Goal: Task Accomplishment & Management: Use online tool/utility

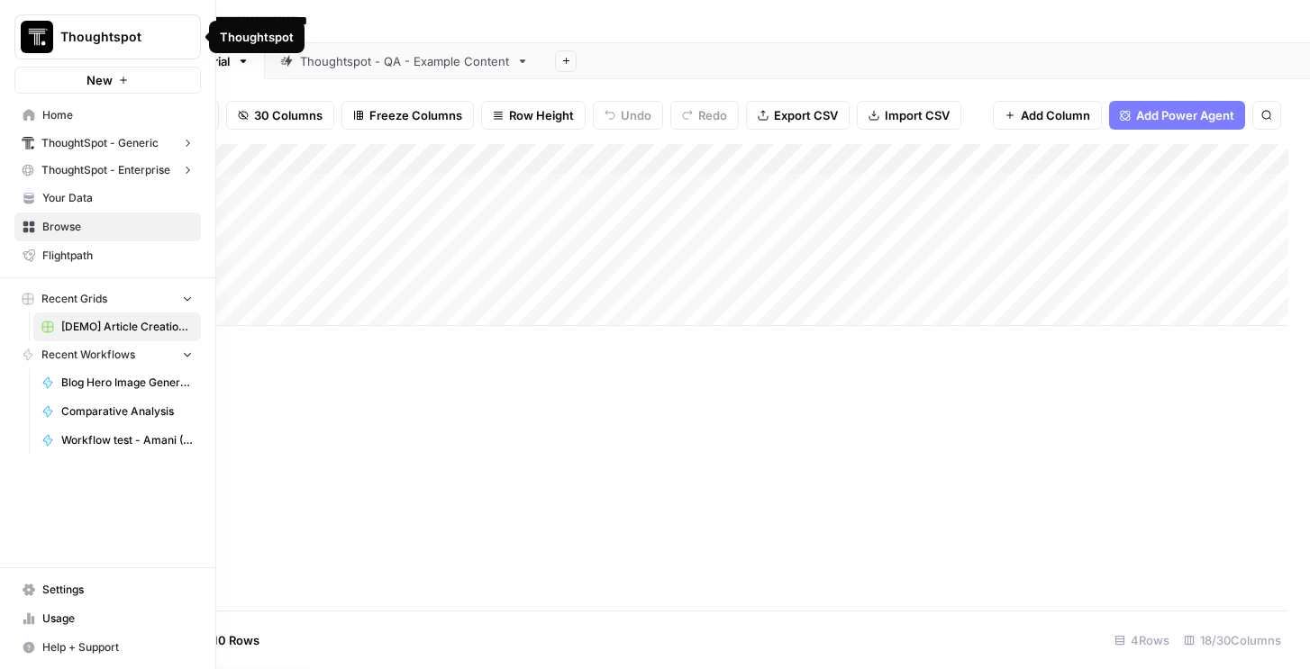
click at [99, 39] on span "Thoughtspot" at bounding box center [114, 37] width 109 height 18
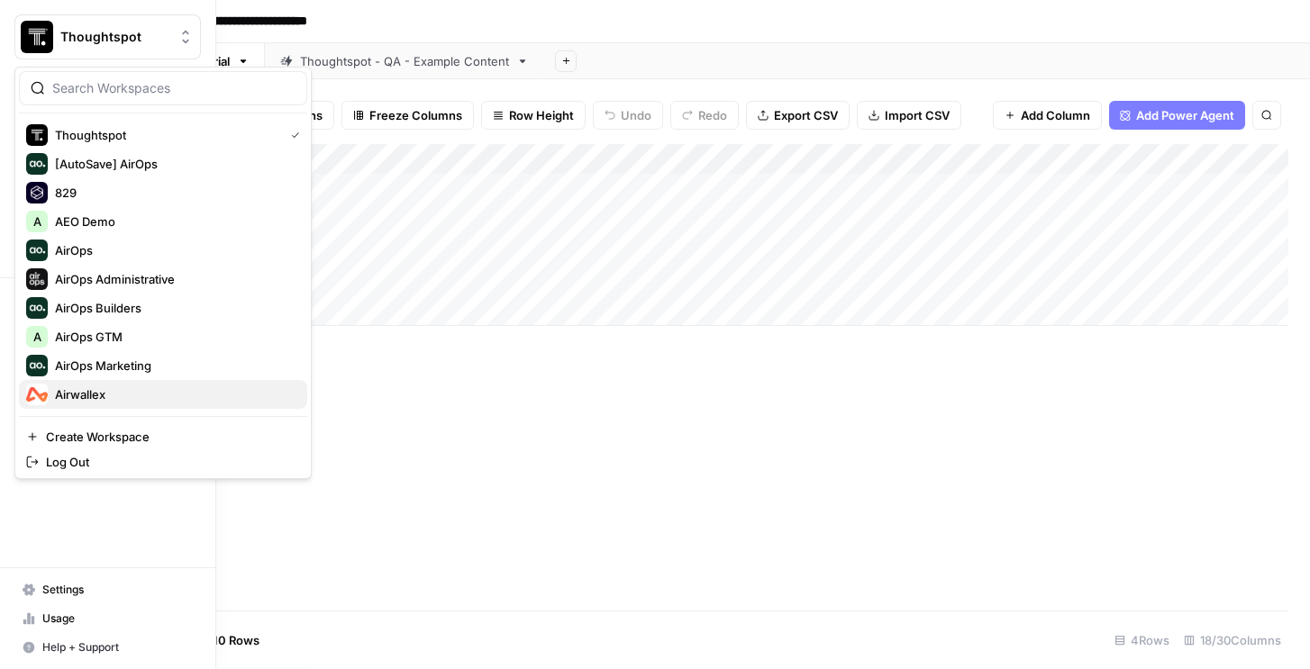
click at [84, 386] on span "Airwallex" at bounding box center [174, 395] width 238 height 18
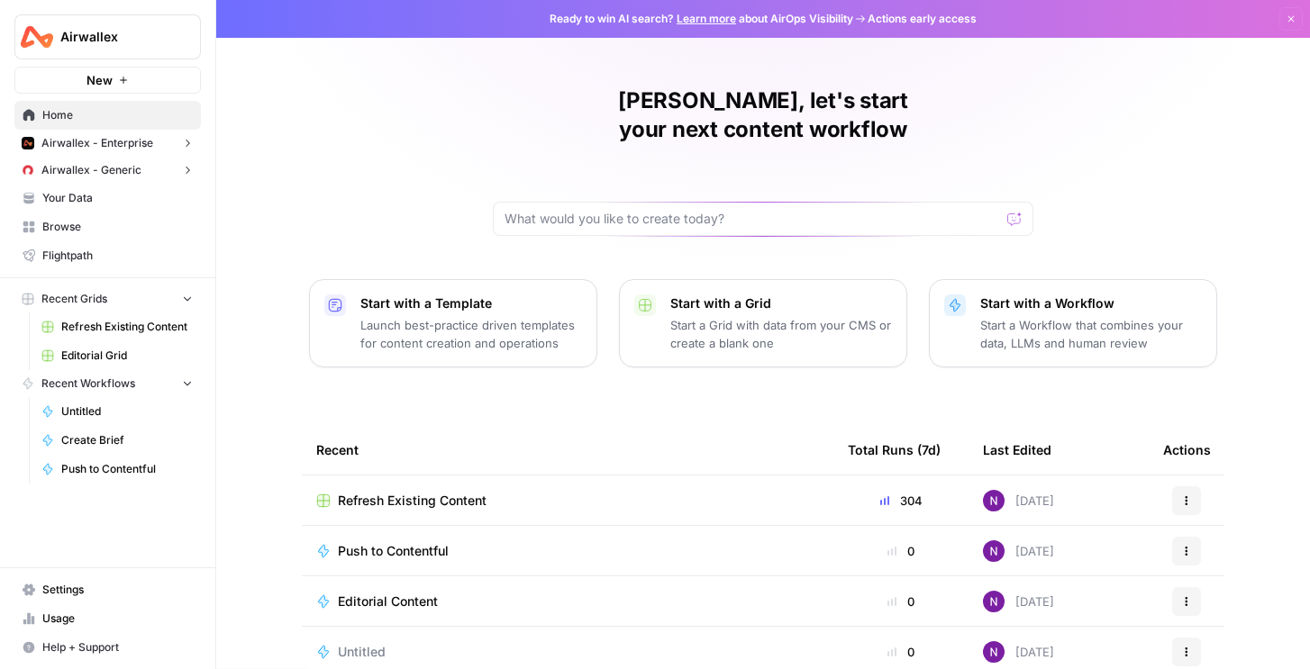
scroll to position [30, 0]
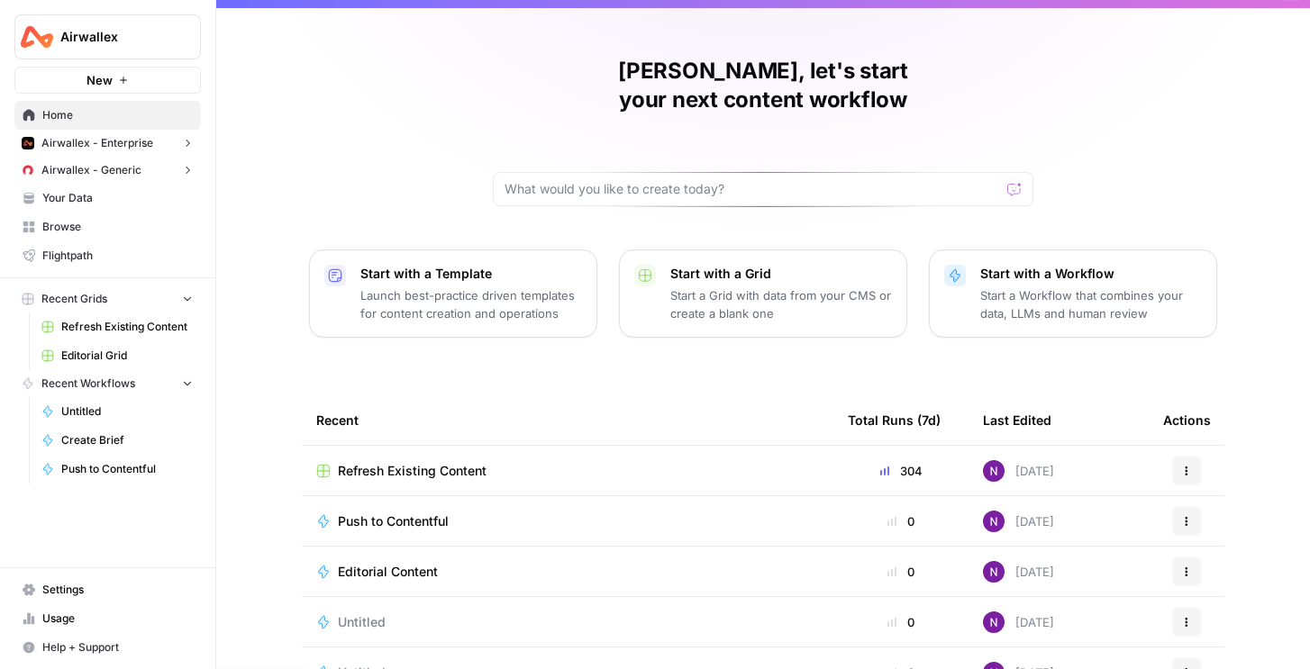
click at [369, 552] on td "Editorial Content" at bounding box center [568, 572] width 532 height 50
click at [369, 547] on td "Editorial Content" at bounding box center [568, 572] width 532 height 50
click at [71, 359] on span "Editorial Grid" at bounding box center [127, 356] width 132 height 16
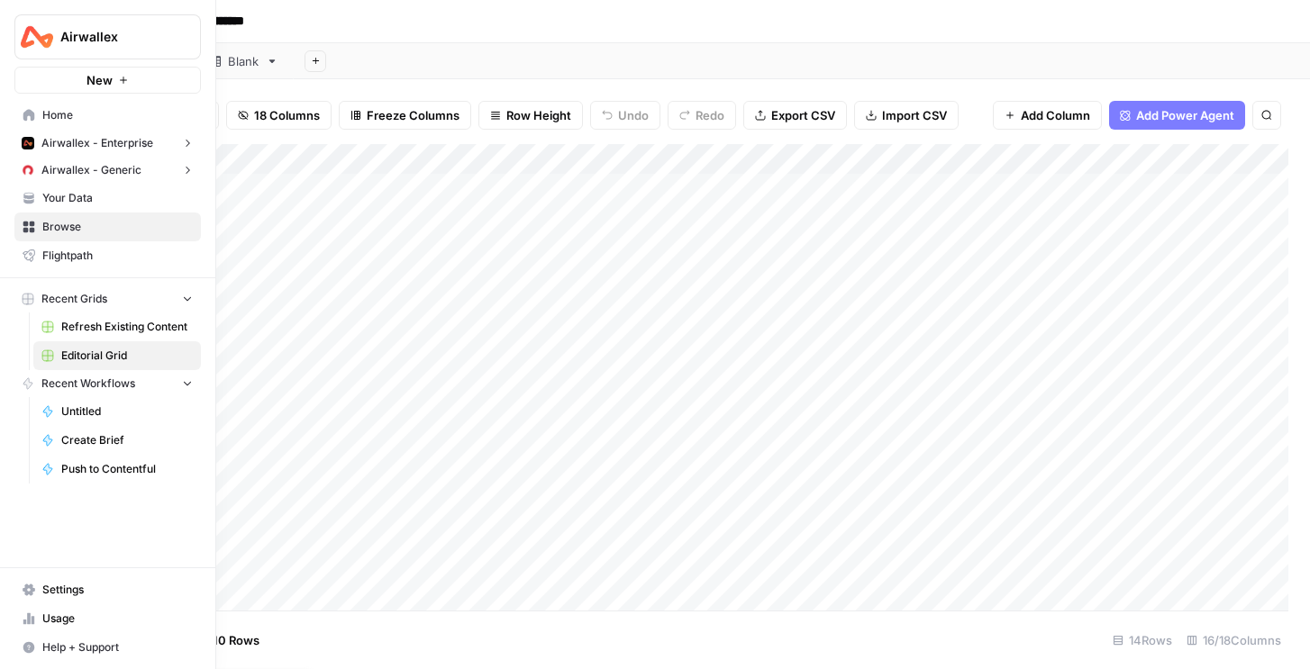
click at [69, 331] on span "Refresh Existing Content" at bounding box center [127, 327] width 132 height 16
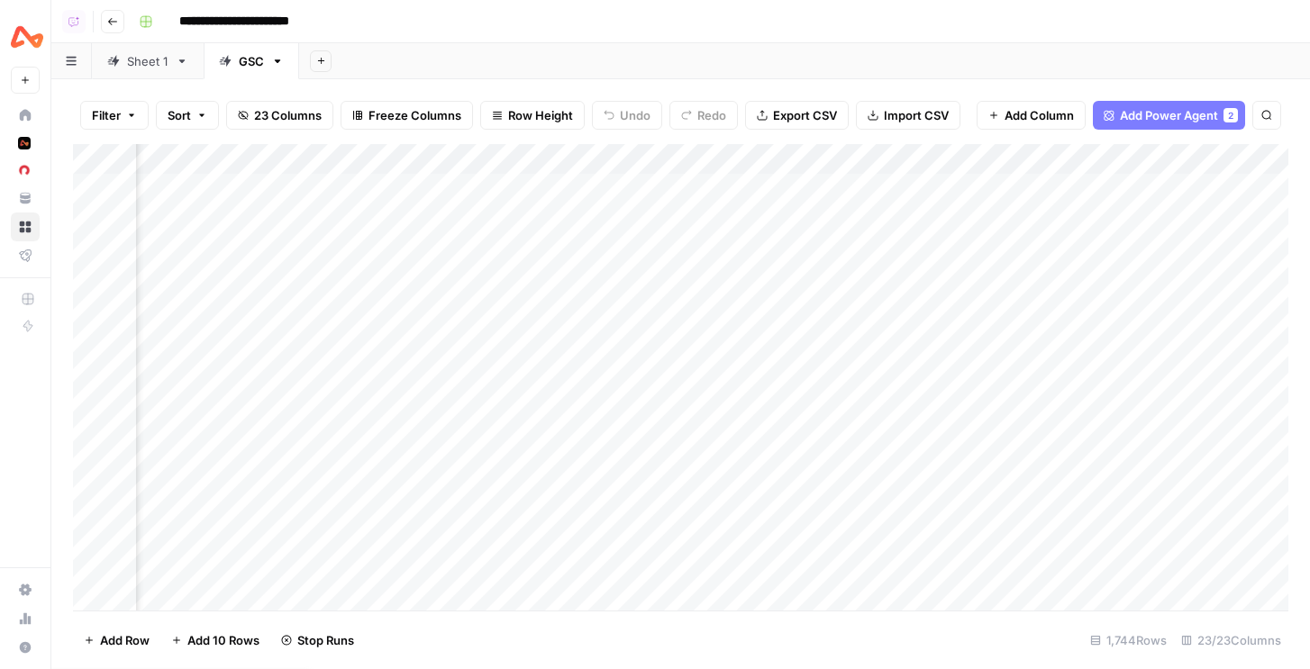
scroll to position [0, 364]
click at [128, 72] on link "Sheet 1" at bounding box center [148, 61] width 112 height 36
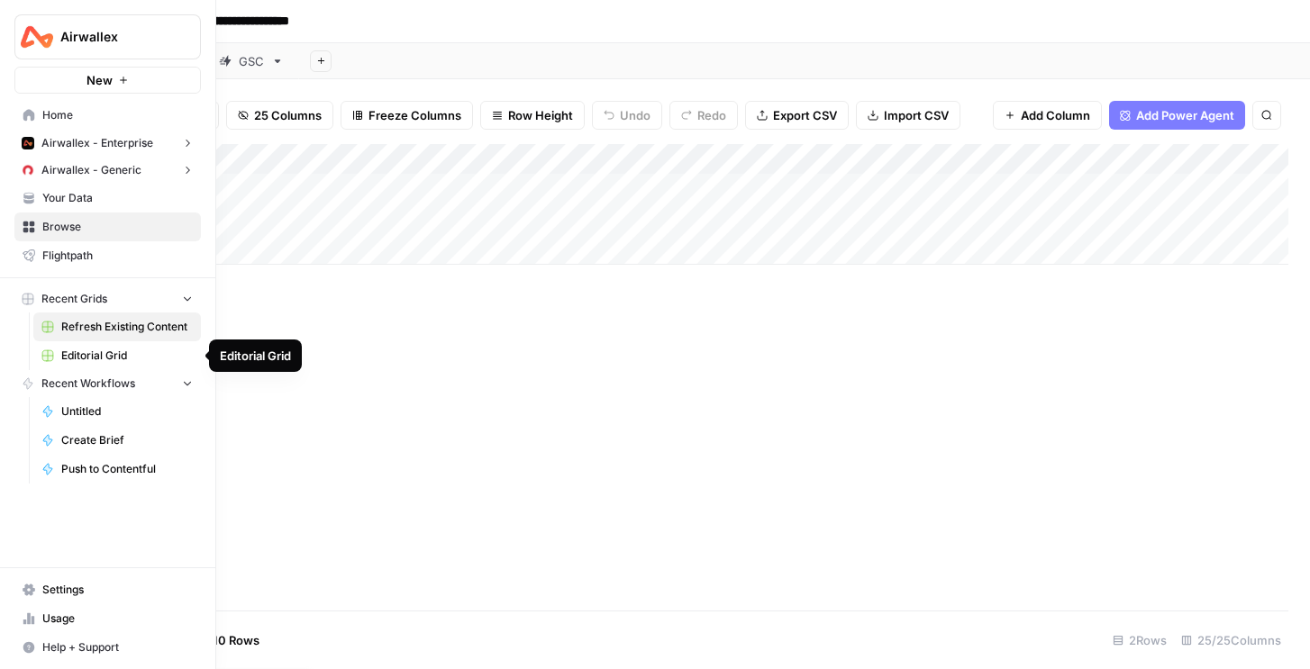
click at [86, 347] on link "Editorial Grid" at bounding box center [117, 355] width 168 height 29
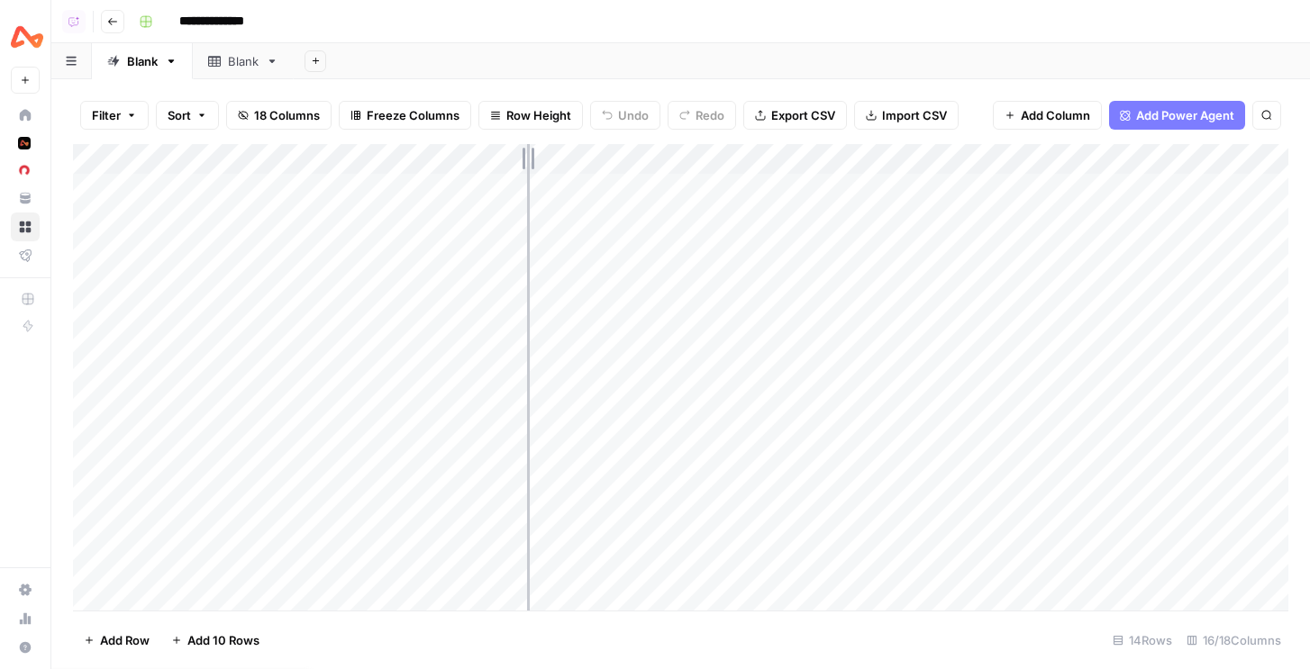
drag, startPoint x: 463, startPoint y: 154, endPoint x: 528, endPoint y: 168, distance: 66.3
click at [528, 168] on div "Add Column" at bounding box center [680, 377] width 1215 height 467
click at [490, 161] on div "Add Column" at bounding box center [680, 377] width 1215 height 467
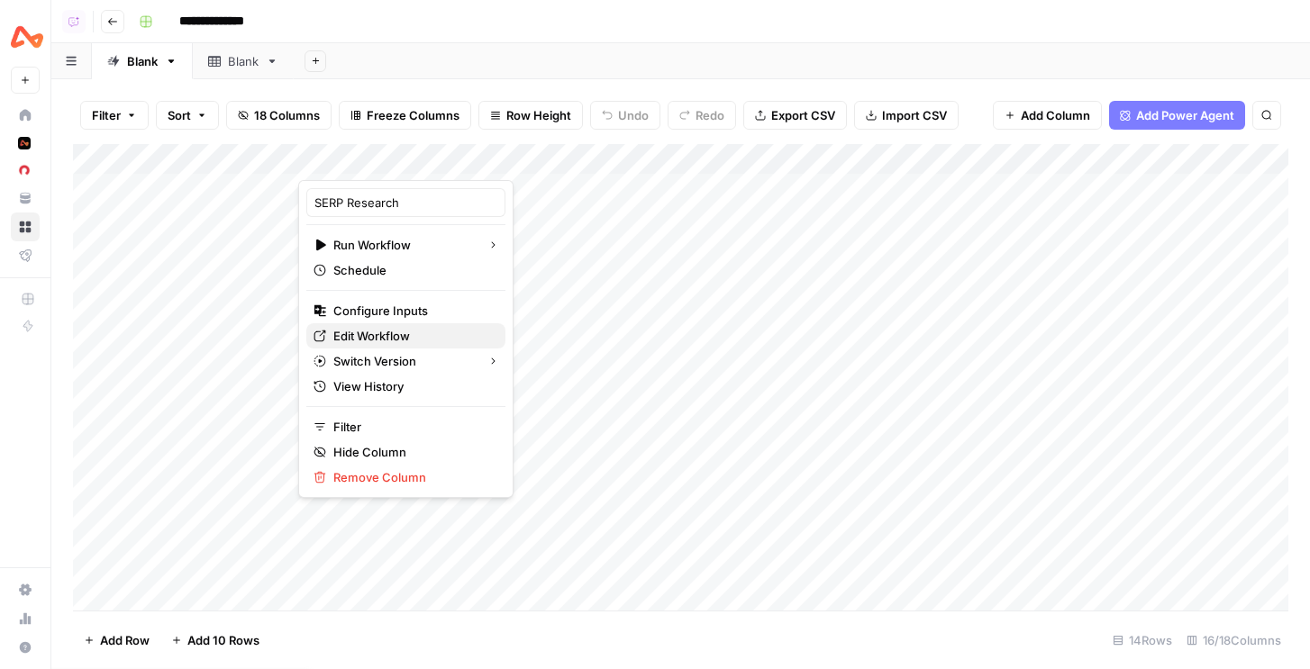
click at [386, 332] on span "Edit Workflow" at bounding box center [412, 336] width 158 height 18
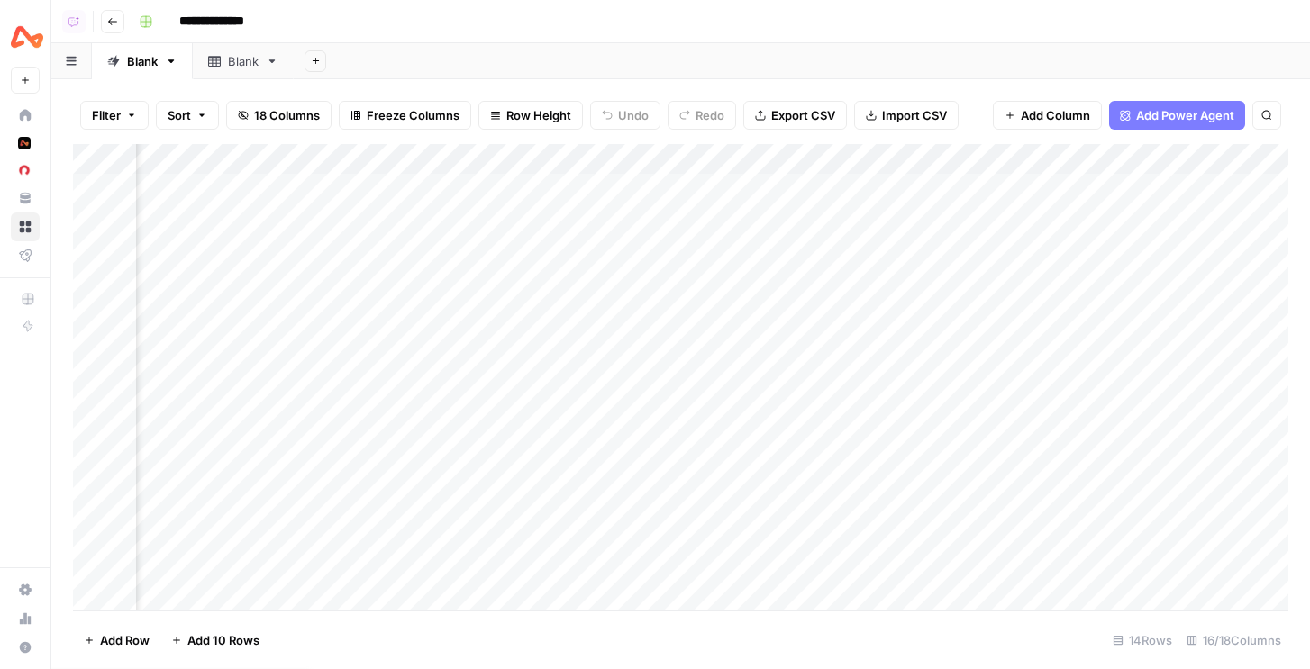
scroll to position [0, 542]
click at [755, 191] on div "Add Column" at bounding box center [680, 377] width 1215 height 467
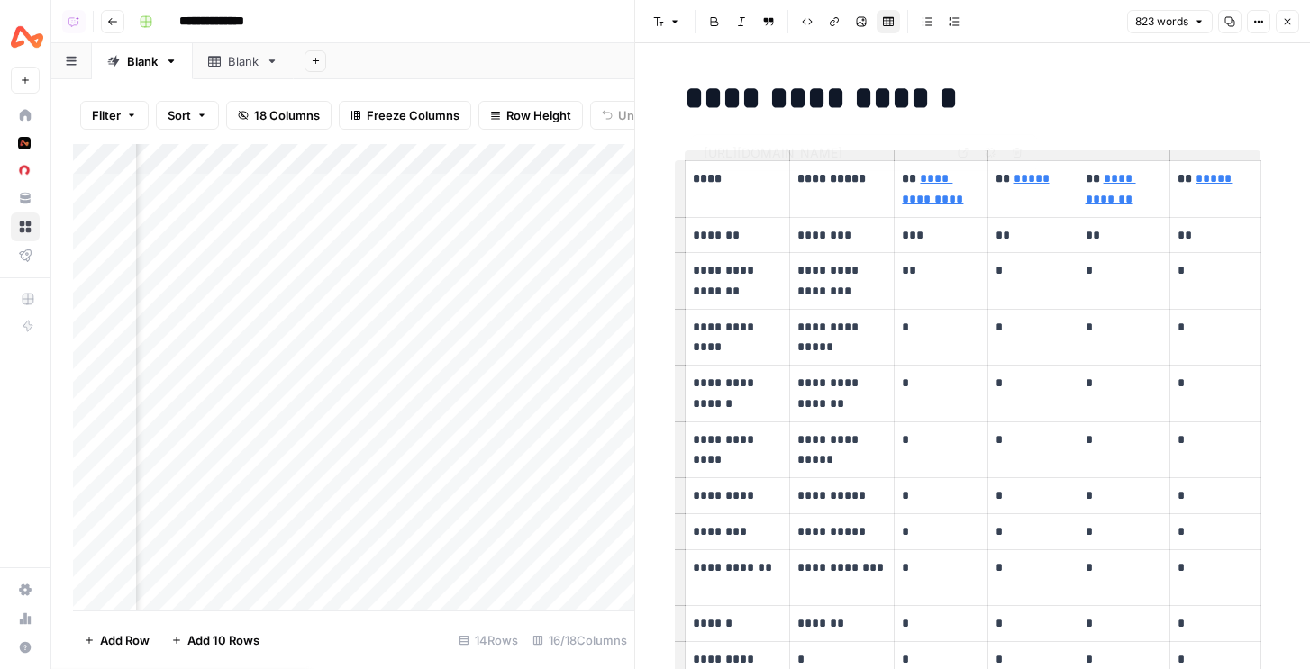
type input "https://www.invoicesimple.com/invoice-generator"
type input "https://www.canva.com/invoice/"
click at [1293, 25] on button "Close" at bounding box center [1287, 21] width 23 height 23
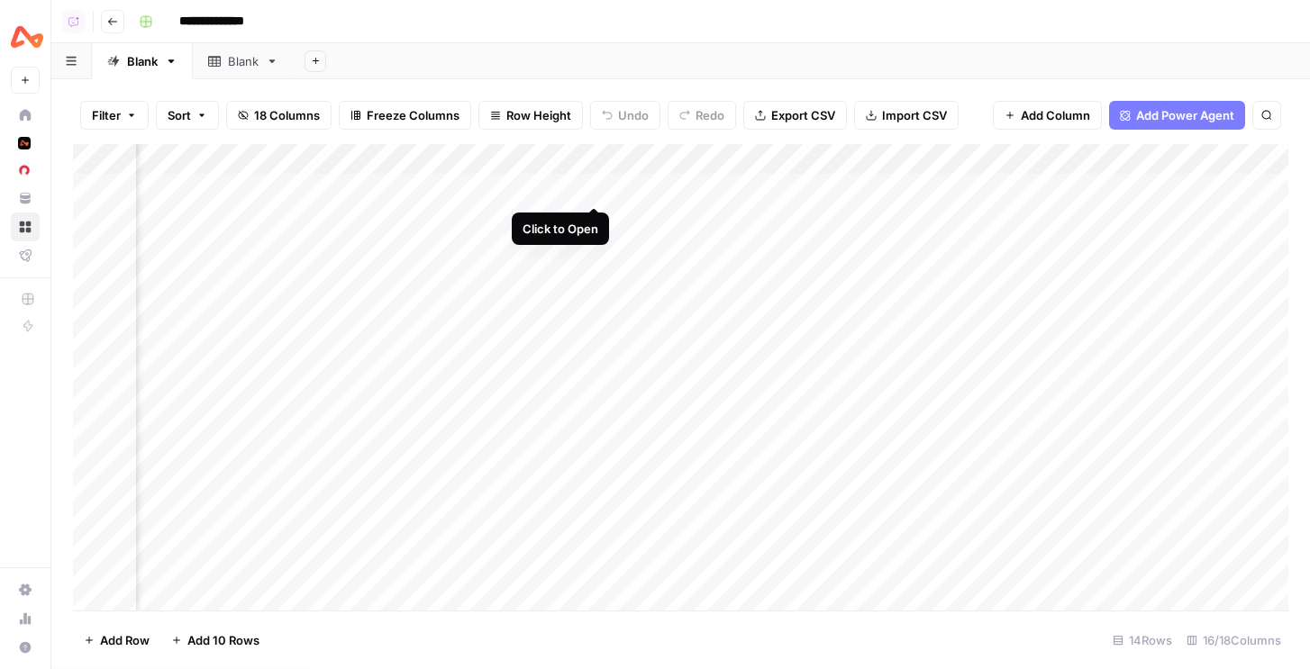
click at [593, 186] on div "Add Column" at bounding box center [680, 377] width 1215 height 467
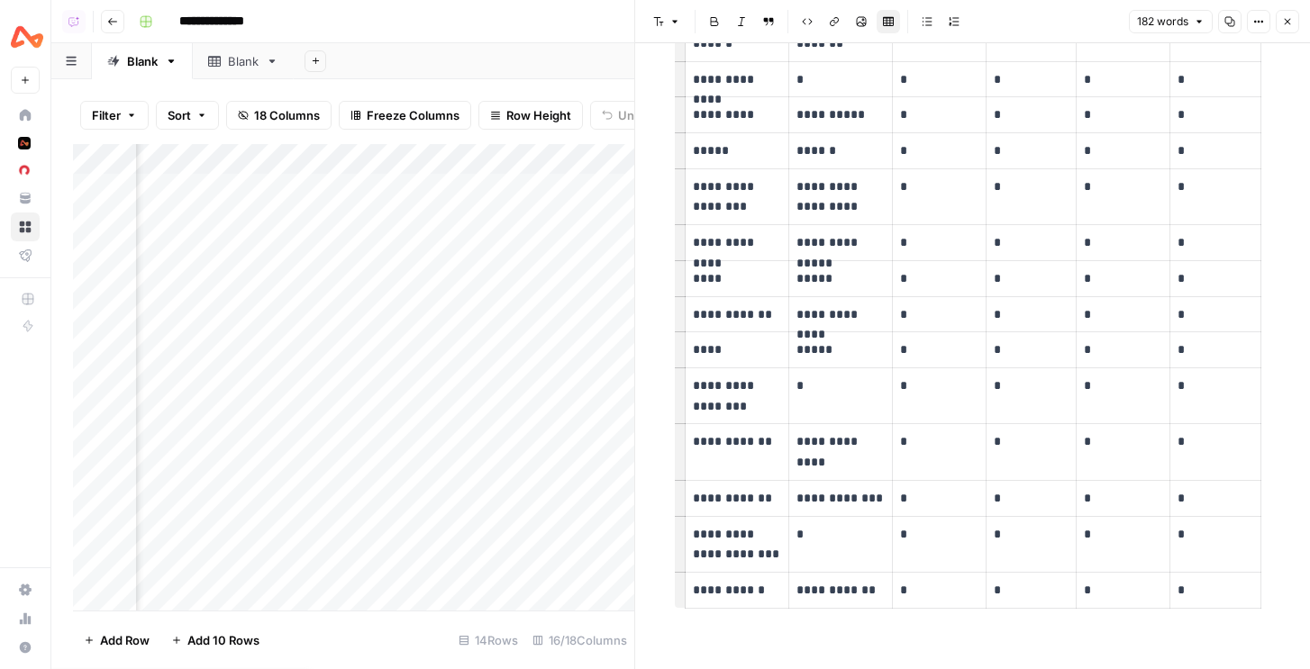
scroll to position [649, 0]
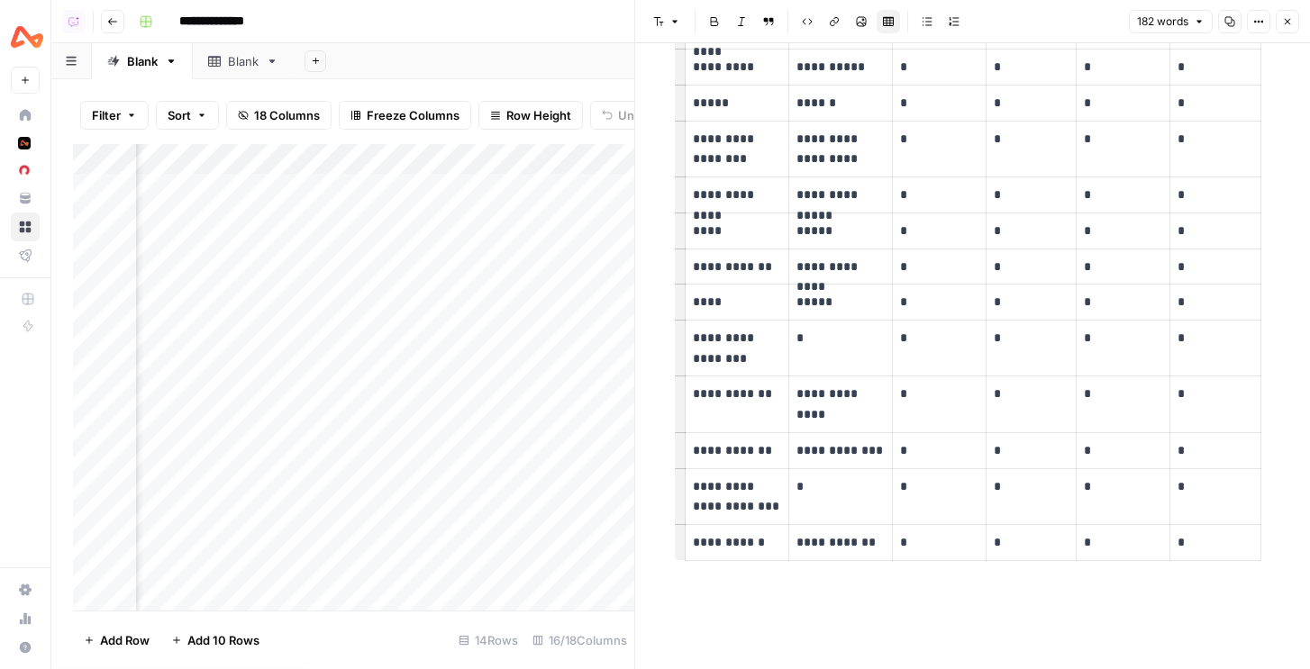
click at [450, 188] on div "Add Column" at bounding box center [353, 377] width 561 height 467
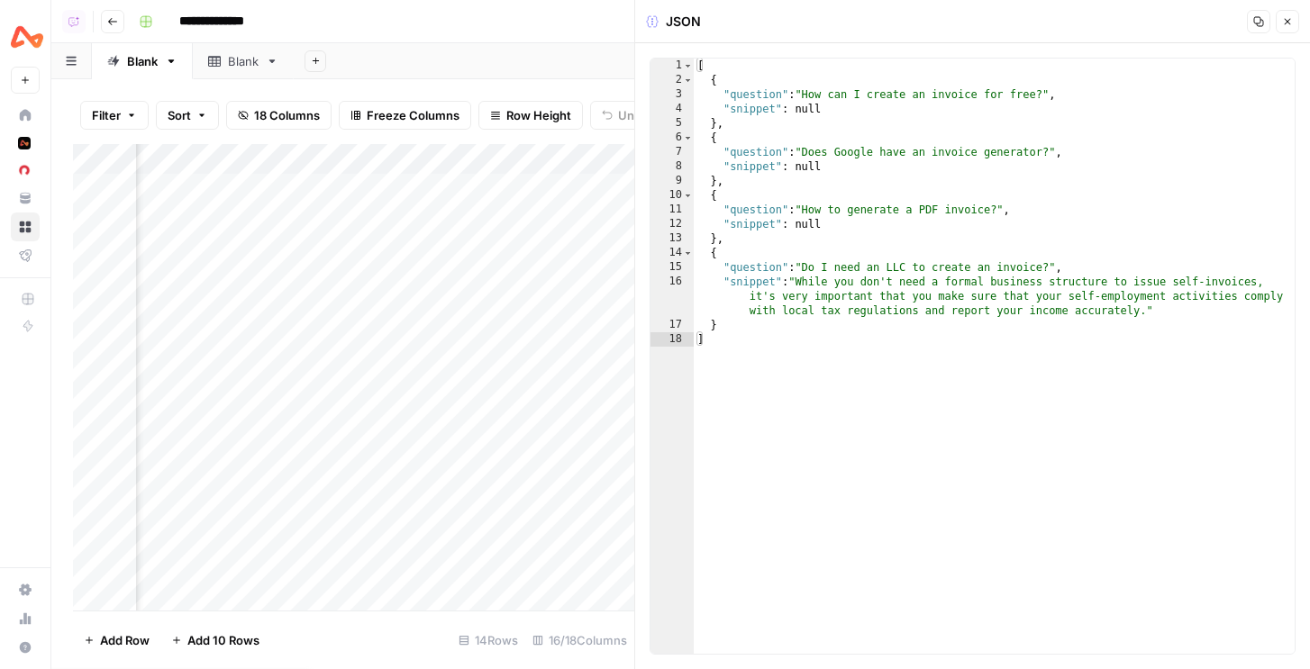
click at [1285, 16] on icon "button" at bounding box center [1287, 21] width 11 height 11
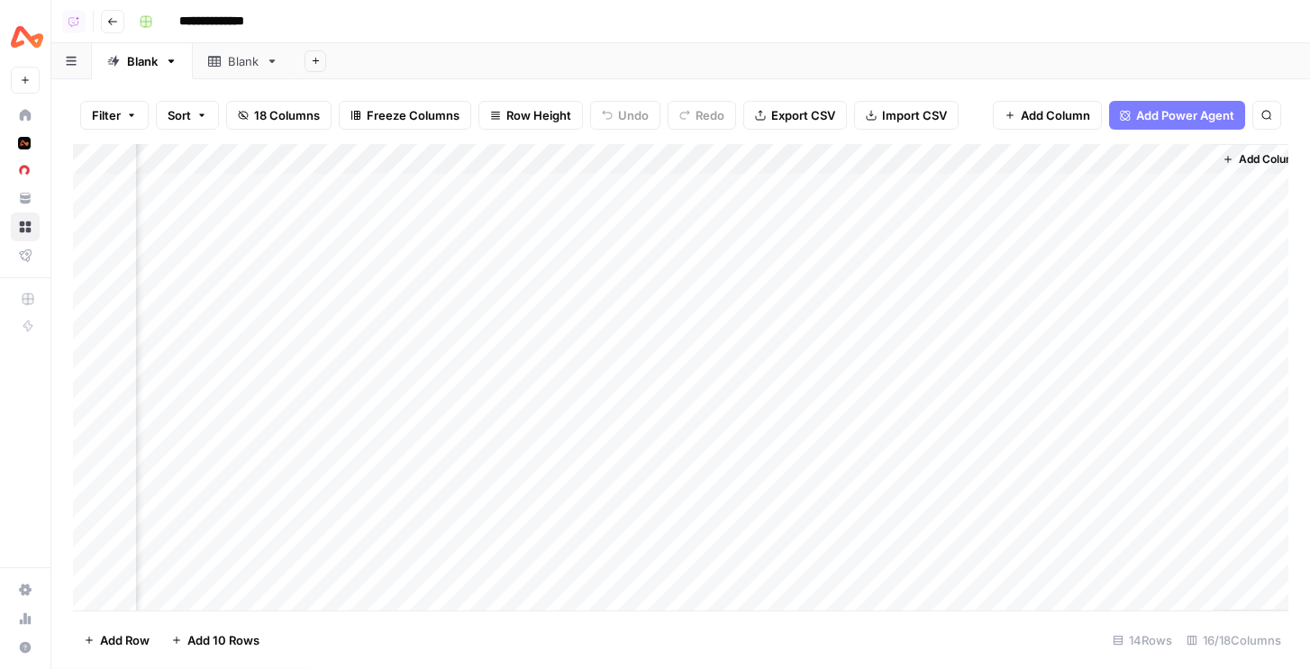
scroll to position [0, 1611]
click at [1148, 194] on div "Add Column" at bounding box center [680, 377] width 1215 height 467
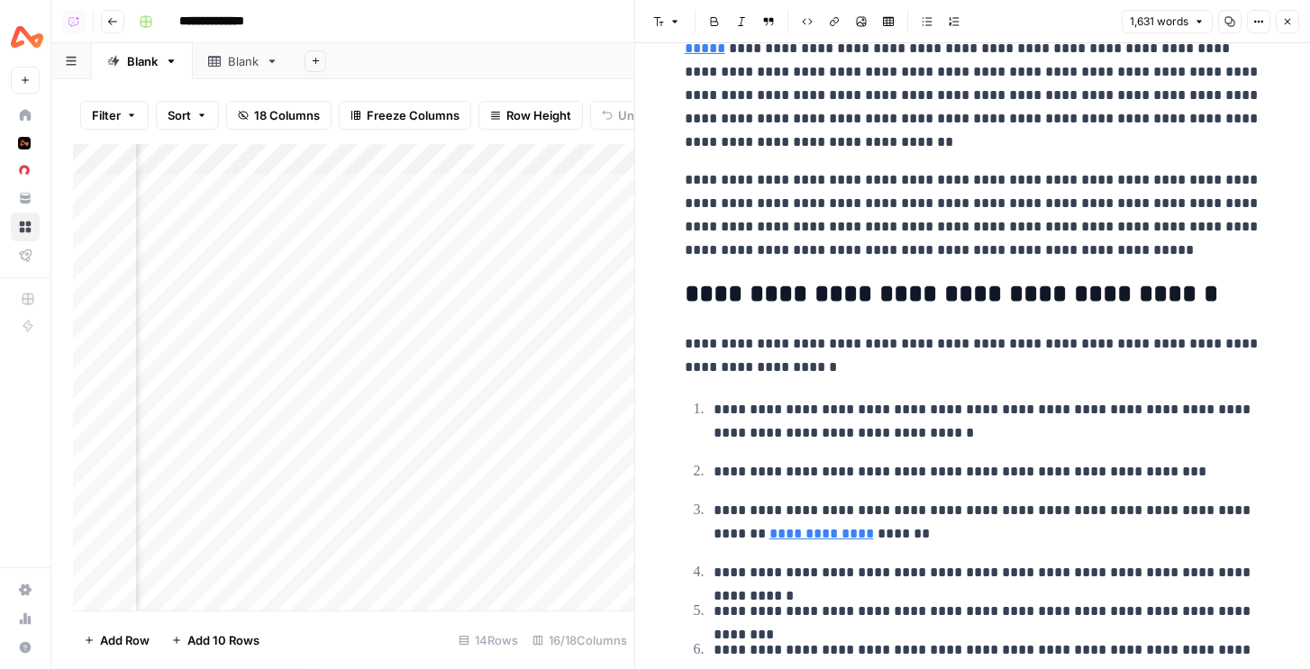
scroll to position [730, 0]
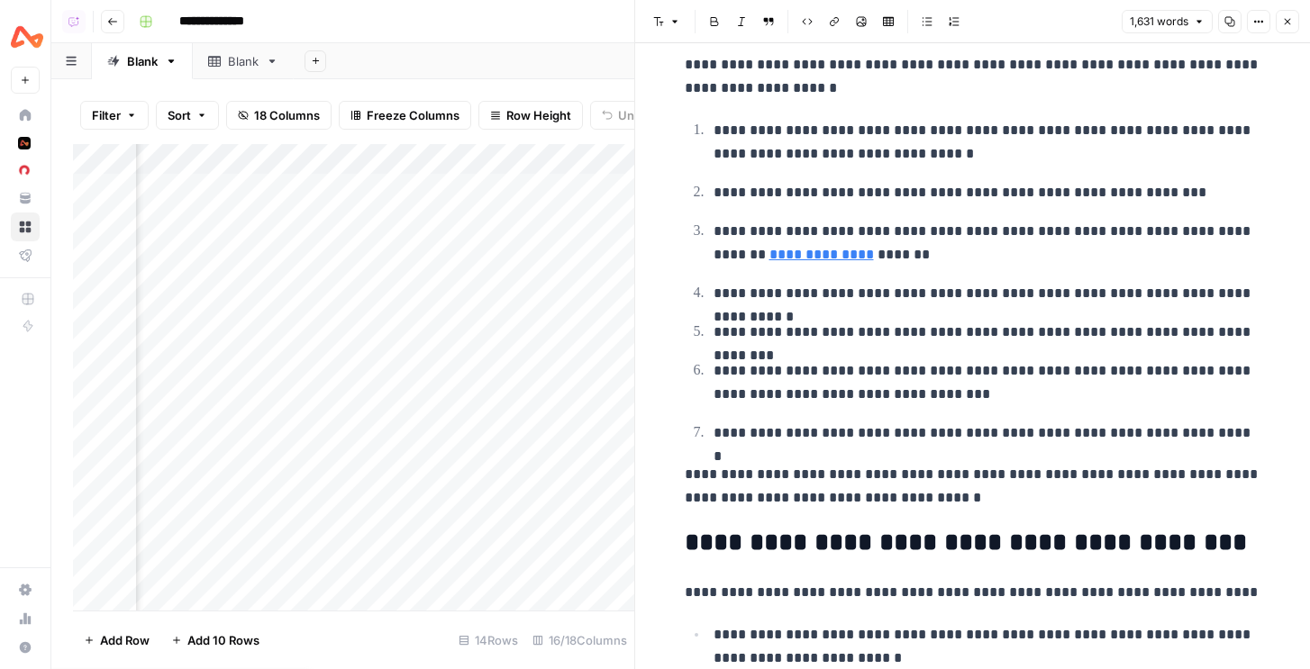
click at [1285, 19] on icon "button" at bounding box center [1288, 22] width 6 height 6
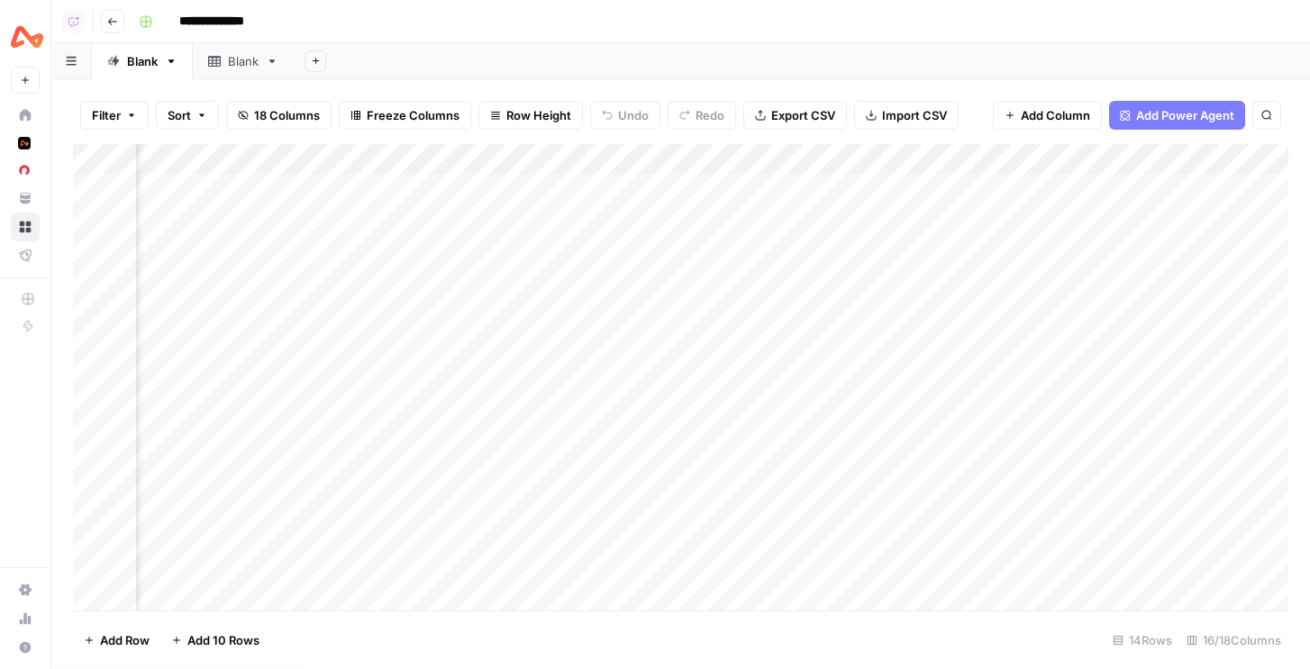
scroll to position [0, 695]
click at [927, 185] on div "Add Column" at bounding box center [680, 377] width 1215 height 467
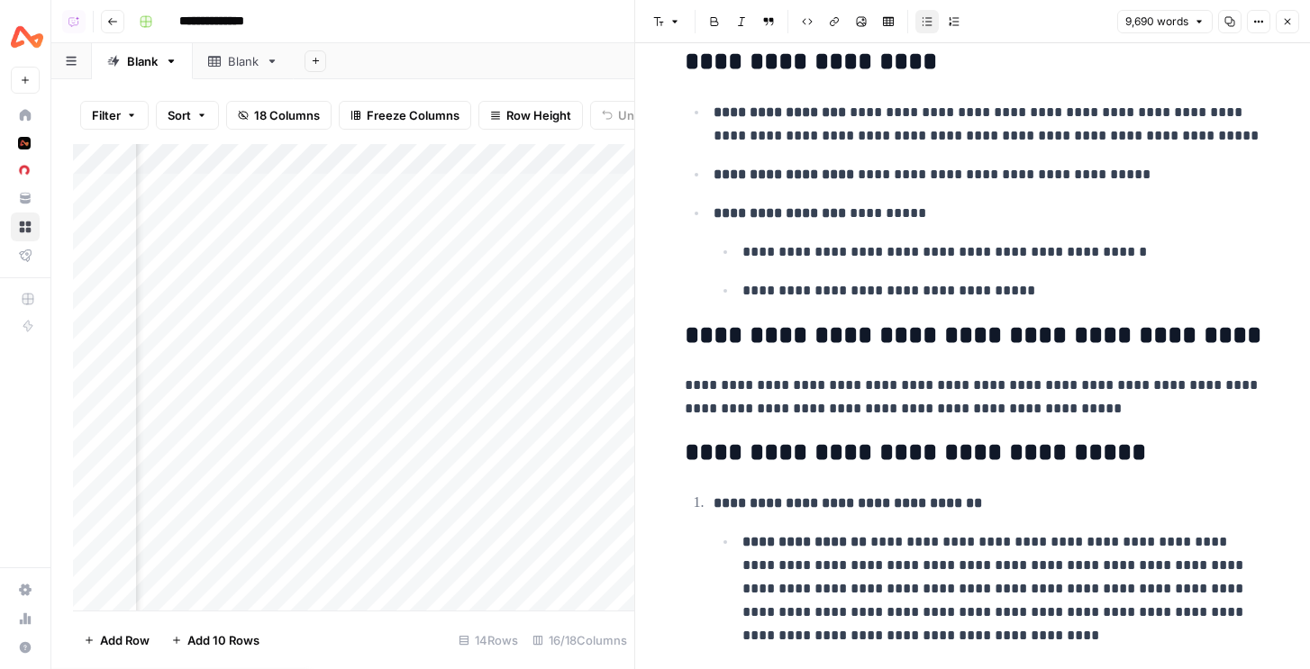
scroll to position [181, 0]
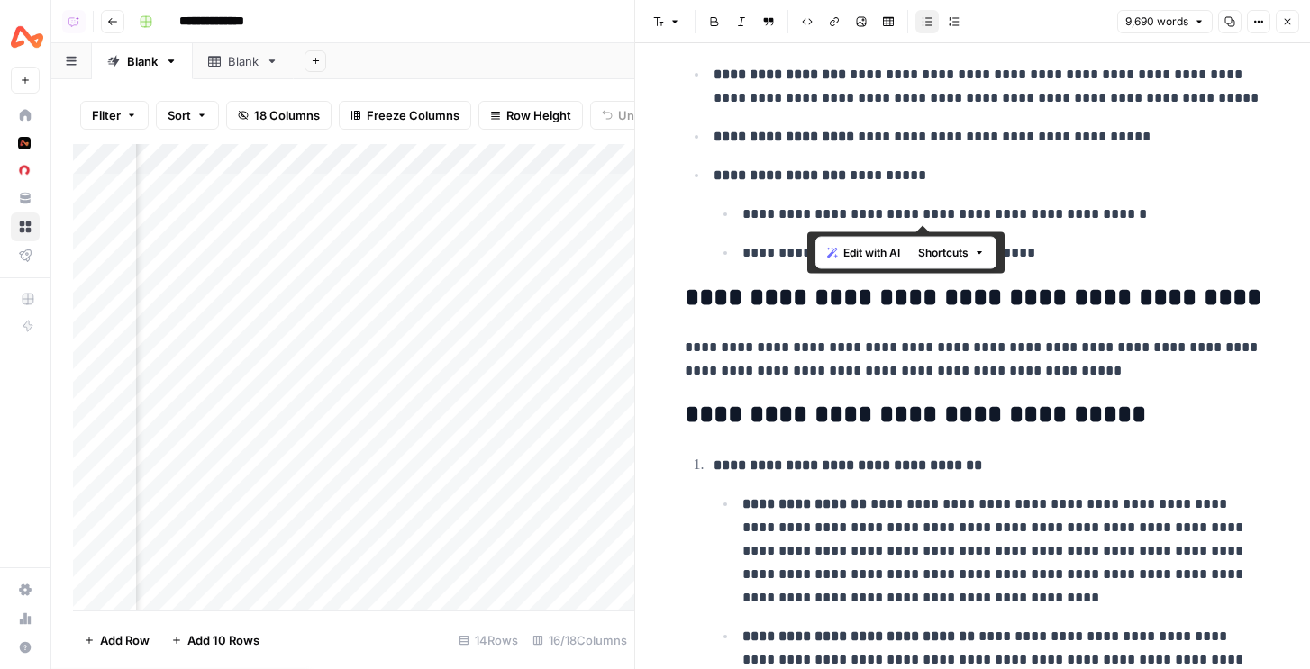
drag, startPoint x: 807, startPoint y: 205, endPoint x: 1042, endPoint y: 222, distance: 235.7
click at [1042, 221] on p "**********" at bounding box center [1001, 214] width 519 height 23
click at [986, 214] on p "**********" at bounding box center [1001, 214] width 519 height 23
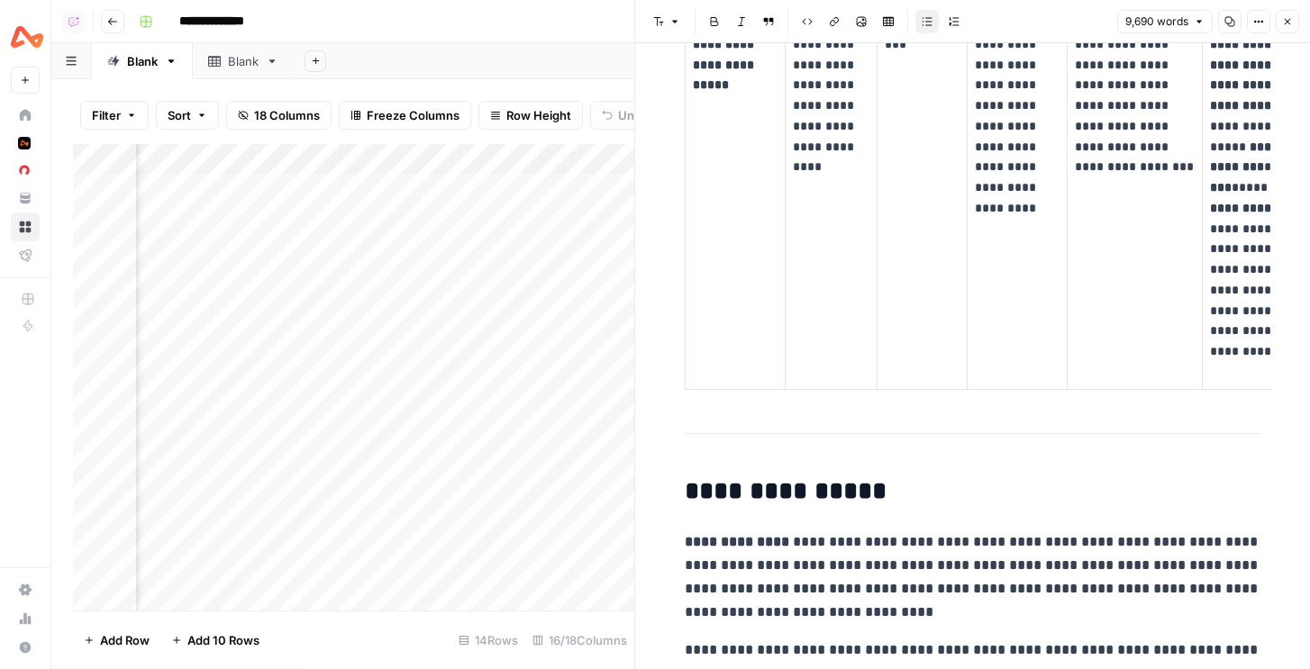
scroll to position [5743, 0]
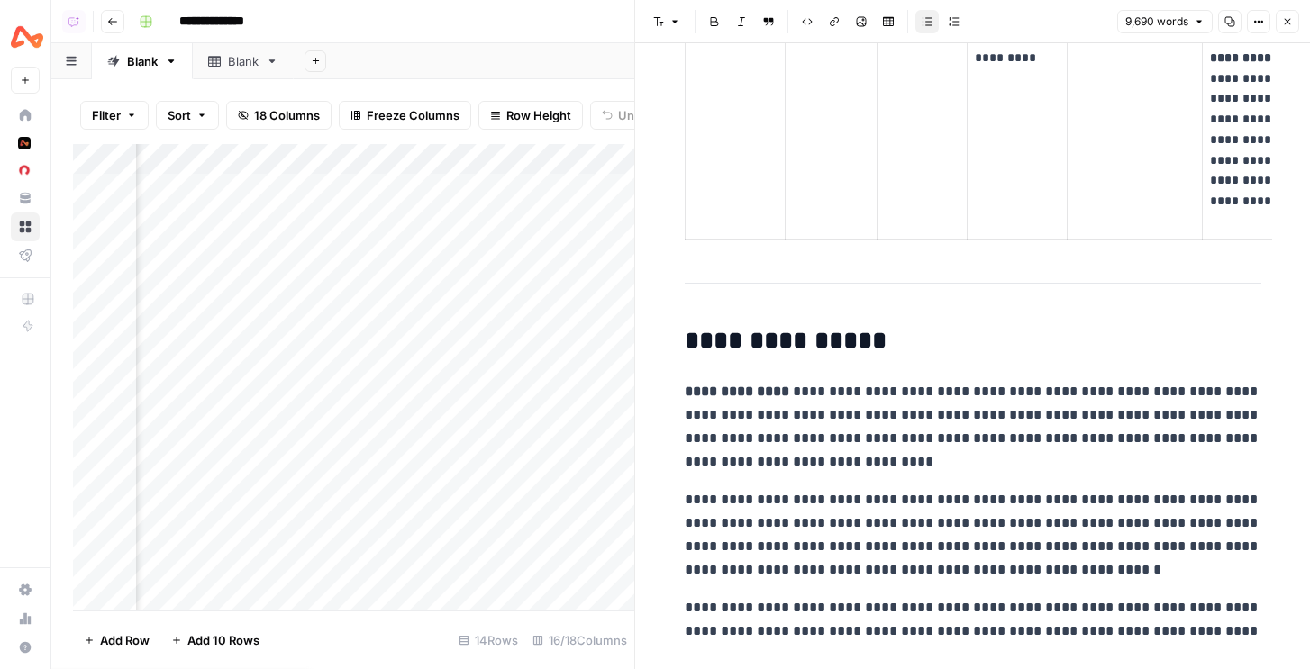
click at [1286, 30] on button "Close" at bounding box center [1287, 21] width 23 height 23
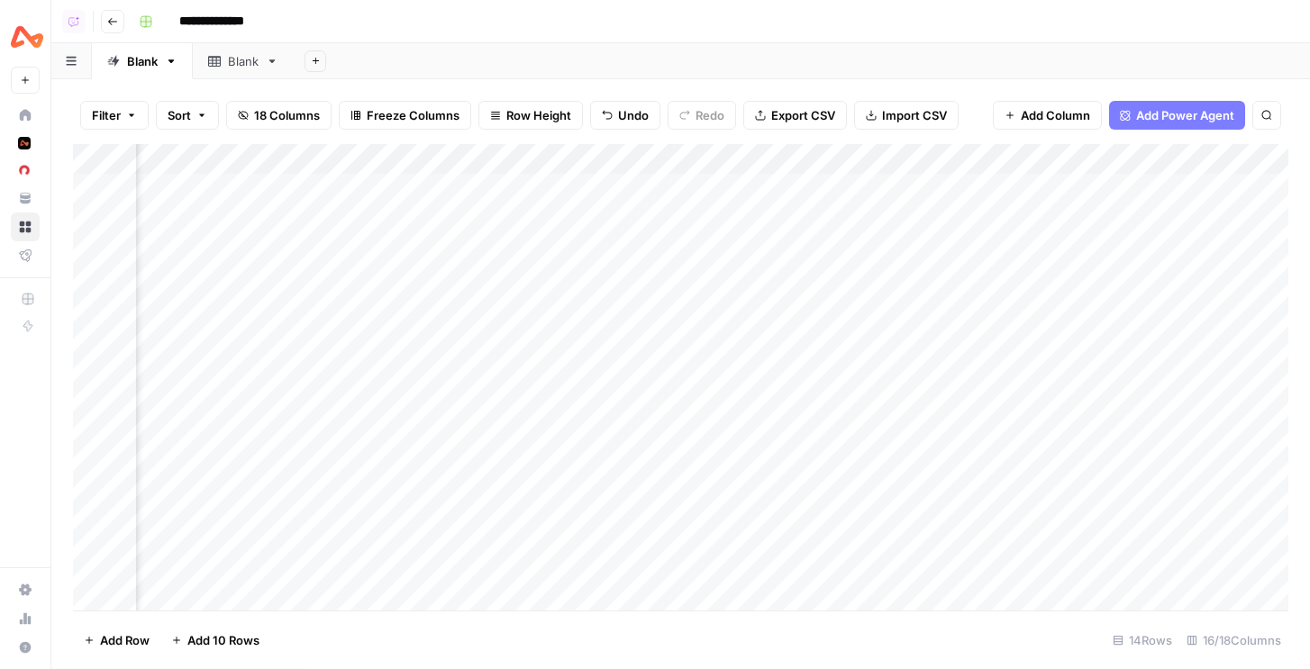
scroll to position [0, 872]
click at [758, 183] on div "Add Column" at bounding box center [680, 377] width 1215 height 467
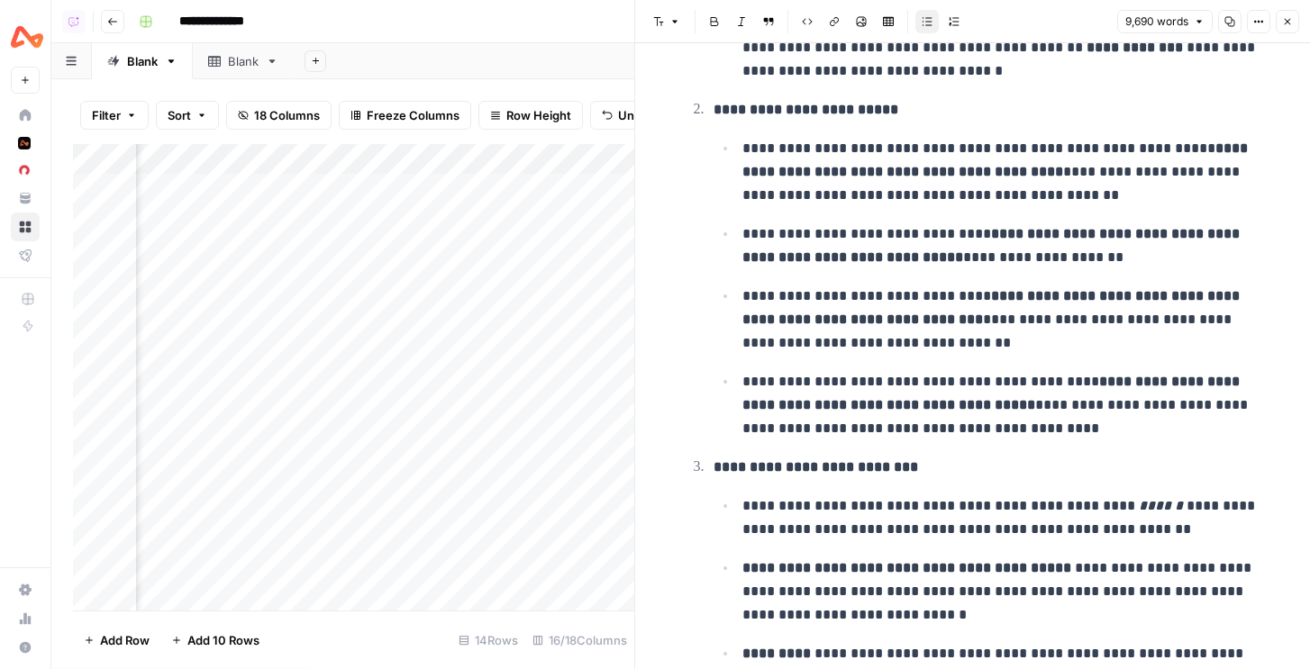
scroll to position [6920, 0]
click at [1282, 24] on icon "button" at bounding box center [1287, 21] width 11 height 11
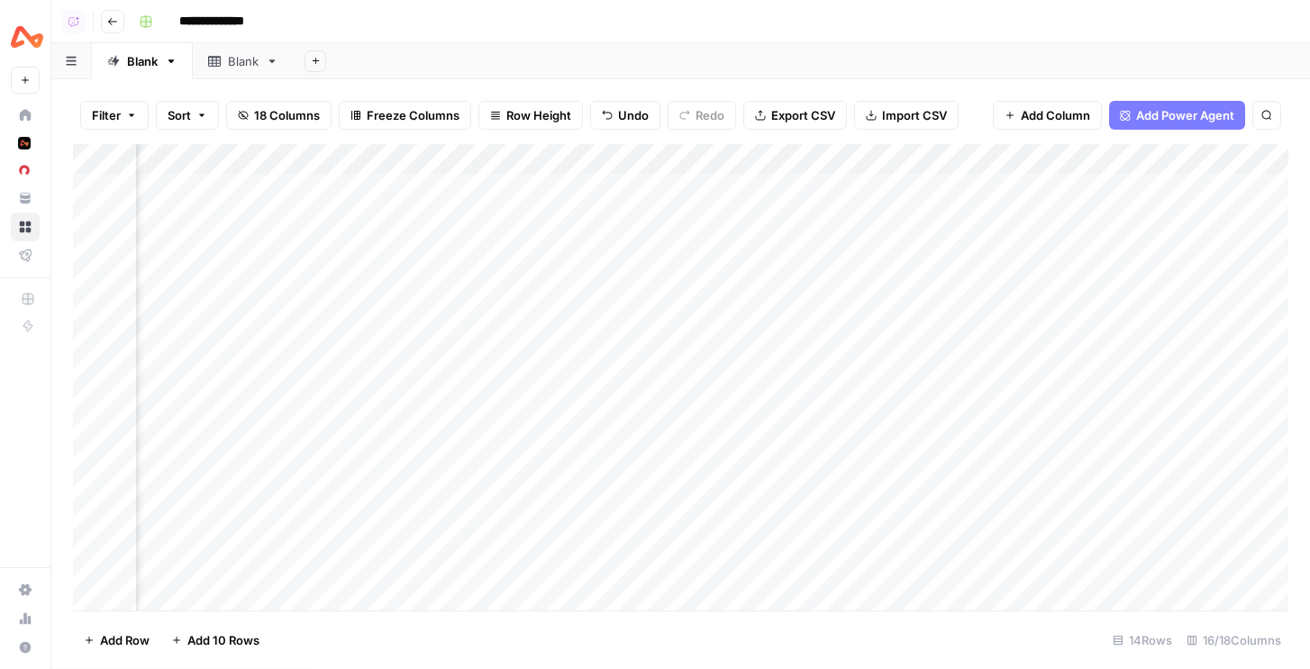
scroll to position [0, 1108]
click at [1168, 188] on div "Add Column" at bounding box center [680, 377] width 1215 height 467
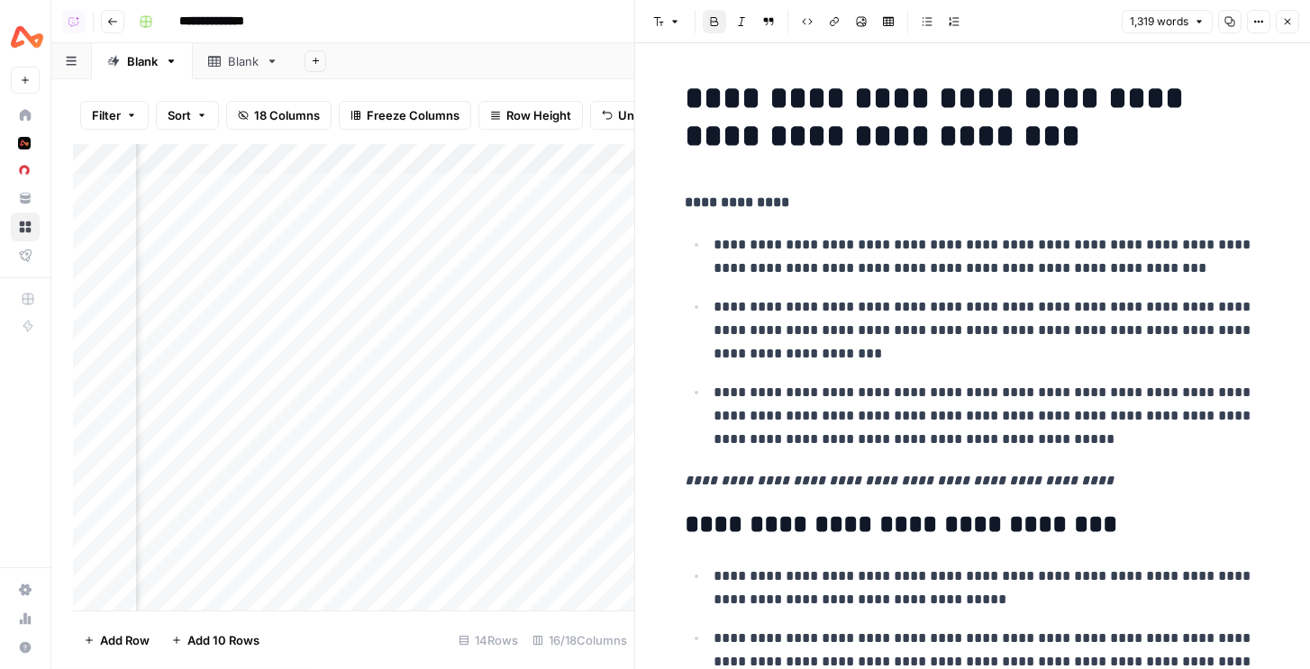
click at [713, 198] on strong "**********" at bounding box center [737, 202] width 105 height 14
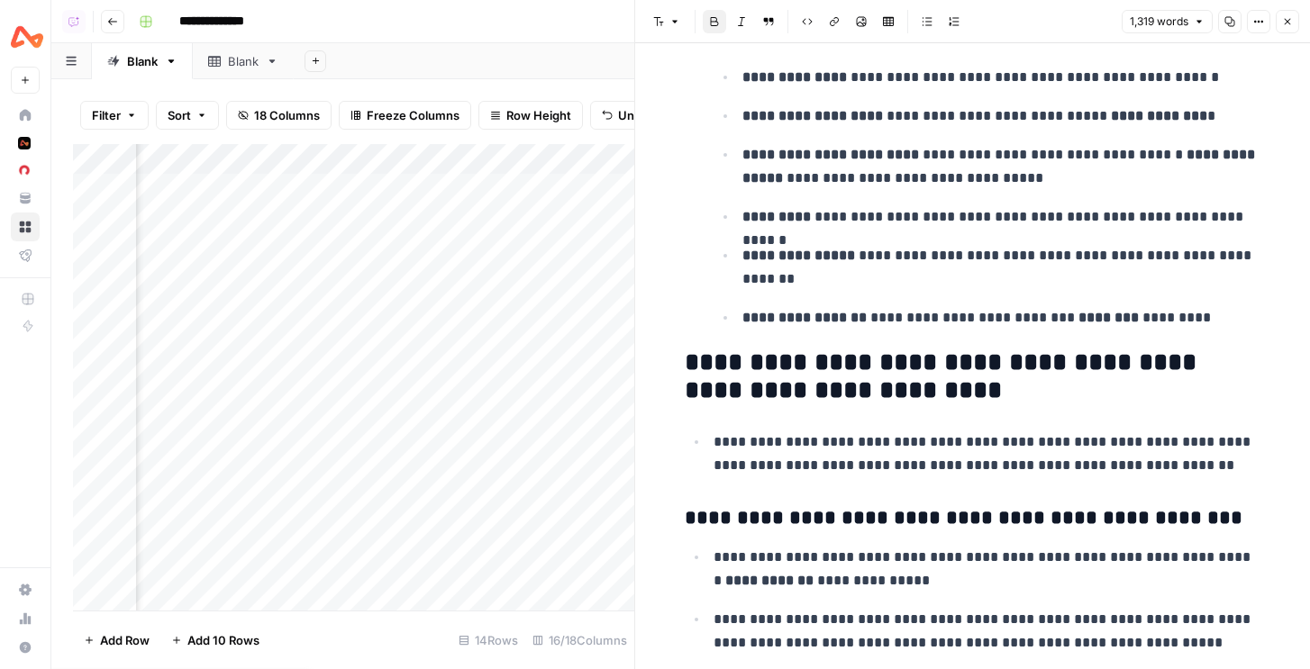
scroll to position [2978, 0]
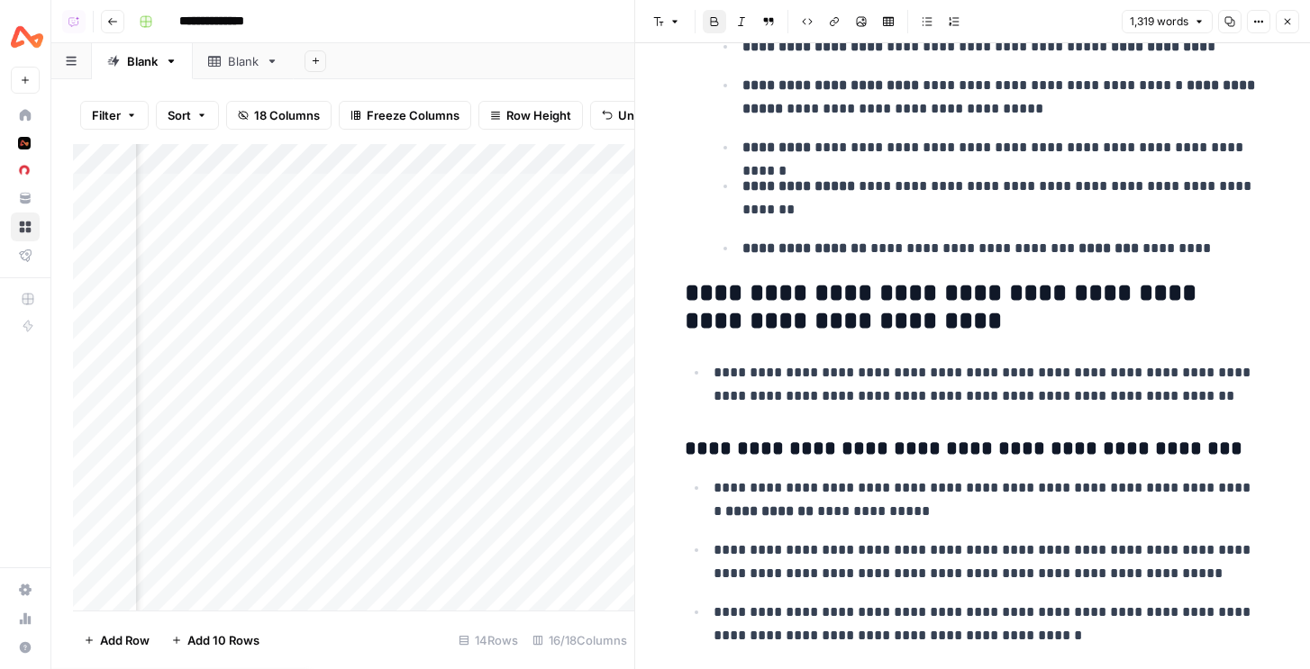
click at [1297, 36] on header "Font style Bold Italic Block quote Code block Link Image Insert Table Bulleted …" at bounding box center [972, 21] width 675 height 43
click at [1290, 21] on icon "button" at bounding box center [1287, 21] width 11 height 11
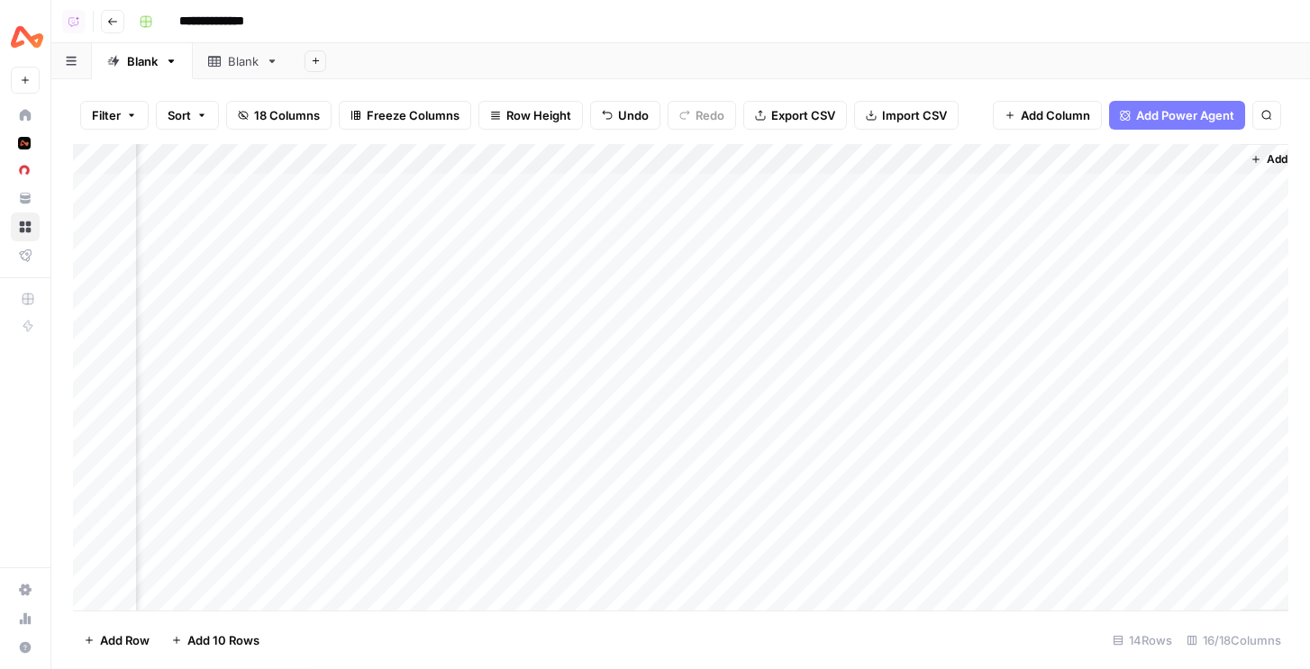
scroll to position [0, 1550]
click at [1048, 159] on div "Add Column" at bounding box center [680, 377] width 1215 height 467
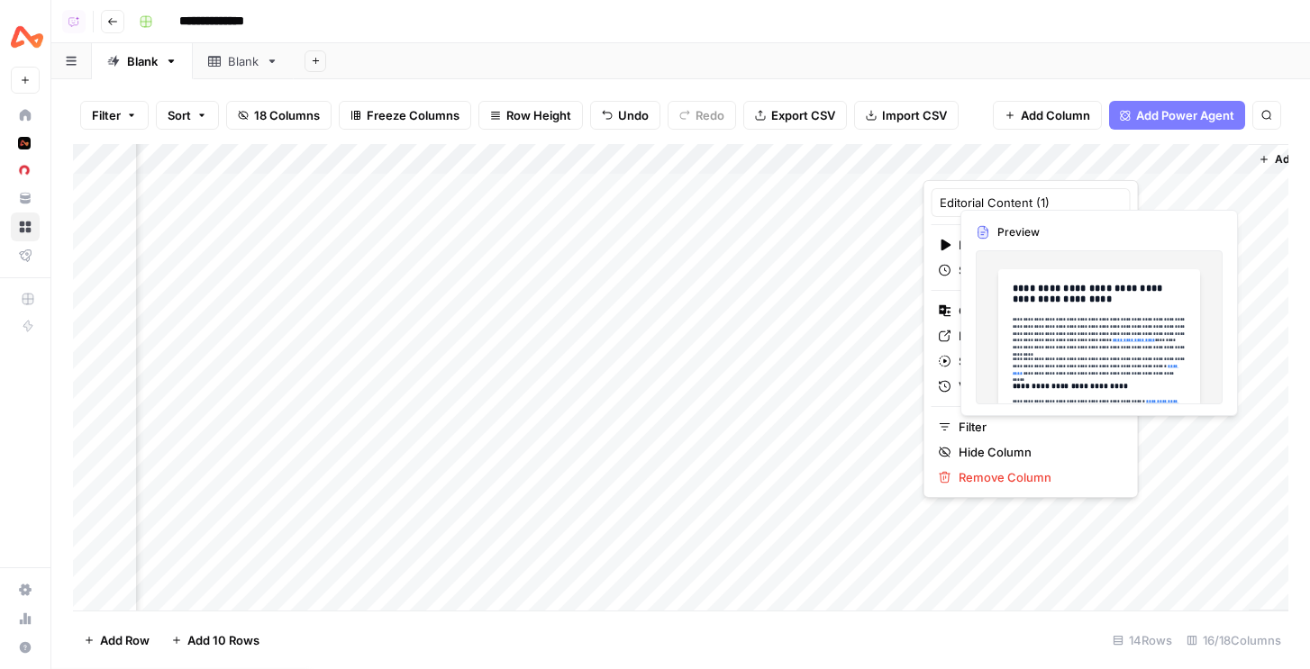
click at [1213, 188] on div "Add Column" at bounding box center [680, 377] width 1215 height 467
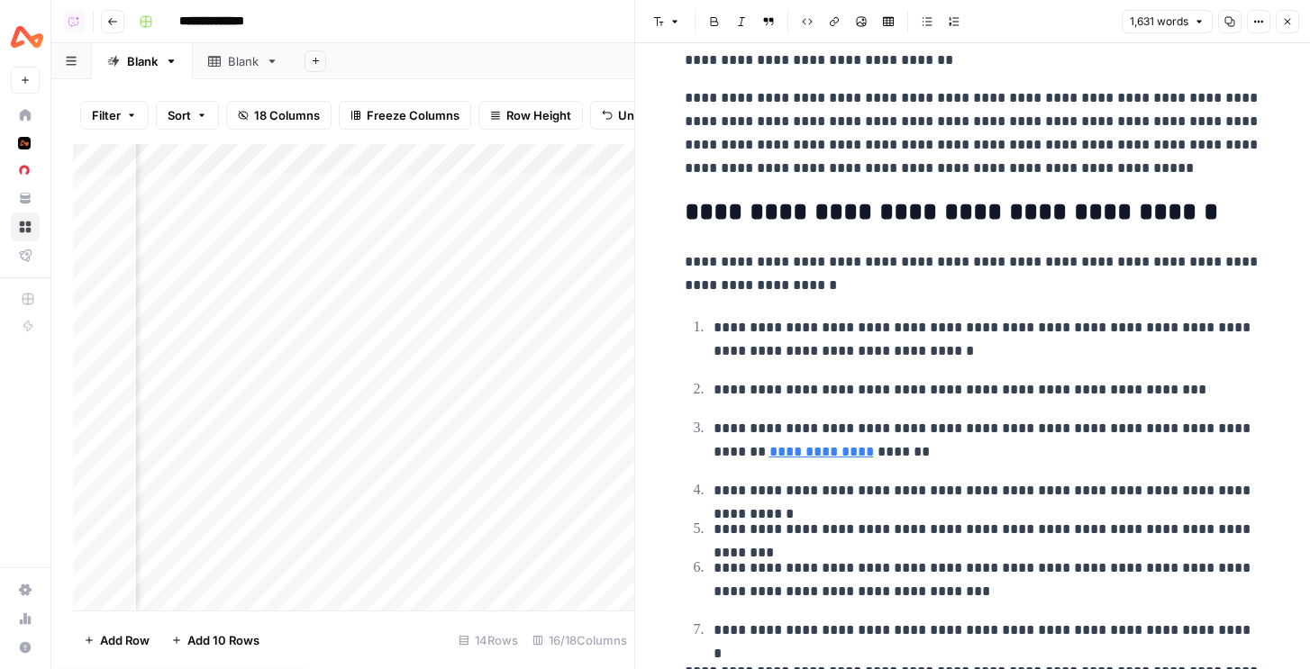
scroll to position [803, 0]
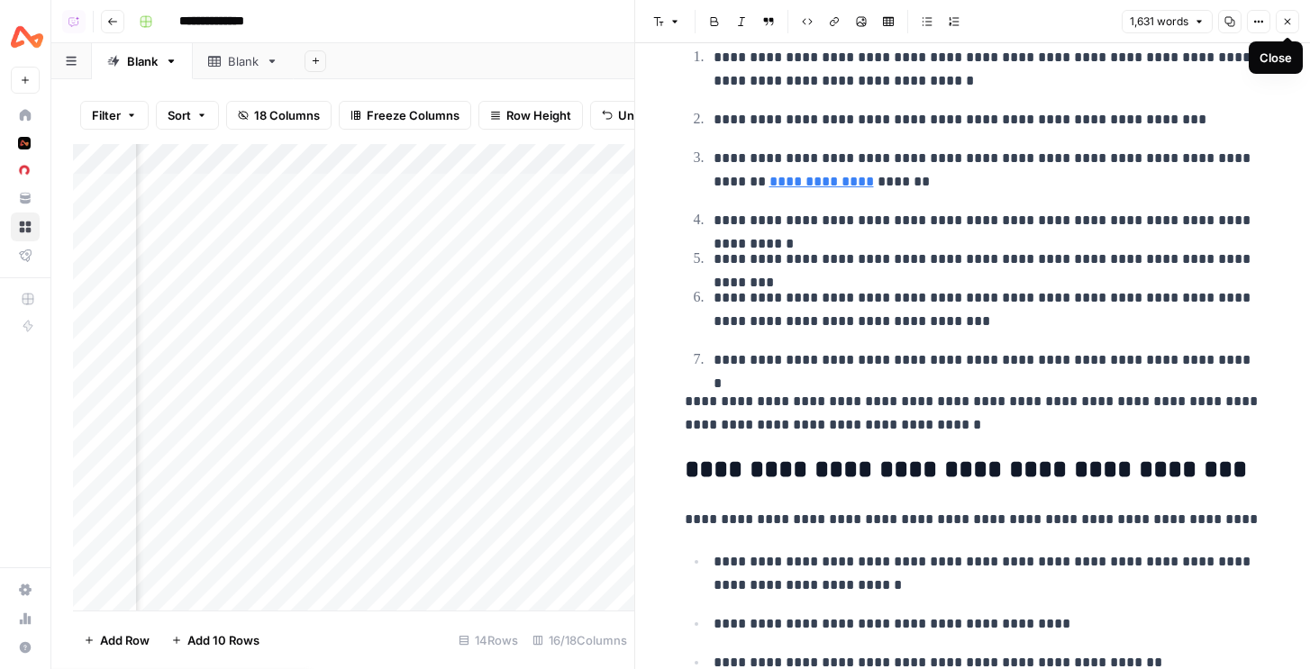
click at [1291, 26] on icon "button" at bounding box center [1287, 21] width 11 height 11
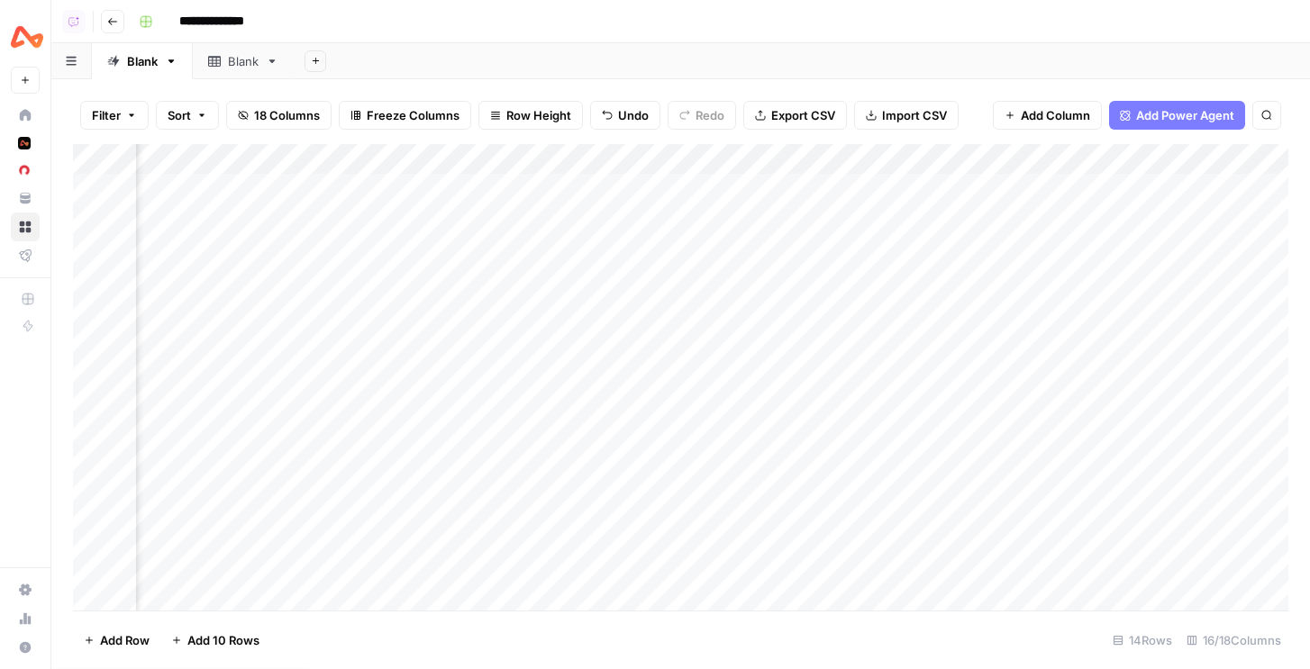
scroll to position [0, 1611]
click at [986, 157] on div "Add Column" at bounding box center [680, 377] width 1215 height 467
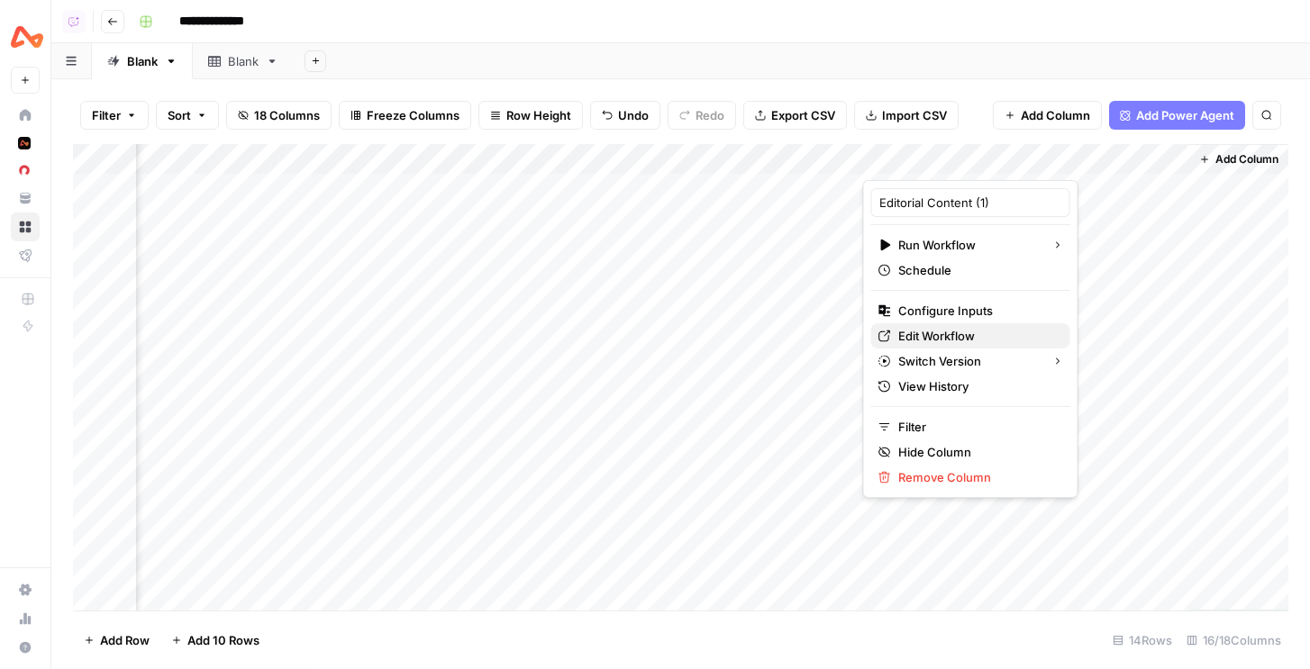
click at [908, 334] on span "Edit Workflow" at bounding box center [977, 336] width 158 height 18
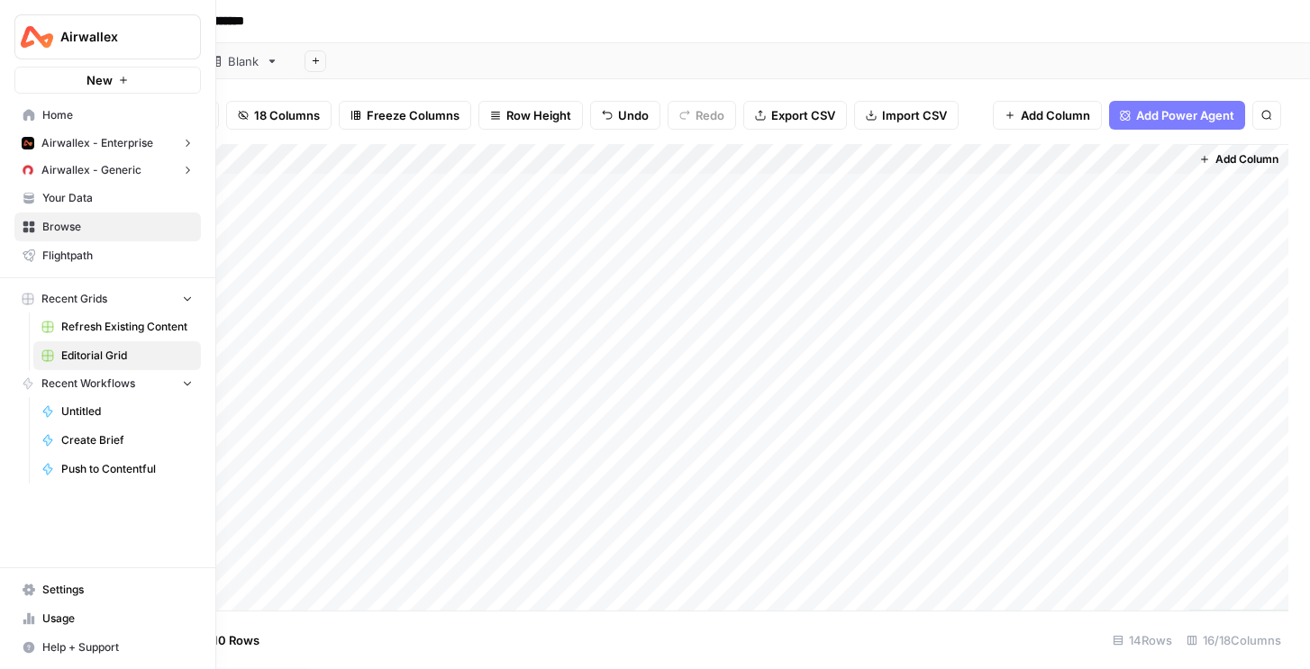
click at [64, 192] on span "Your Data" at bounding box center [117, 198] width 150 height 16
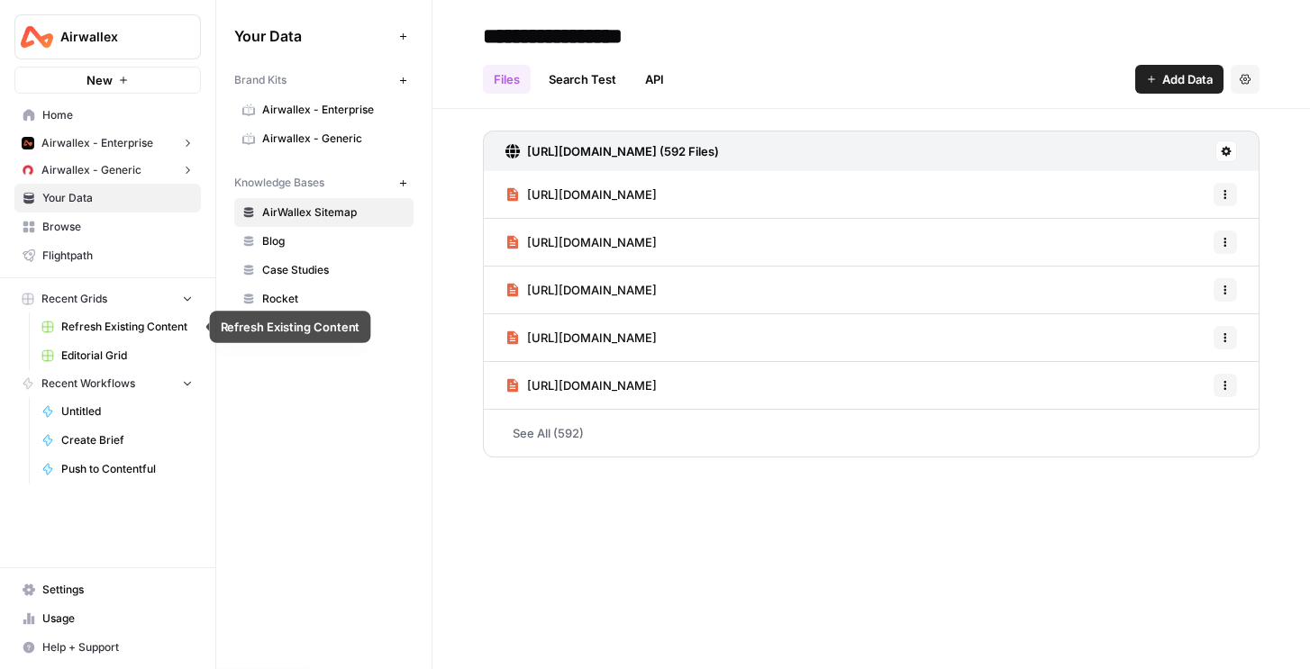
click at [146, 319] on span "Refresh Existing Content" at bounding box center [127, 327] width 132 height 16
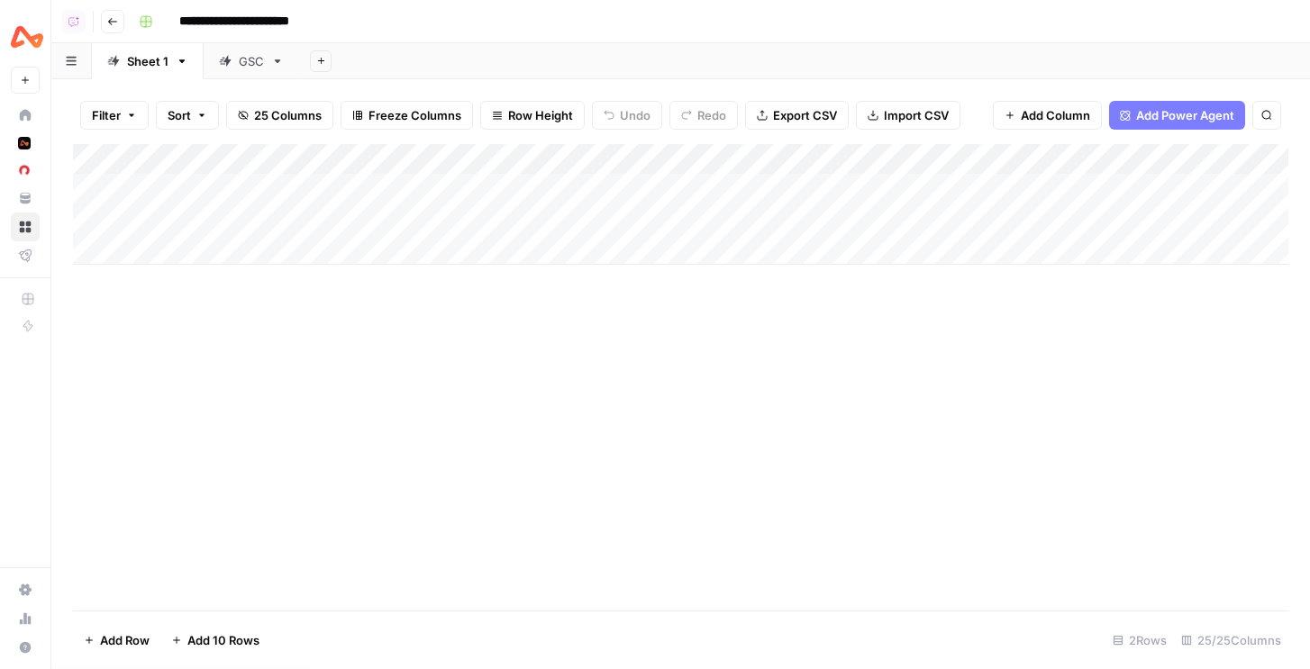
click at [321, 63] on icon "button" at bounding box center [321, 61] width 10 height 10
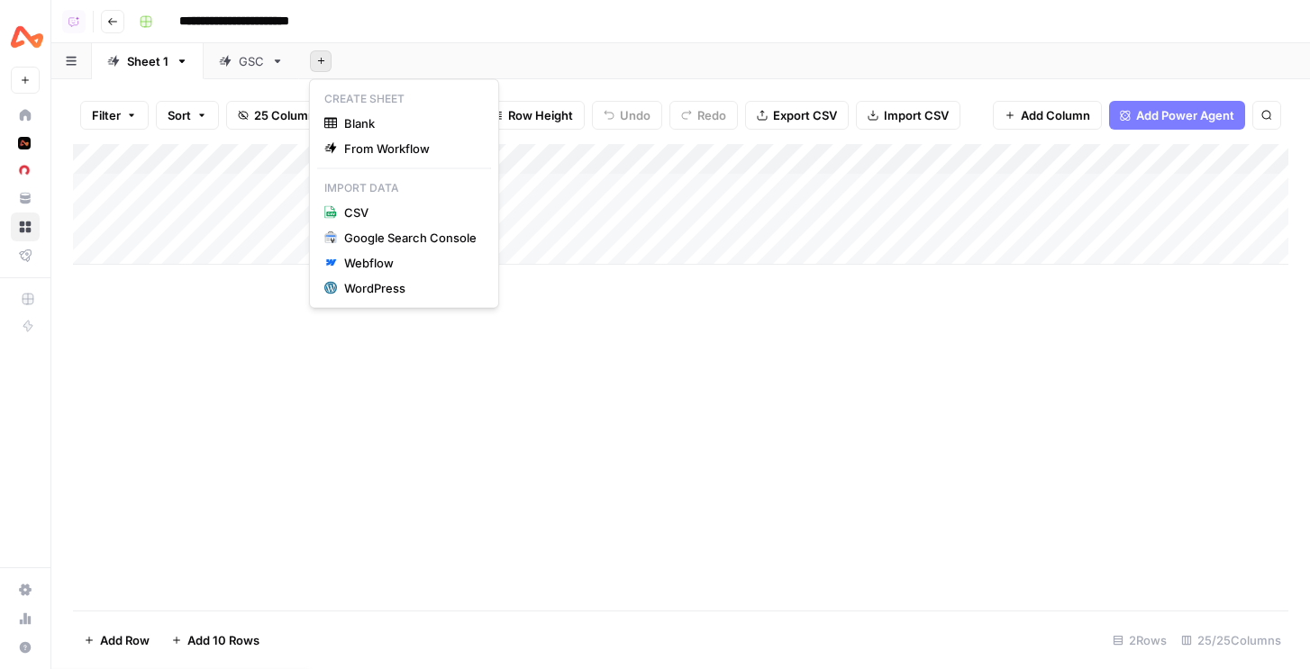
click at [775, 395] on div "Add Column" at bounding box center [680, 377] width 1215 height 467
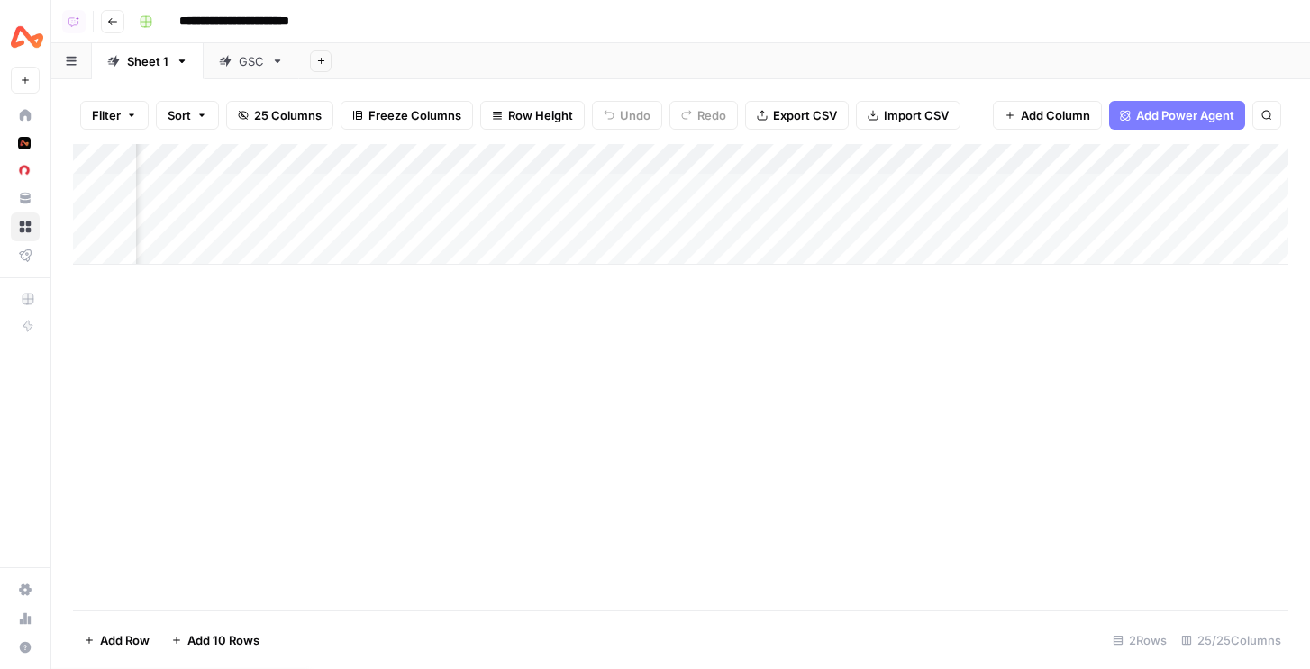
scroll to position [0, 960]
click at [1039, 185] on div "Add Column" at bounding box center [680, 204] width 1215 height 121
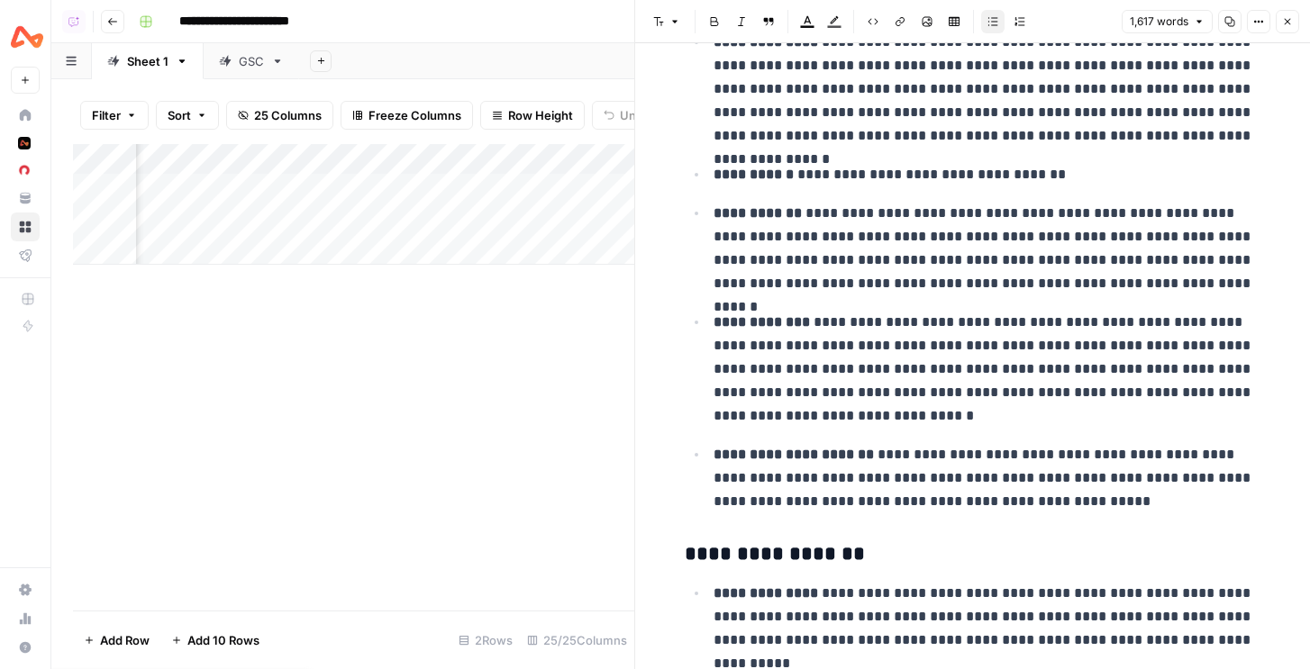
scroll to position [186, 0]
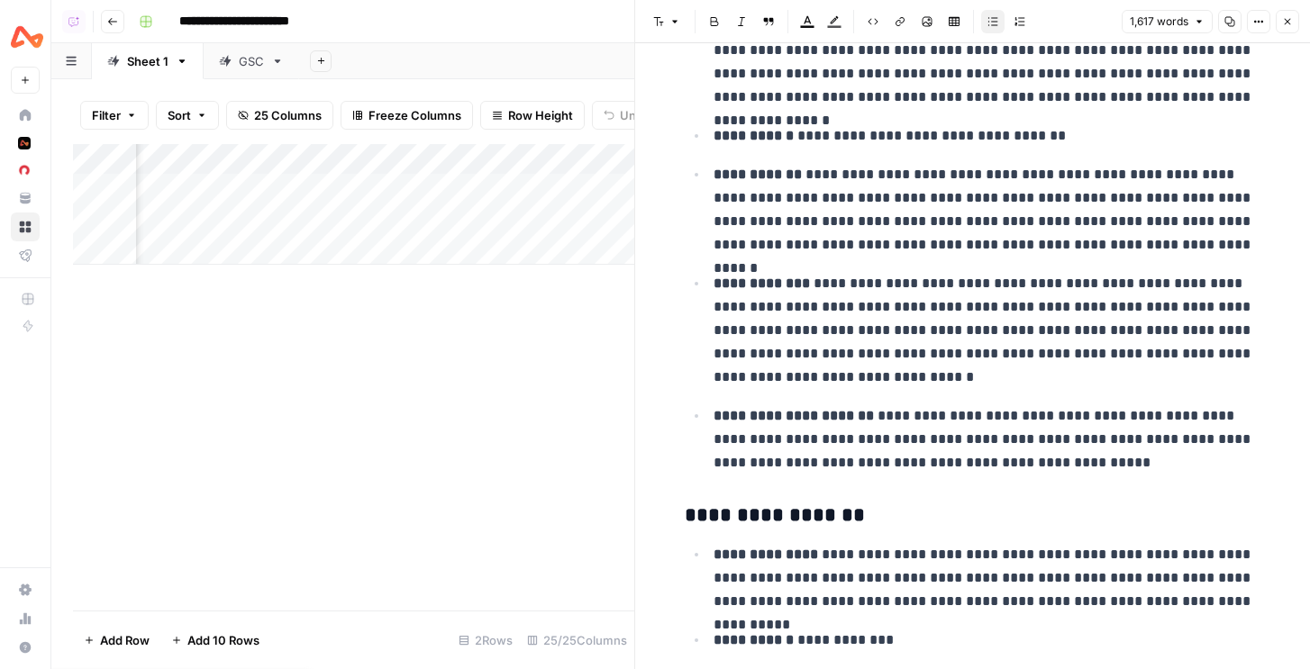
click at [1304, 23] on header "Font style Bold Italic Block quote Text color Highlight color Code block Link I…" at bounding box center [972, 21] width 675 height 43
click at [1294, 23] on button "Close" at bounding box center [1287, 21] width 23 height 23
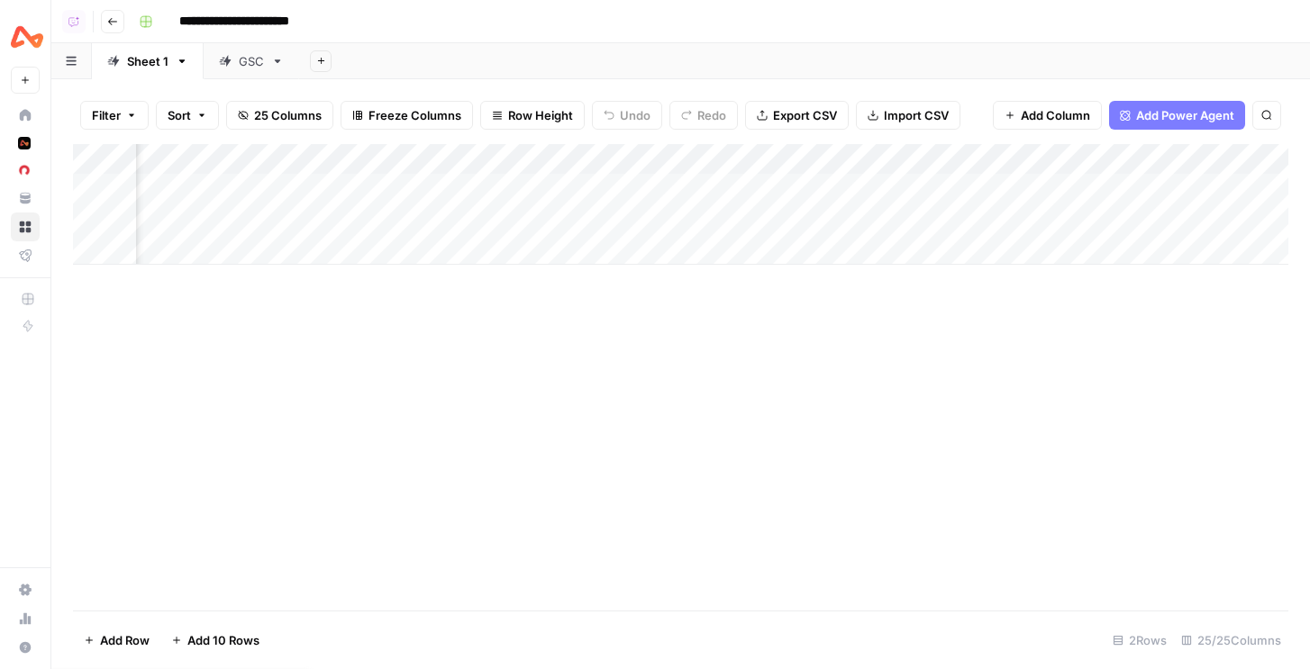
click at [1058, 217] on div "Add Column" at bounding box center [680, 204] width 1215 height 121
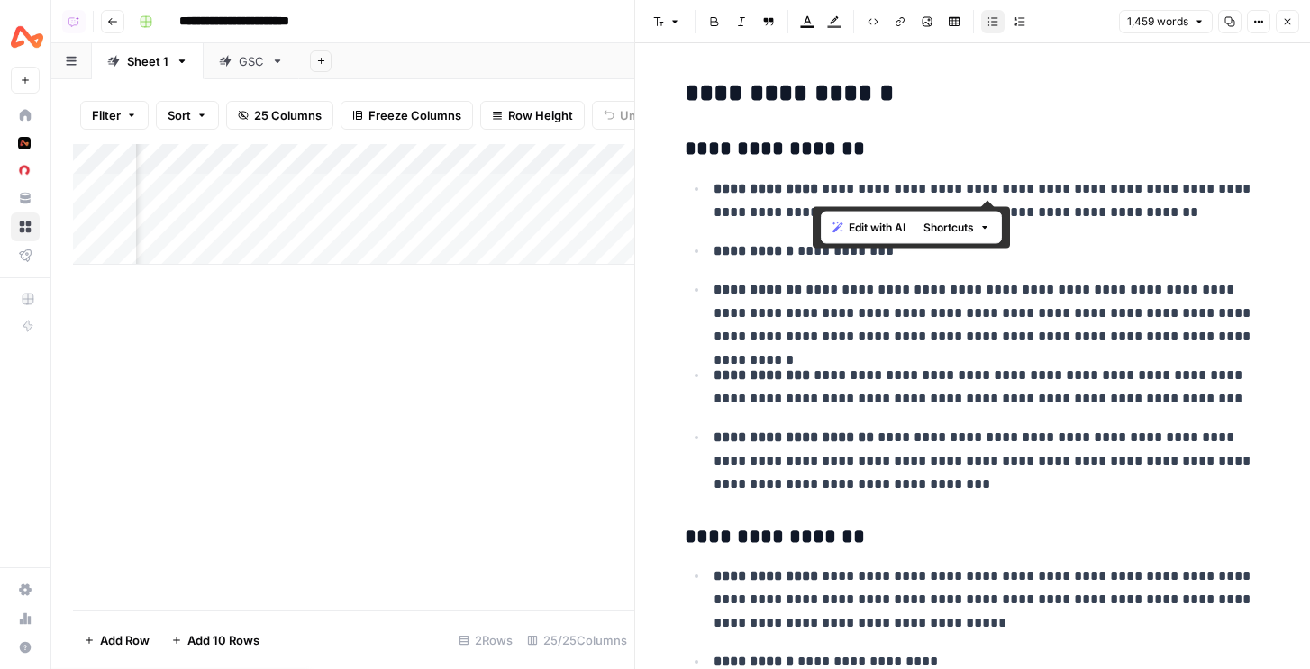
drag, startPoint x: 816, startPoint y: 190, endPoint x: 1159, endPoint y: 186, distance: 343.3
click at [1159, 186] on p "**********" at bounding box center [988, 200] width 548 height 47
click at [1174, 186] on p "**********" at bounding box center [988, 200] width 548 height 47
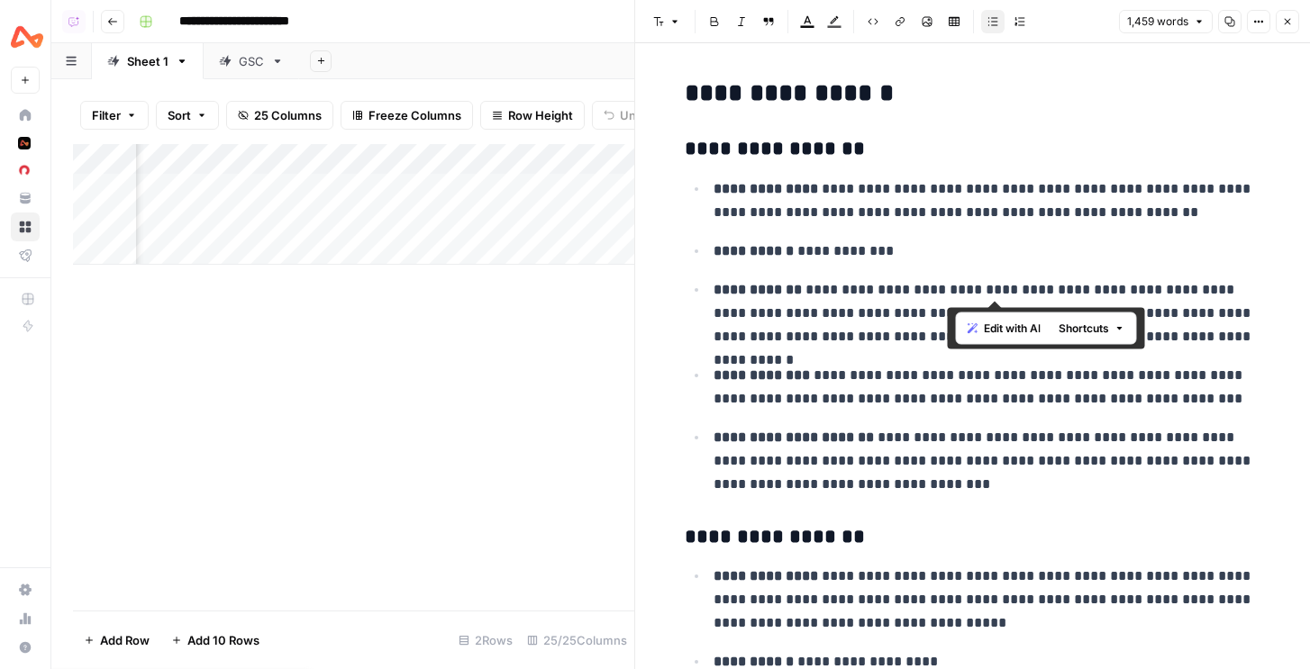
drag, startPoint x: 948, startPoint y: 282, endPoint x: 1112, endPoint y: 280, distance: 164.0
click at [1112, 280] on p "**********" at bounding box center [988, 313] width 548 height 70
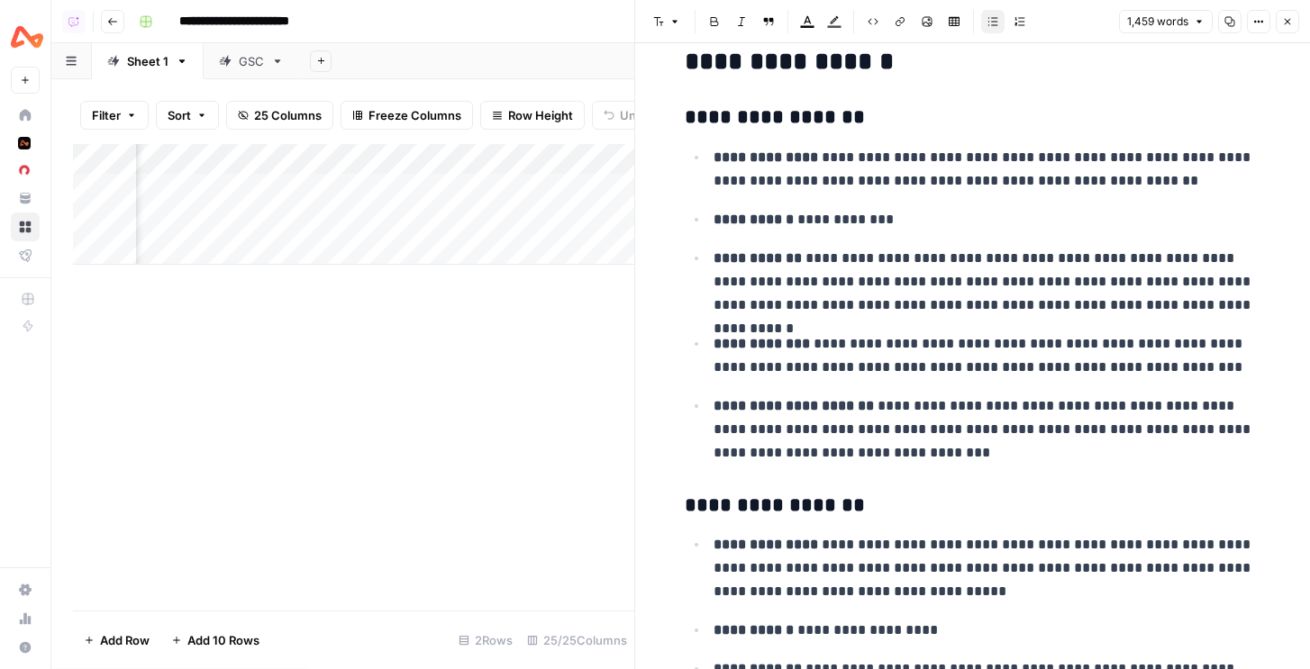
scroll to position [47, 0]
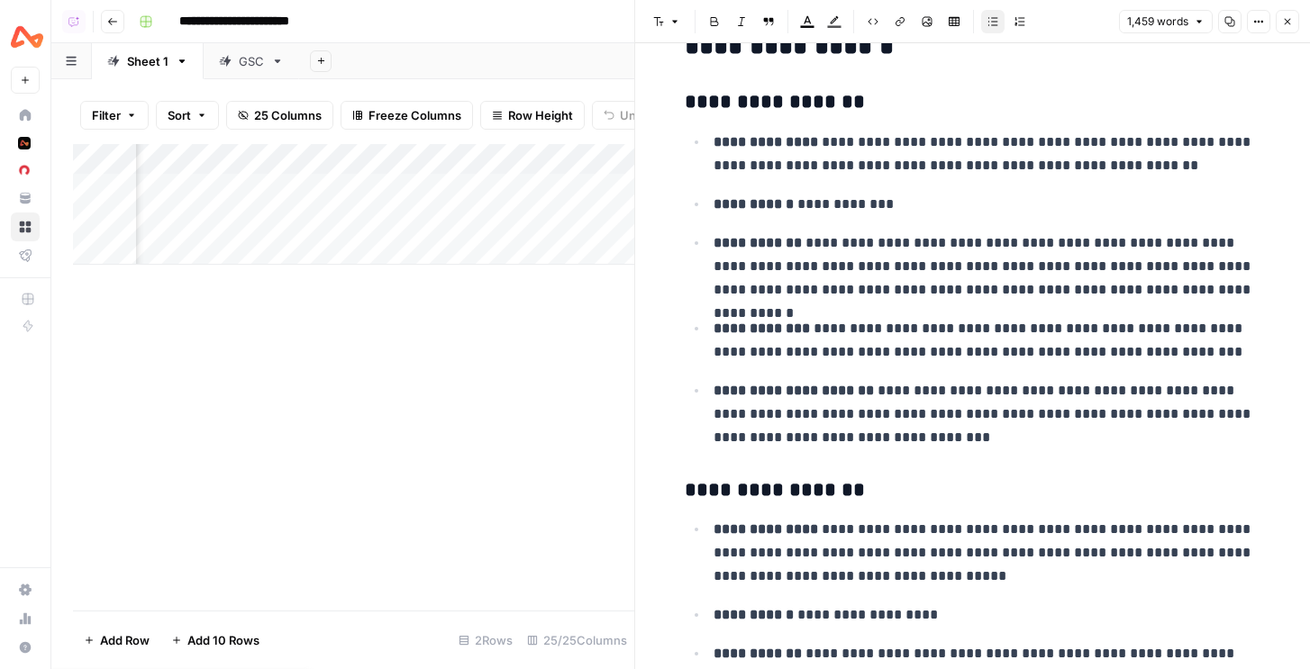
click at [1290, 20] on icon "button" at bounding box center [1287, 21] width 11 height 11
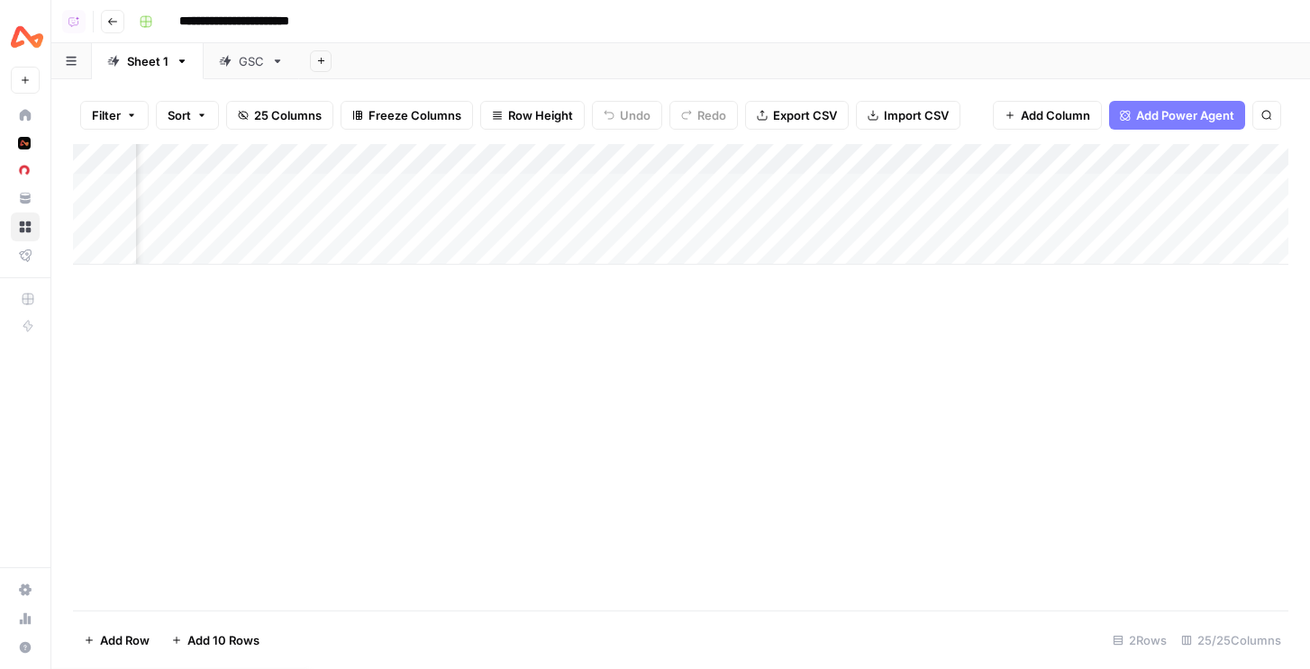
scroll to position [0, 1700]
click at [1132, 221] on div "Add Column" at bounding box center [680, 204] width 1215 height 121
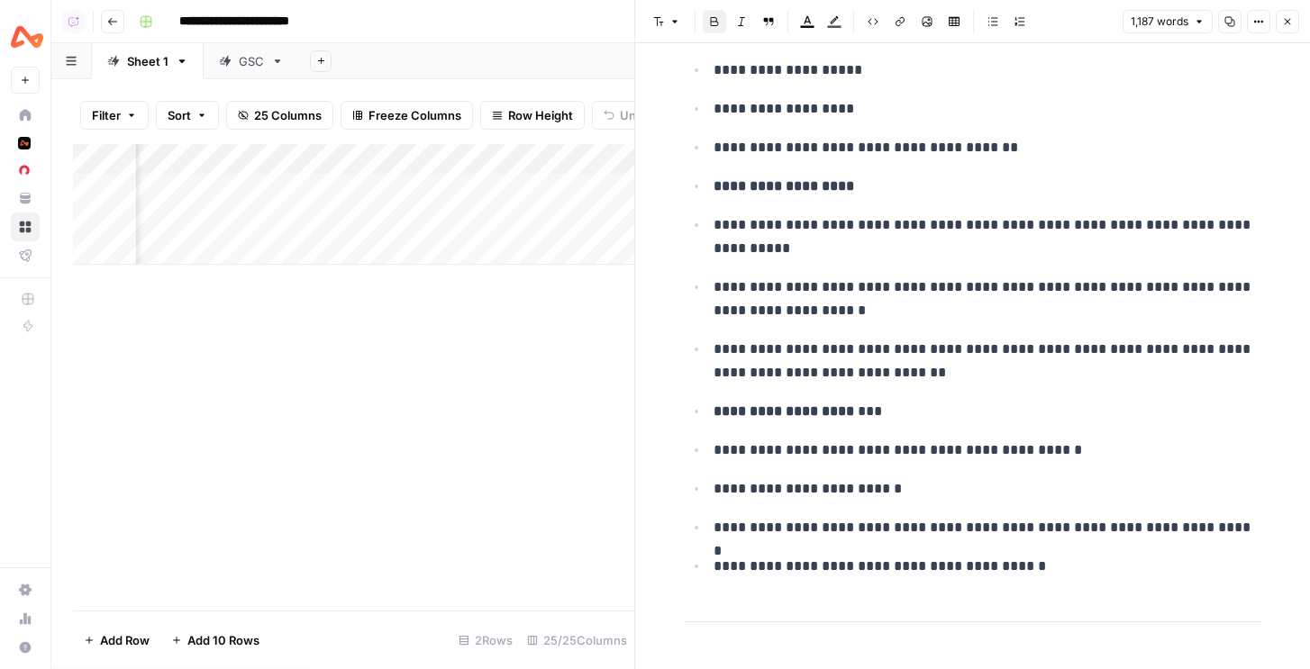
scroll to position [118, 0]
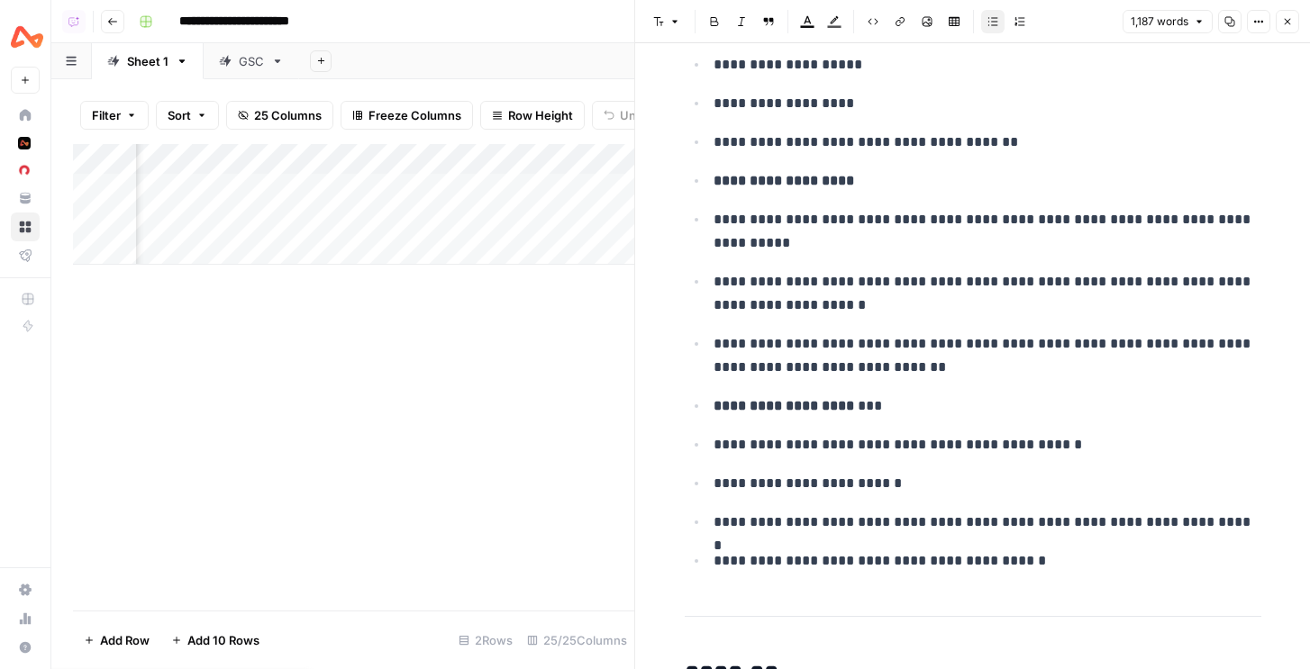
drag, startPoint x: 747, startPoint y: 187, endPoint x: 762, endPoint y: 248, distance: 62.3
click at [762, 248] on ul "**********" at bounding box center [973, 293] width 577 height 559
drag, startPoint x: 768, startPoint y: 350, endPoint x: 880, endPoint y: 355, distance: 111.8
click at [879, 356] on p "**********" at bounding box center [988, 355] width 548 height 47
click at [880, 354] on p "**********" at bounding box center [988, 355] width 548 height 47
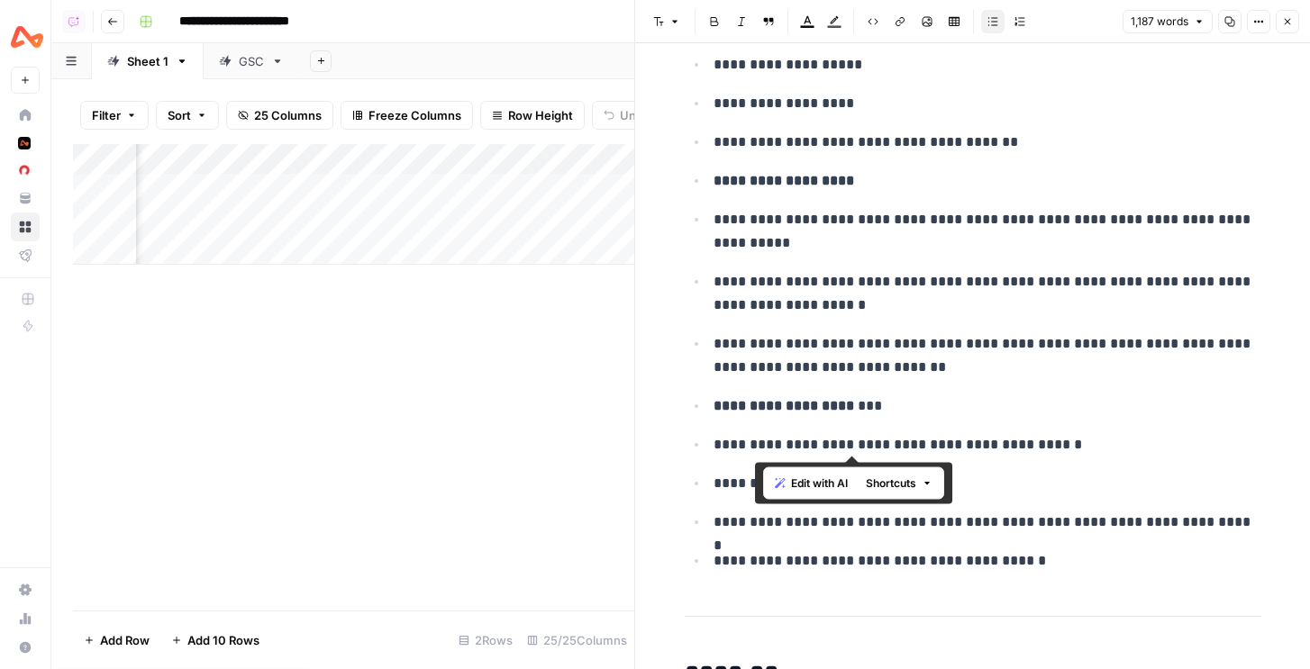
drag, startPoint x: 756, startPoint y: 446, endPoint x: 948, endPoint y: 450, distance: 191.9
click at [948, 450] on p "**********" at bounding box center [988, 444] width 548 height 23
click at [941, 446] on p "**********" at bounding box center [988, 444] width 548 height 23
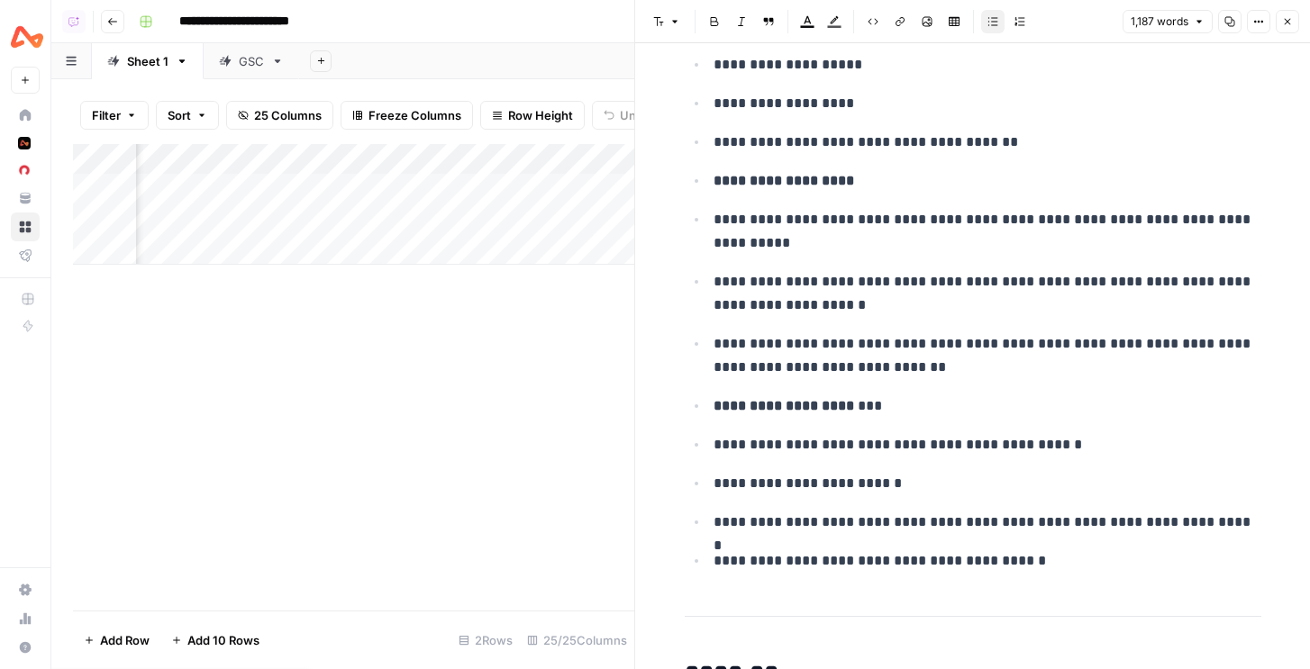
click at [1286, 24] on icon "button" at bounding box center [1287, 21] width 11 height 11
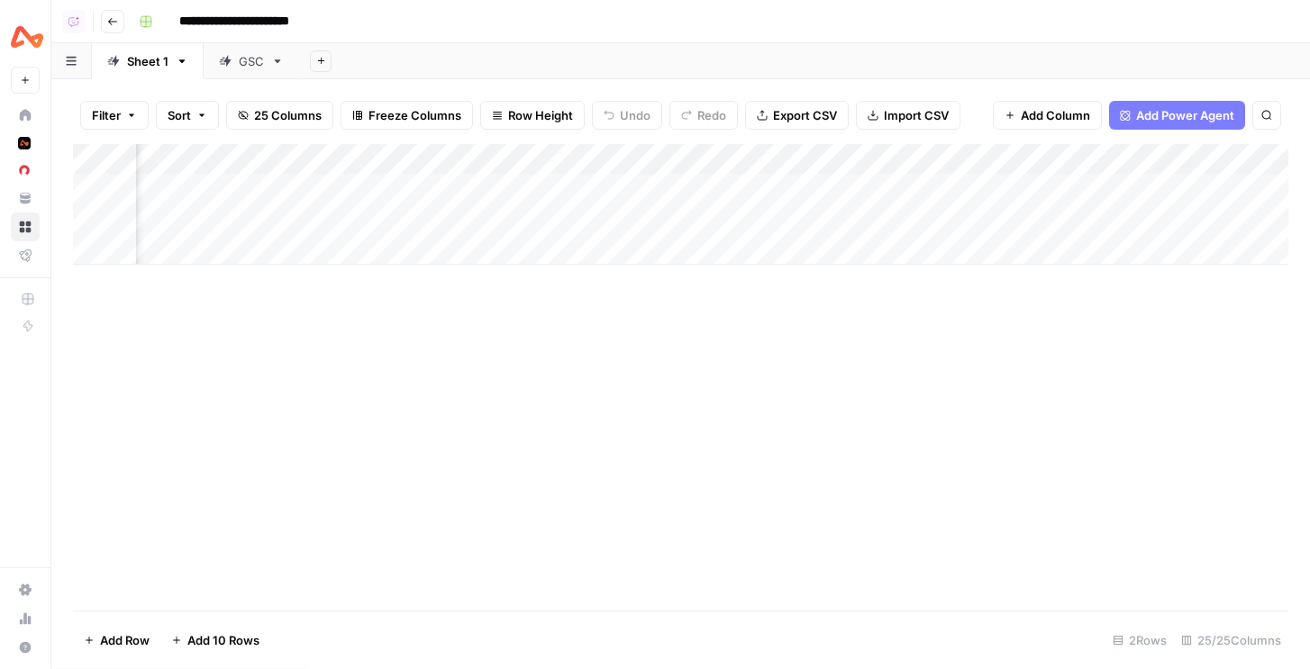
scroll to position [0, 973]
click at [722, 182] on div "Add Column" at bounding box center [680, 204] width 1215 height 121
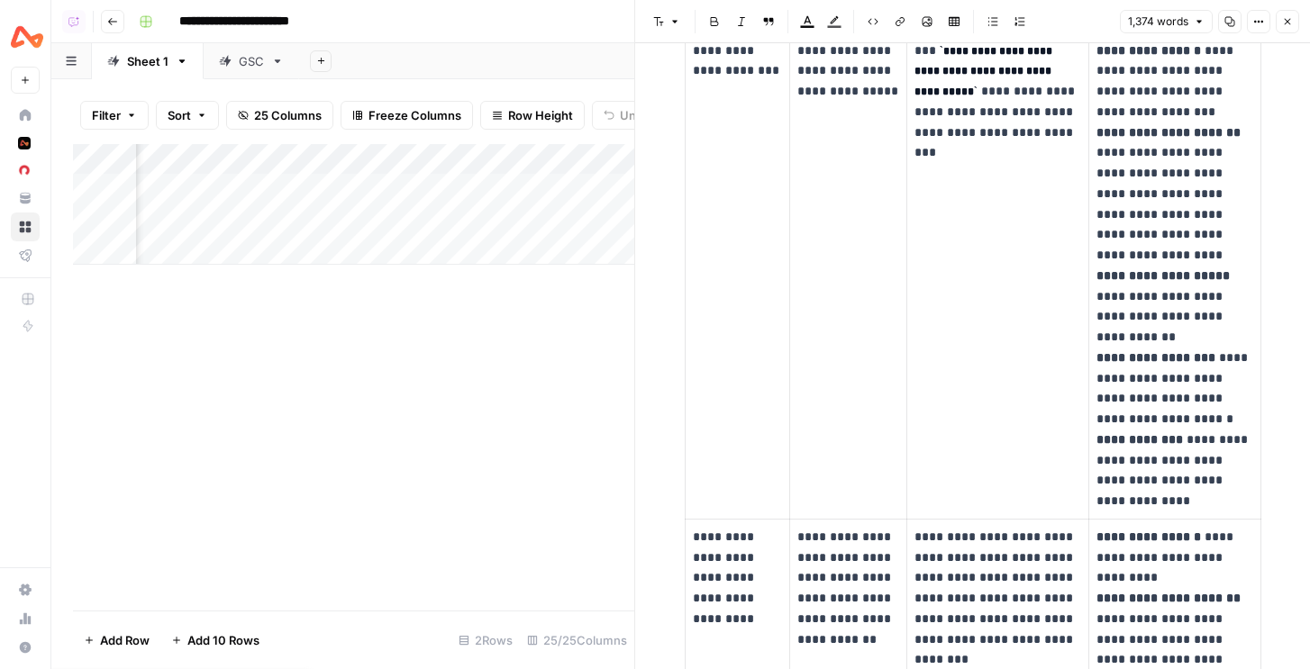
scroll to position [2205, 0]
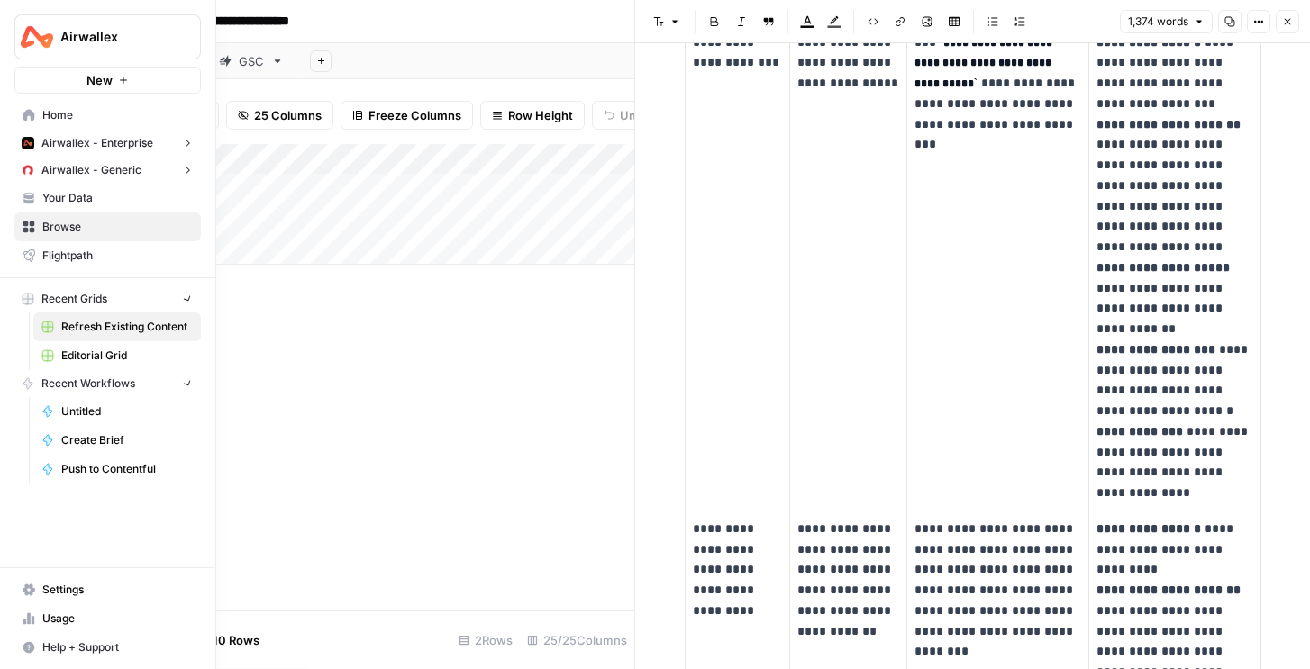
click at [26, 78] on button "New" at bounding box center [107, 80] width 186 height 27
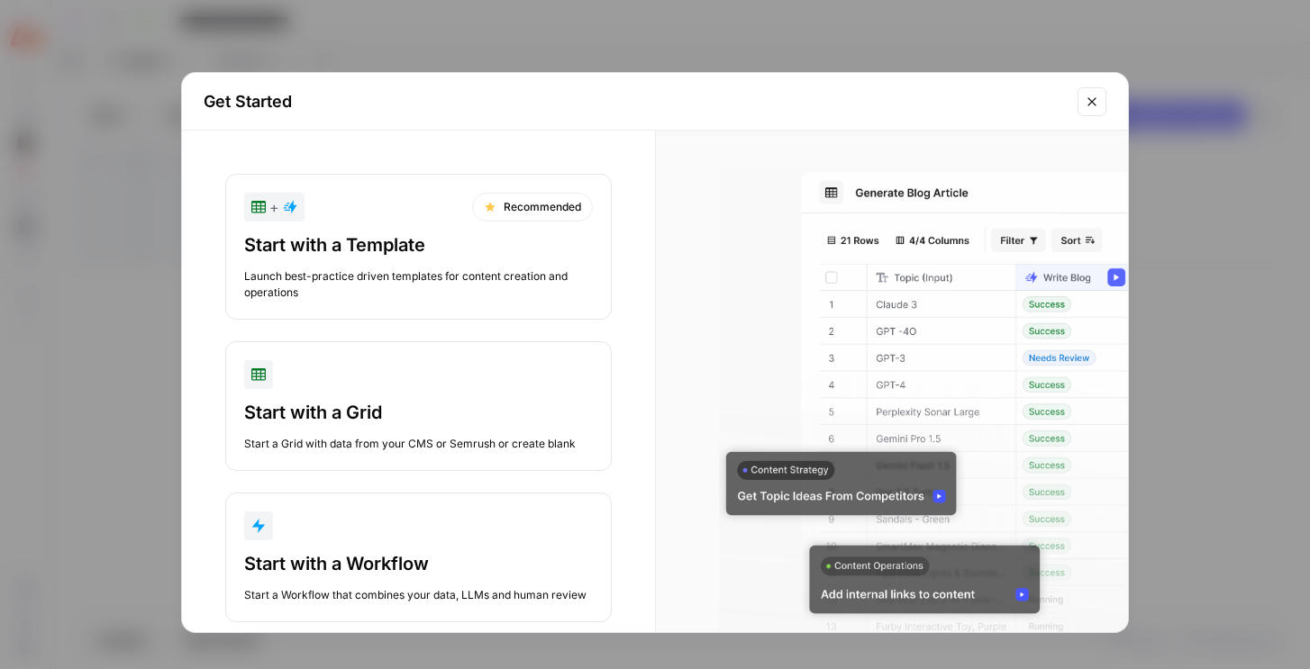
click at [346, 246] on div "Start with a Template" at bounding box center [418, 244] width 349 height 25
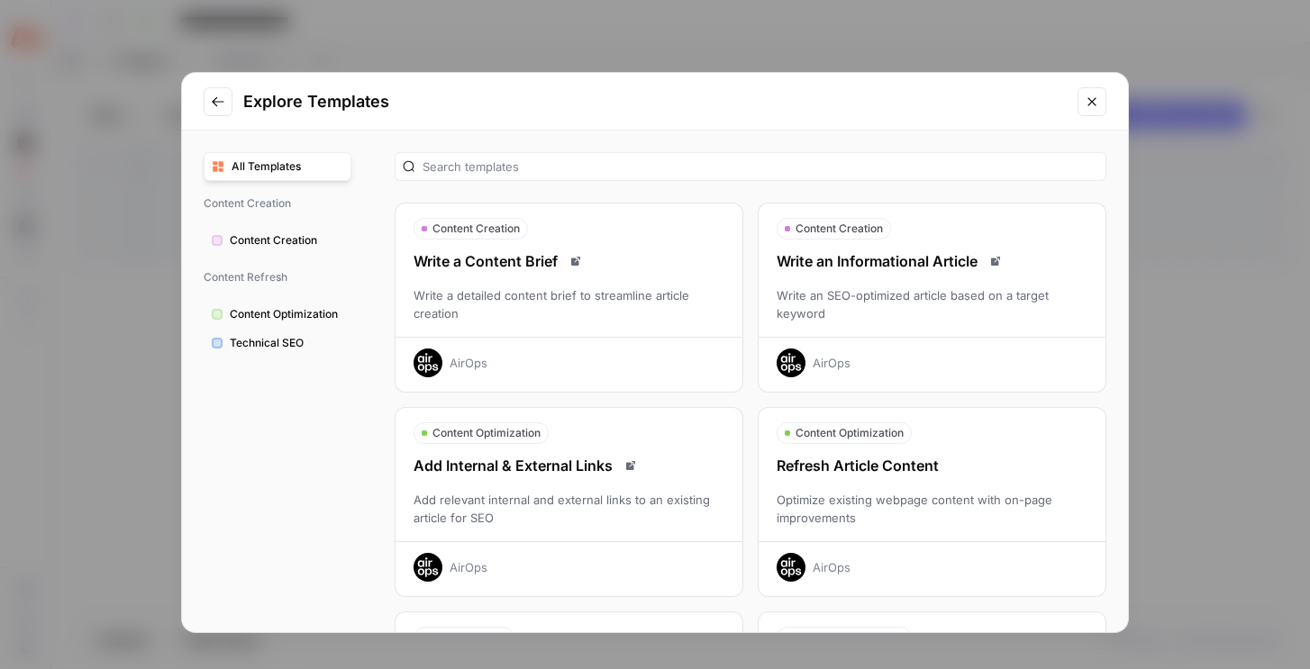
click at [959, 305] on div "Write an SEO-optimized article based on a target keyword" at bounding box center [932, 304] width 347 height 36
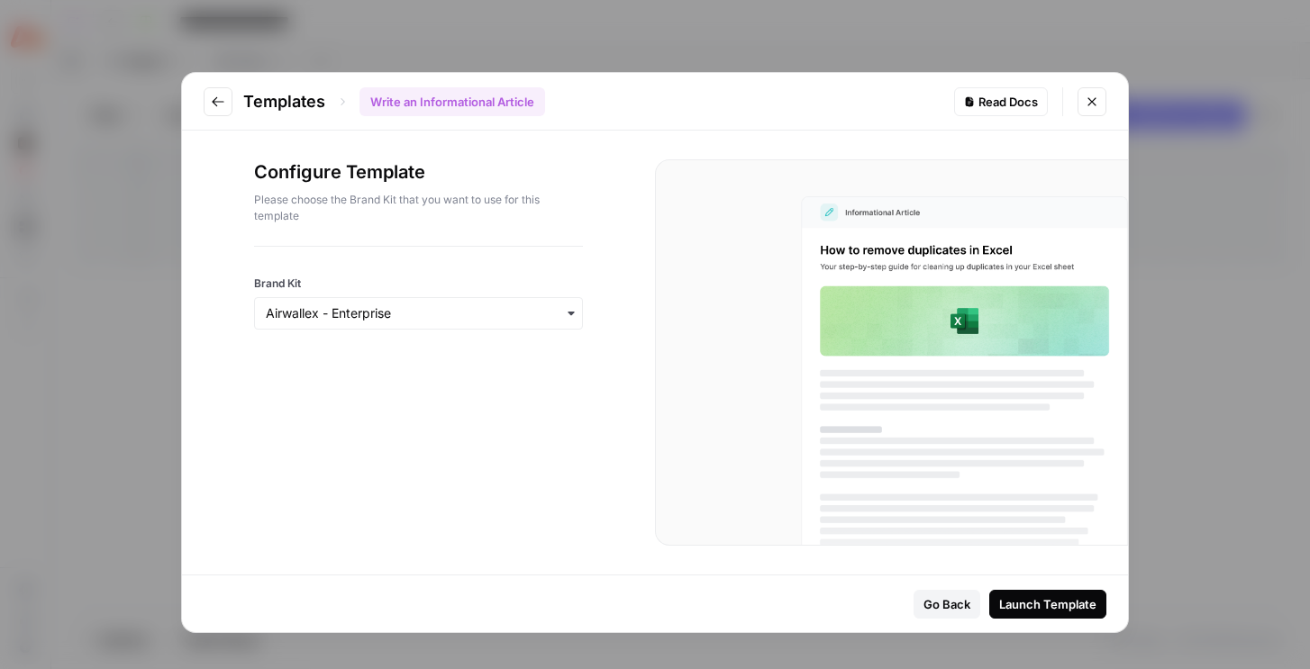
click at [441, 325] on div "button" at bounding box center [418, 313] width 329 height 32
click at [1095, 97] on icon "Close modal" at bounding box center [1091, 101] width 8 height 8
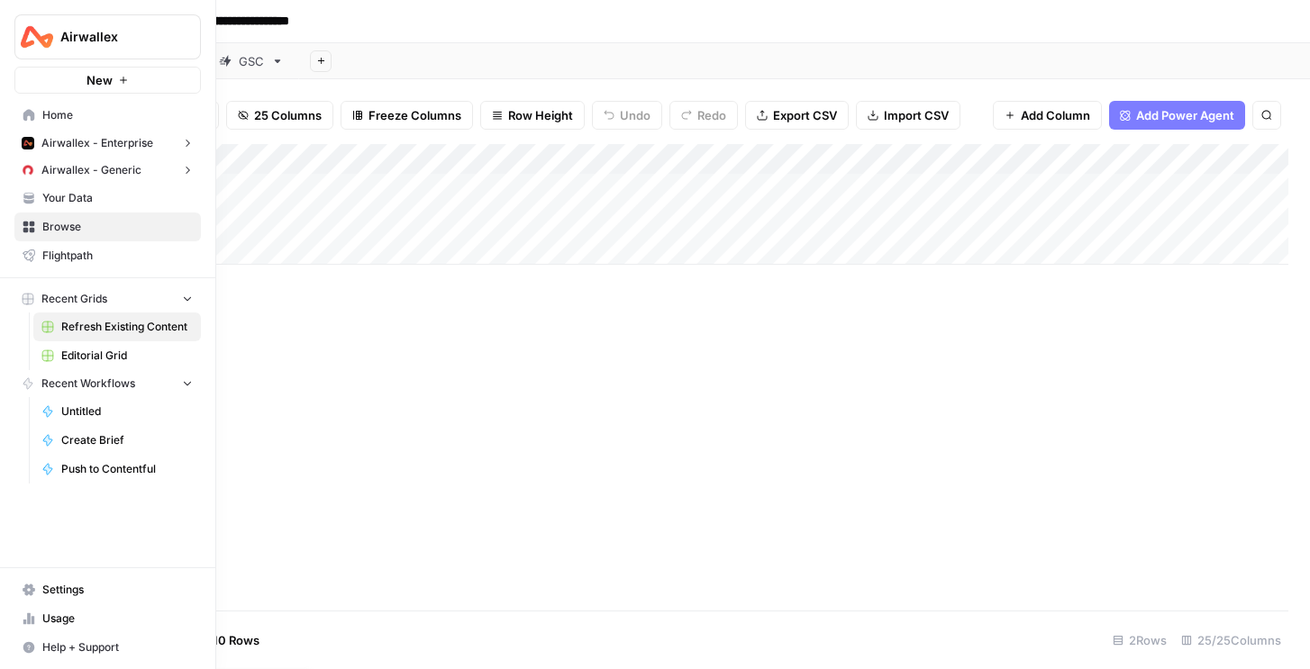
click at [67, 147] on span "Airwallex - Enterprise" at bounding box center [97, 143] width 112 height 16
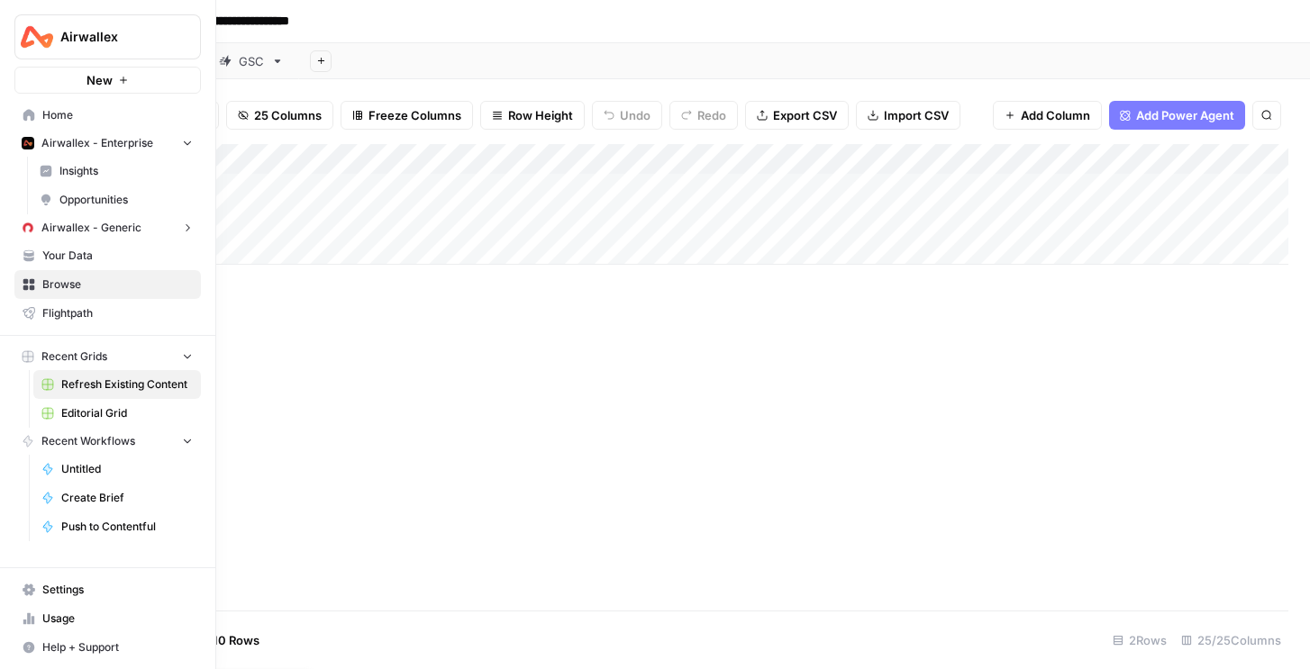
click at [70, 257] on span "Your Data" at bounding box center [117, 256] width 150 height 16
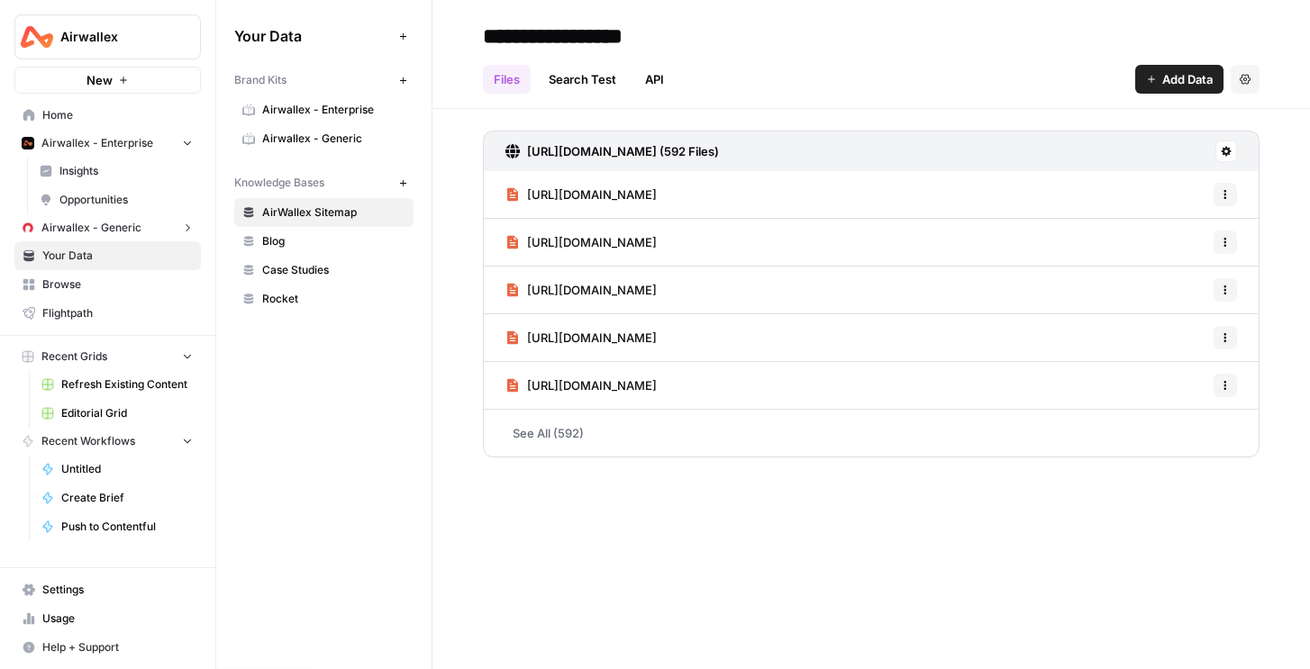
click at [308, 114] on span "Airwallex - Enterprise" at bounding box center [333, 110] width 143 height 16
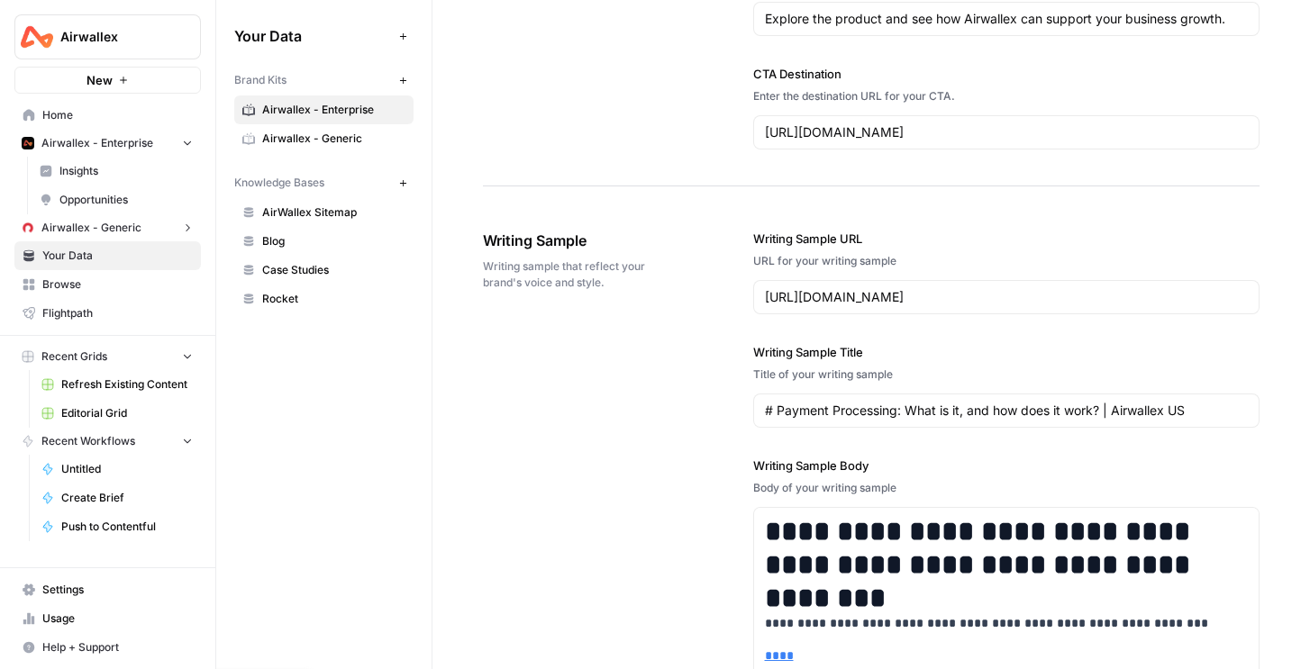
scroll to position [2250, 0]
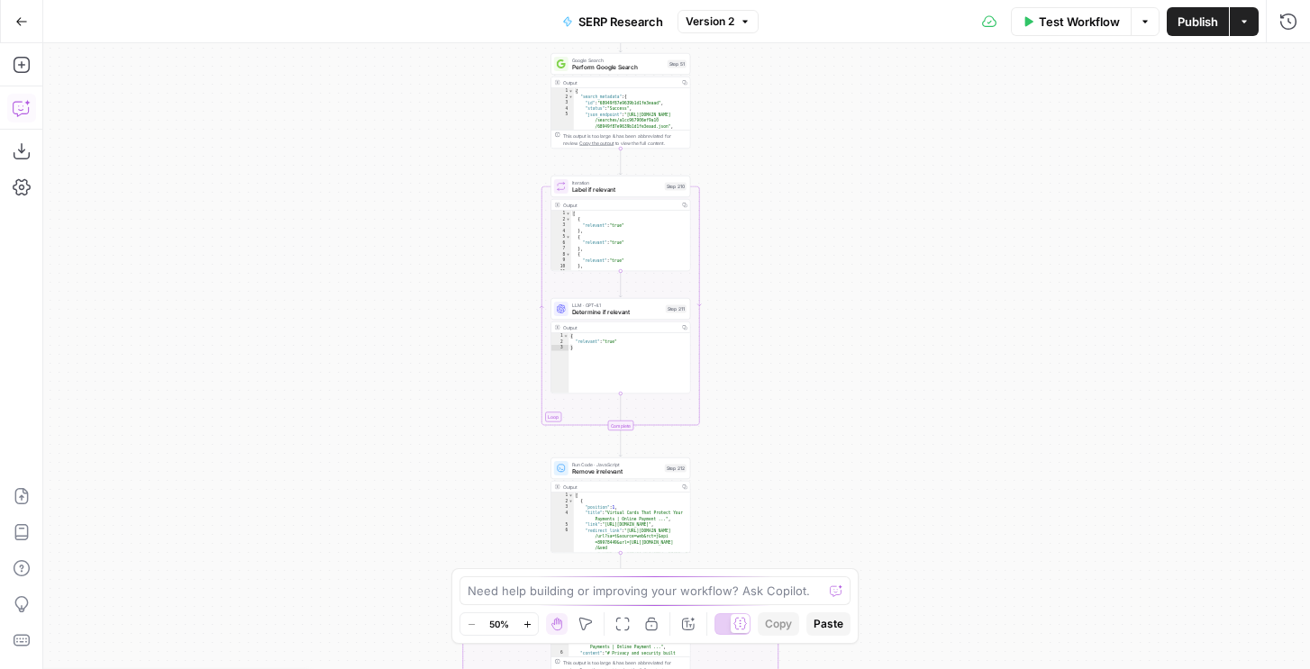
click at [17, 105] on icon "button" at bounding box center [22, 108] width 18 height 18
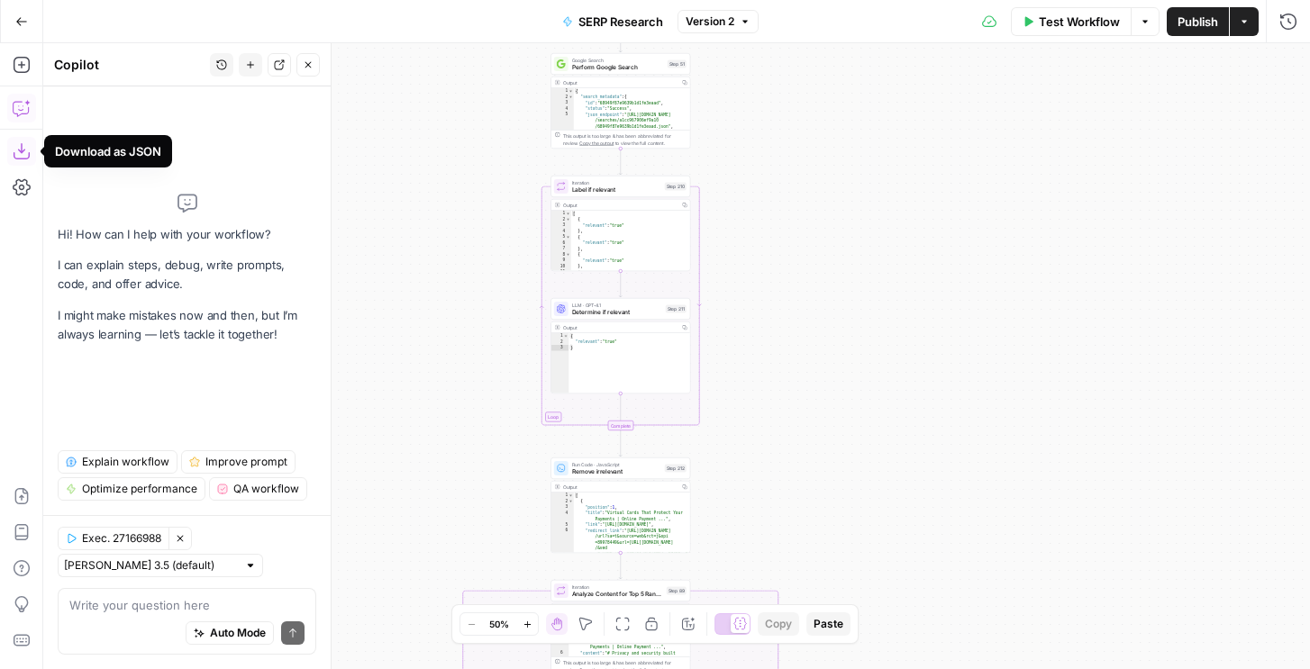
click at [80, 454] on button "Explain workflow" at bounding box center [118, 461] width 120 height 23
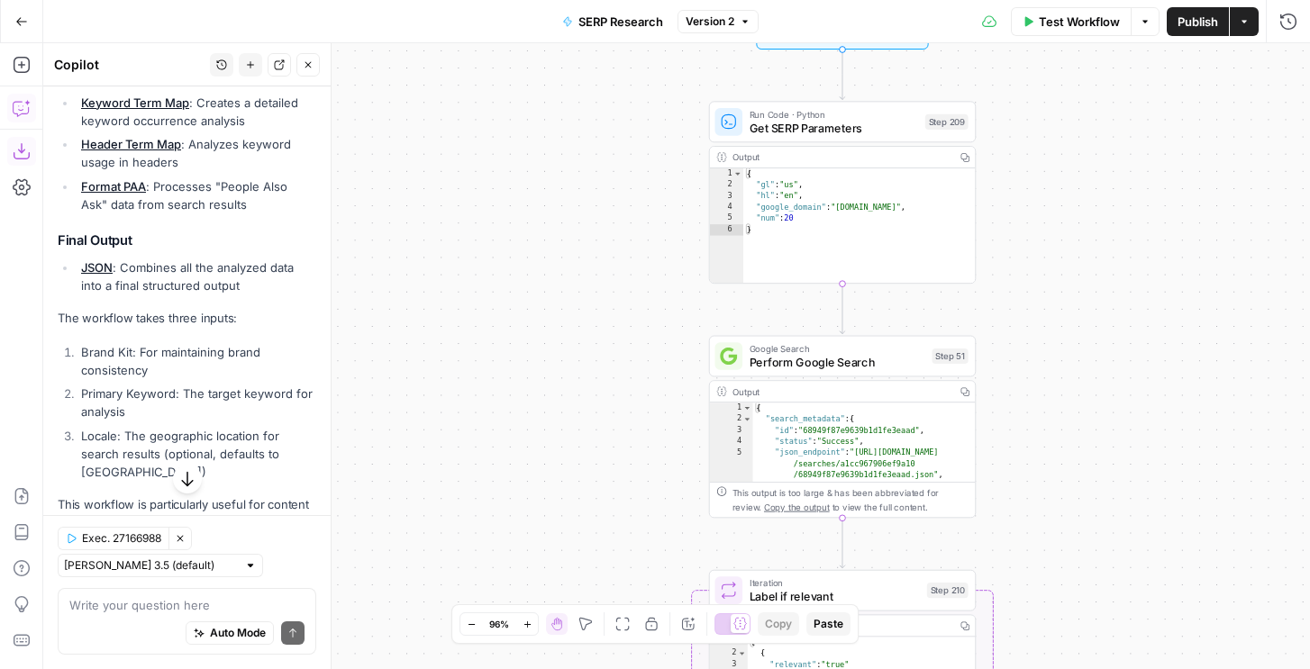
scroll to position [1273, 0]
click at [312, 67] on icon "button" at bounding box center [308, 64] width 11 height 11
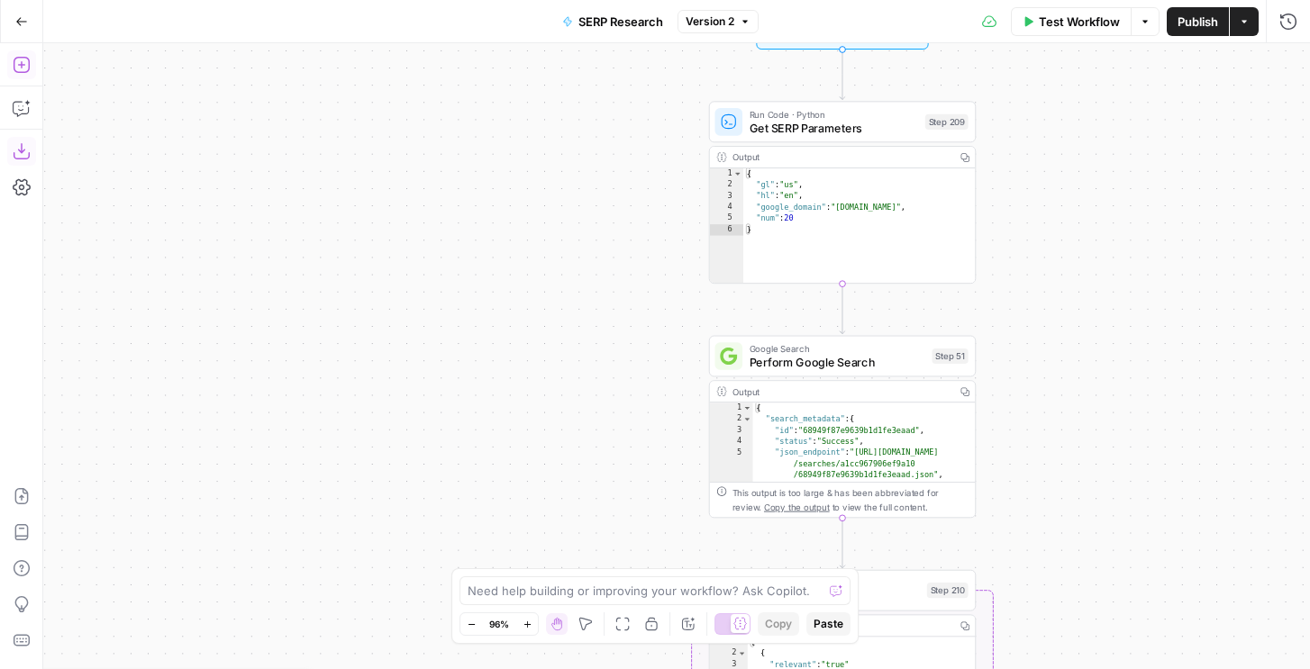
drag, startPoint x: 19, startPoint y: 64, endPoint x: 18, endPoint y: 24, distance: 39.6
click at [19, 64] on icon "button" at bounding box center [22, 65] width 18 height 18
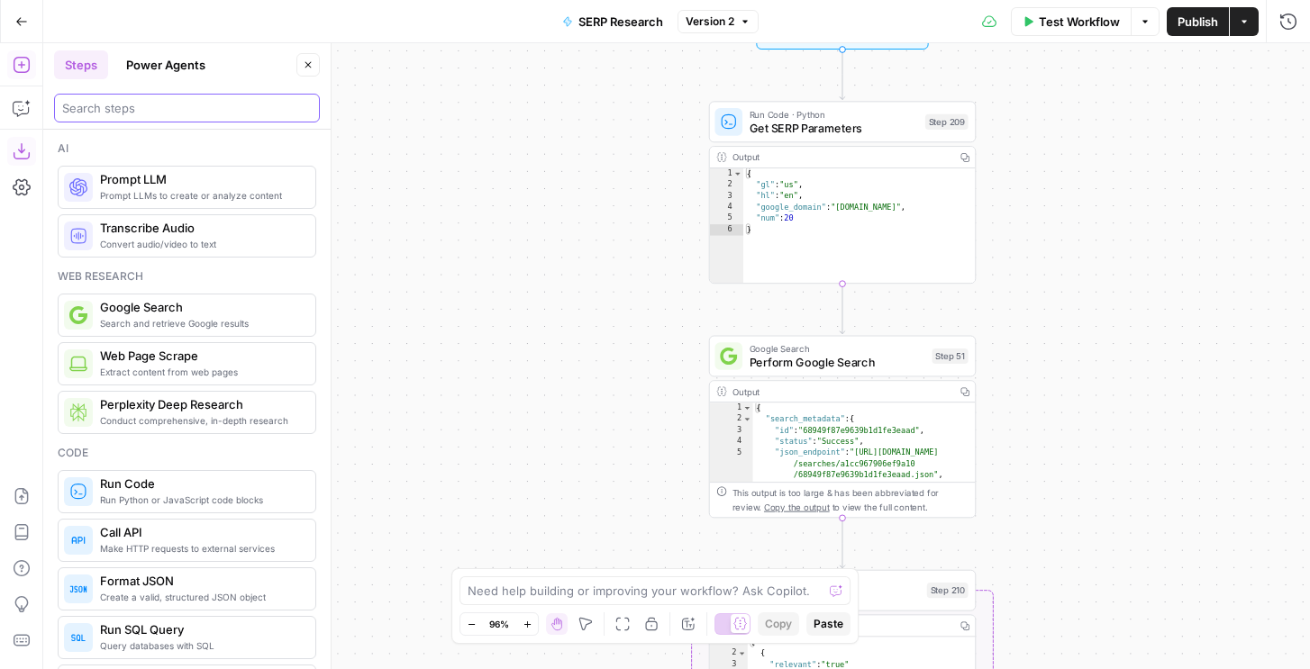
click at [113, 108] on input "search" at bounding box center [187, 108] width 250 height 18
type input "sql"
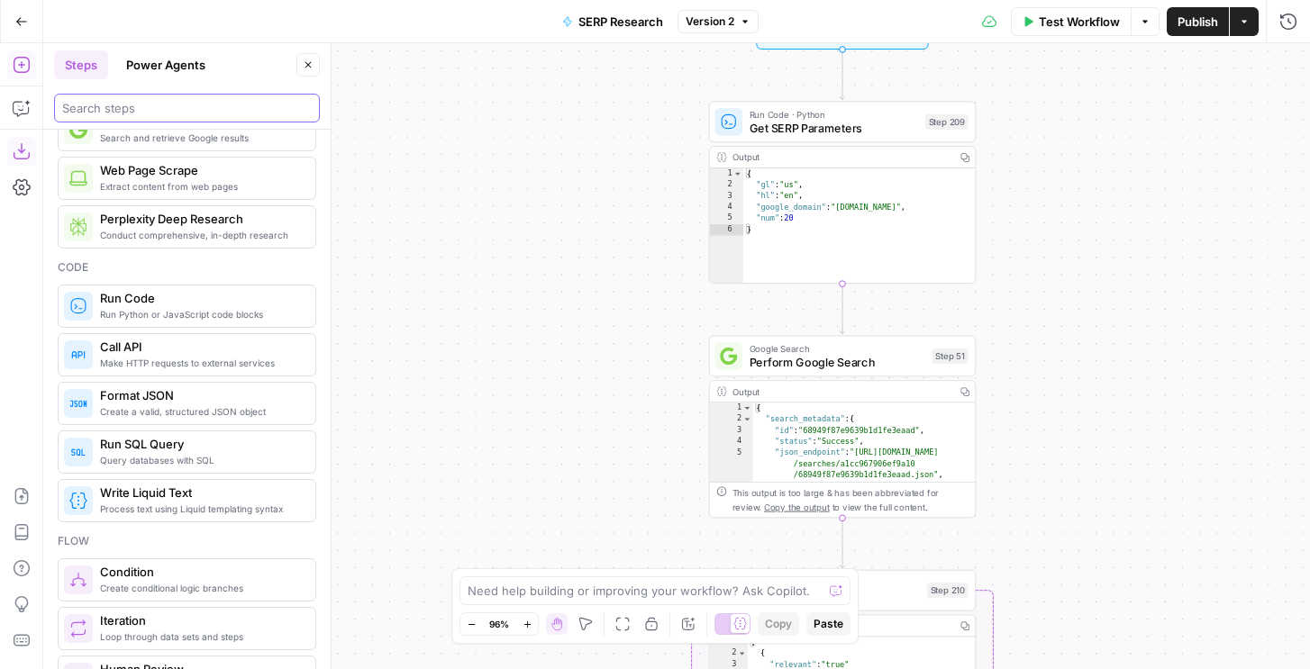
scroll to position [0, 0]
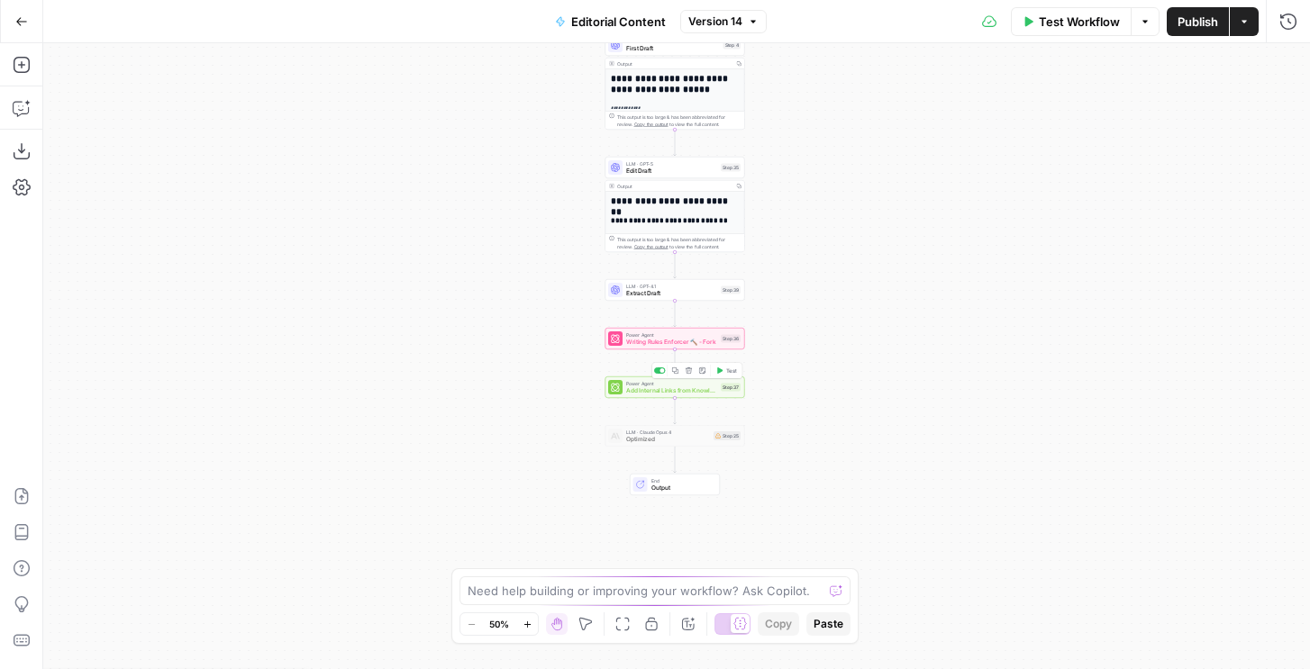
click at [677, 388] on span "Add Internal Links from Knowledge Base" at bounding box center [671, 390] width 91 height 9
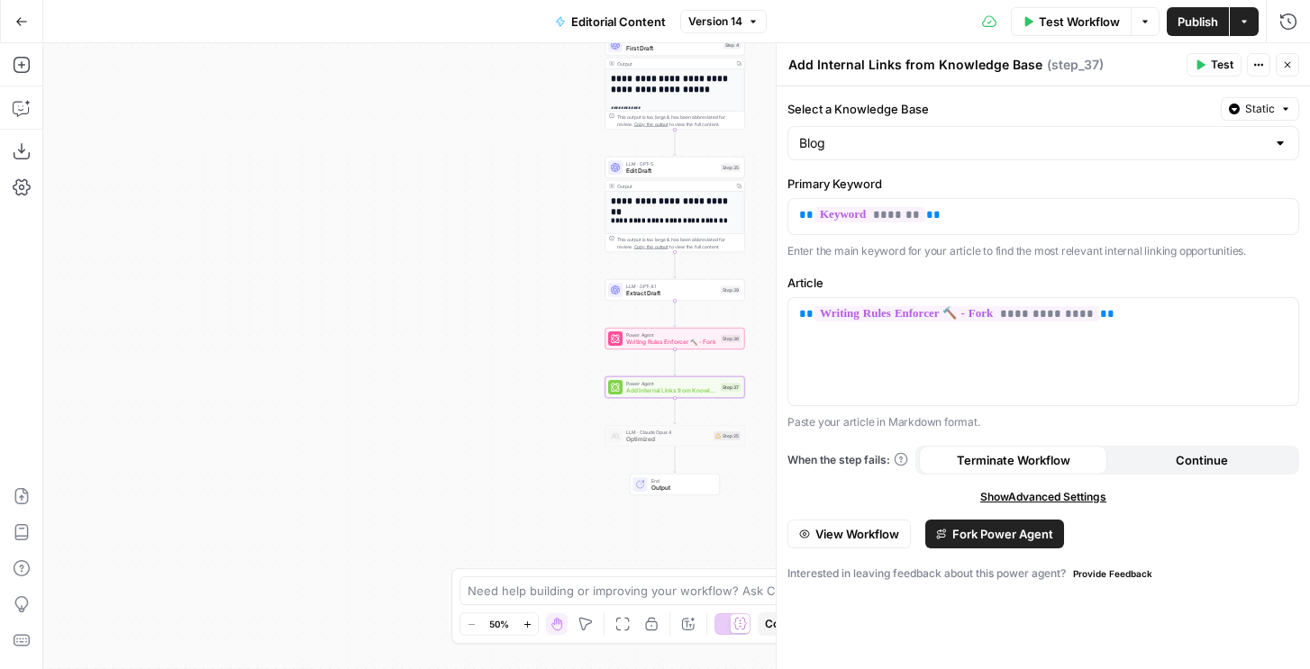
click at [31, 9] on button "Go Back" at bounding box center [21, 21] width 32 height 32
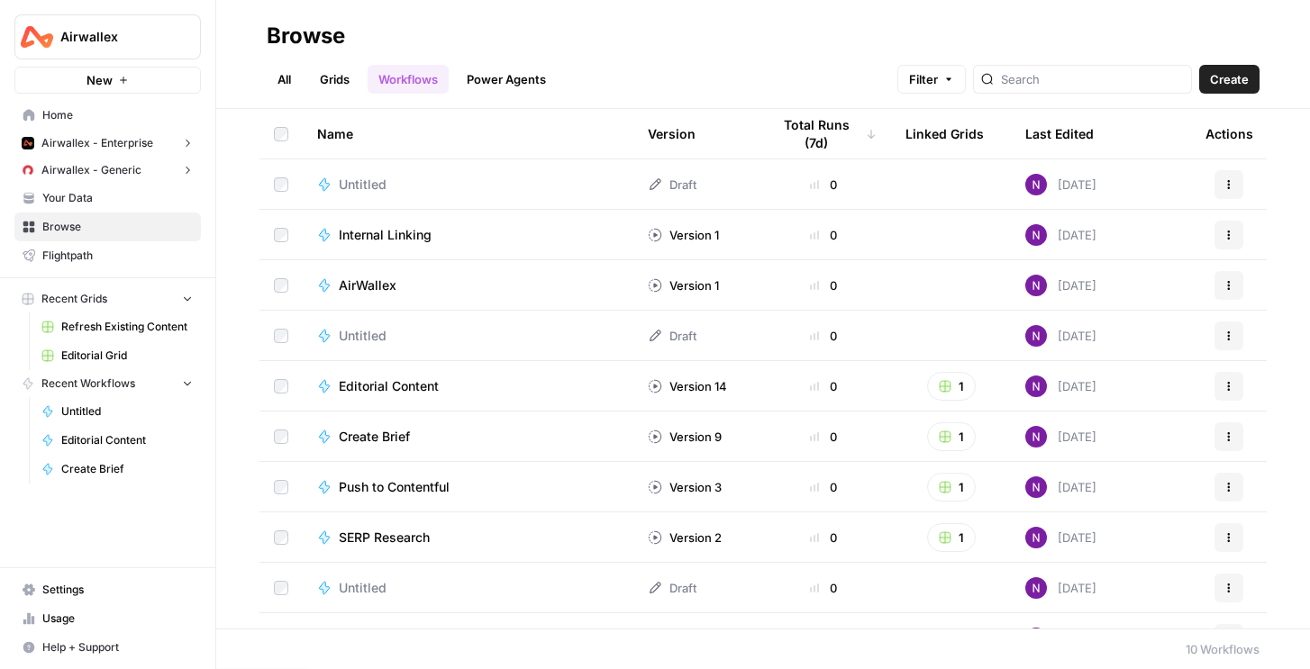
click at [128, 147] on span "Airwallex - Enterprise" at bounding box center [97, 143] width 112 height 16
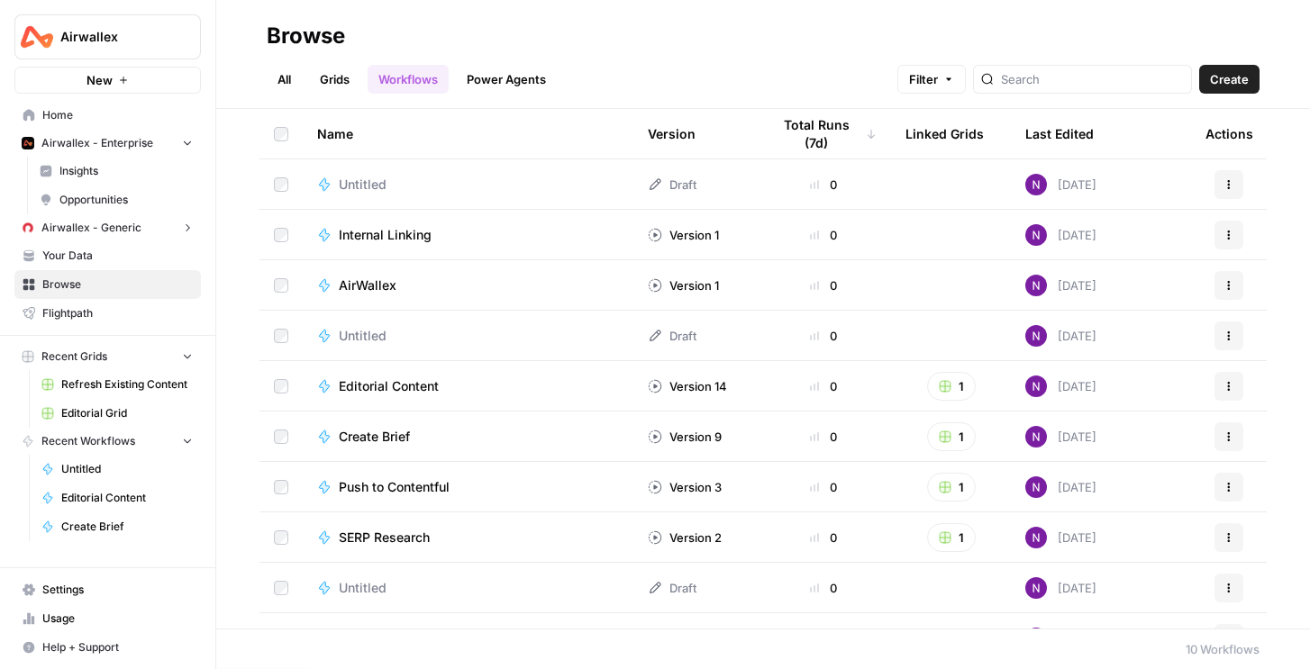
click at [99, 202] on span "Opportunities" at bounding box center [125, 200] width 133 height 16
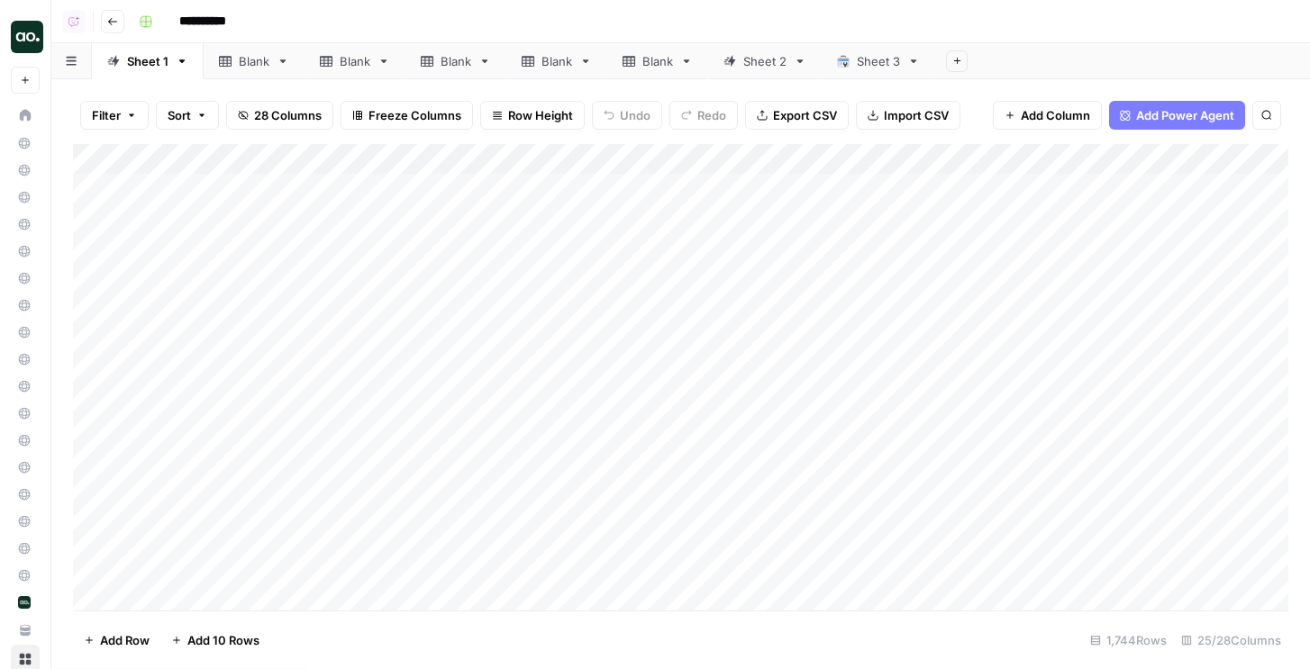
click at [957, 66] on button "Add Sheet" at bounding box center [957, 61] width 22 height 22
click at [1018, 39] on header "**********" at bounding box center [680, 21] width 1259 height 43
click at [656, 162] on div "Add Column" at bounding box center [680, 377] width 1215 height 467
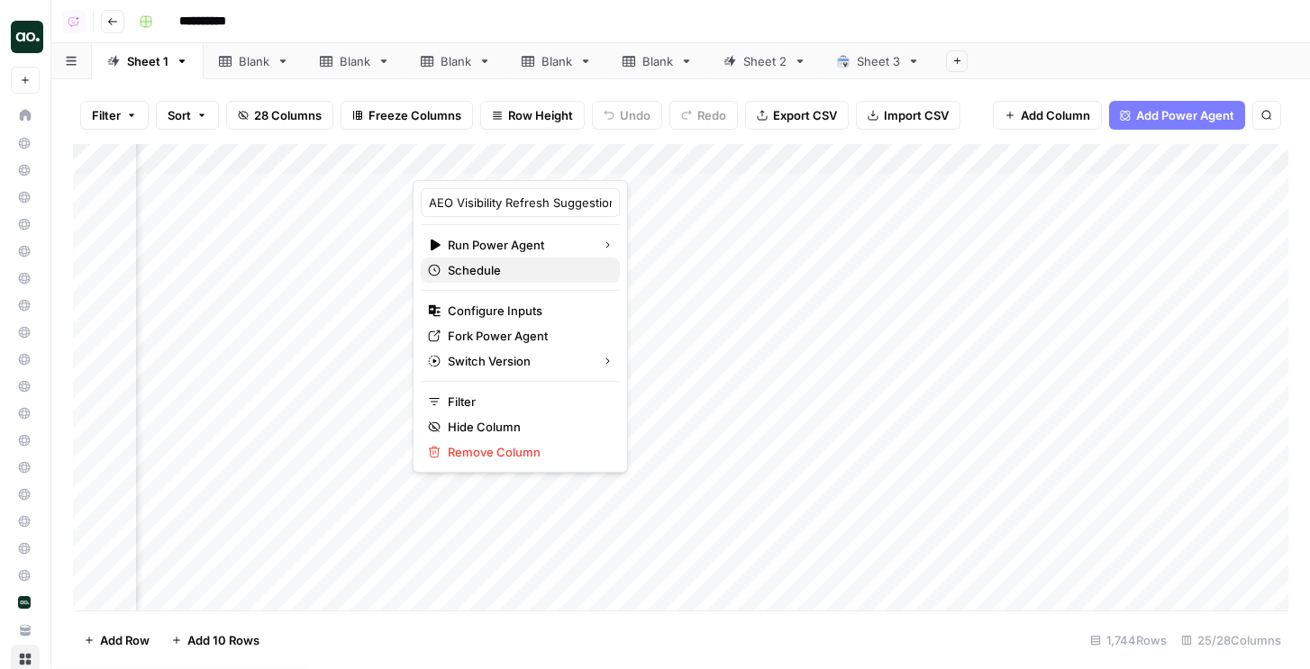
click at [492, 277] on span "Schedule" at bounding box center [527, 270] width 158 height 18
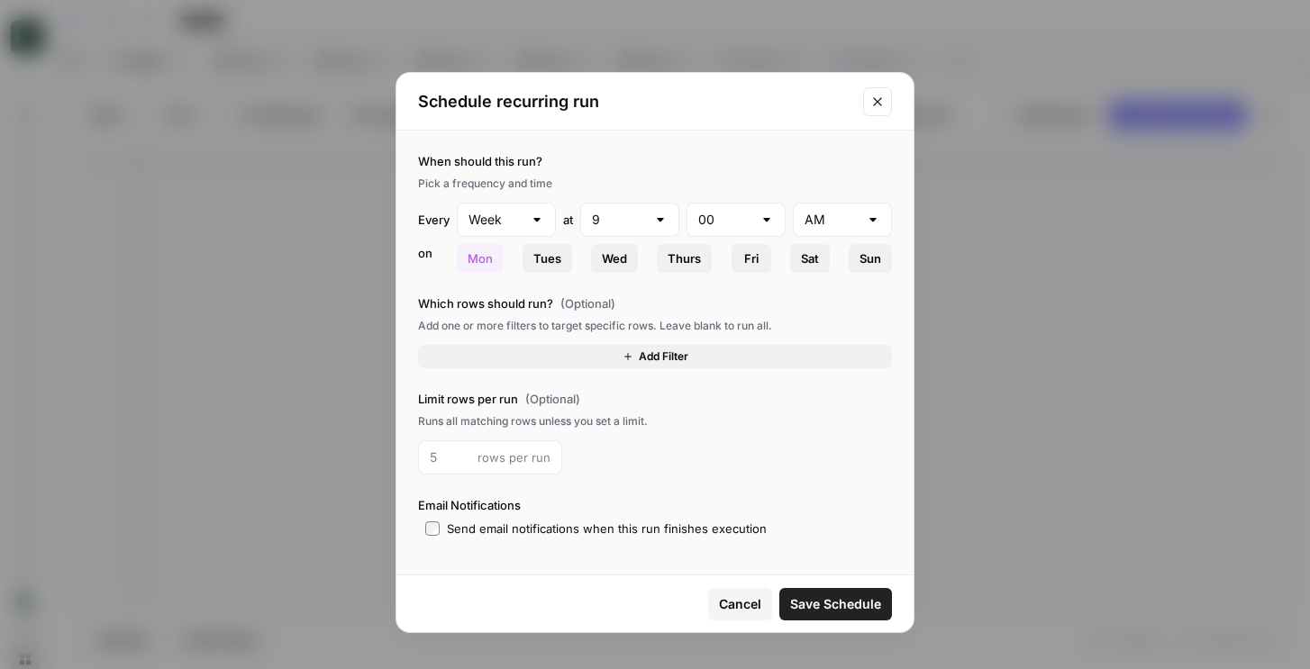
click at [599, 355] on button "Add Filter" at bounding box center [655, 356] width 474 height 23
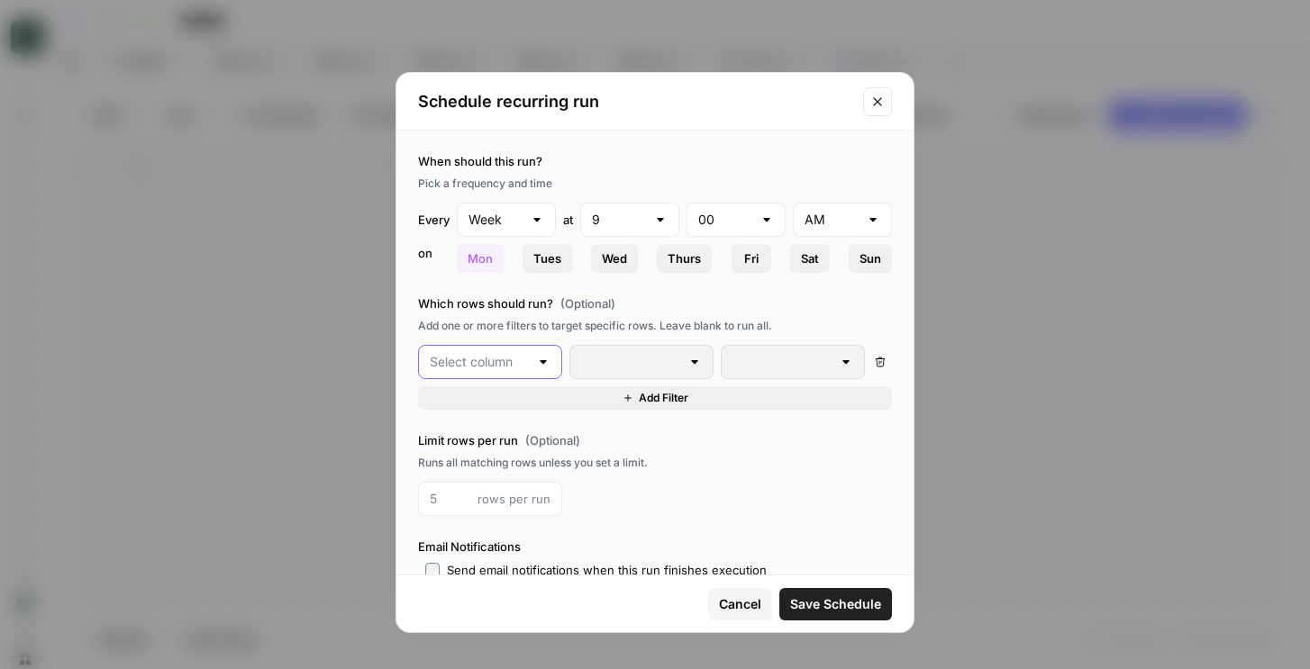
click at [477, 363] on input "text" at bounding box center [479, 362] width 99 height 18
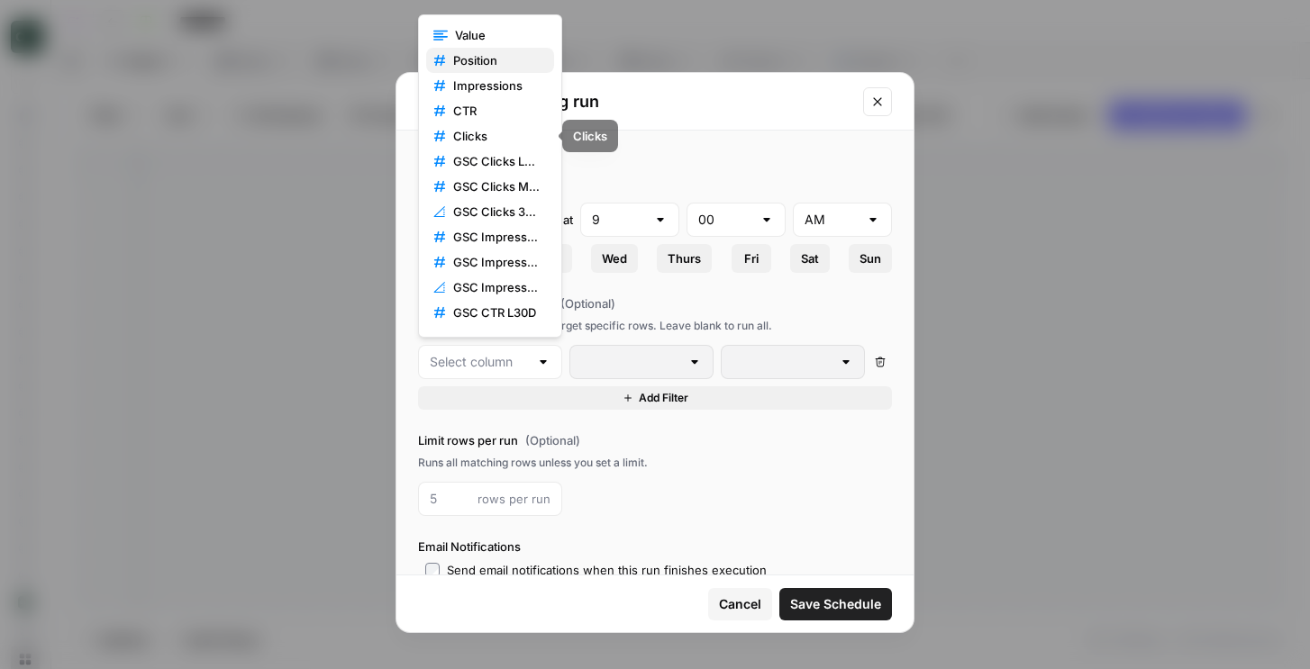
click at [481, 60] on span "Position" at bounding box center [496, 60] width 86 height 18
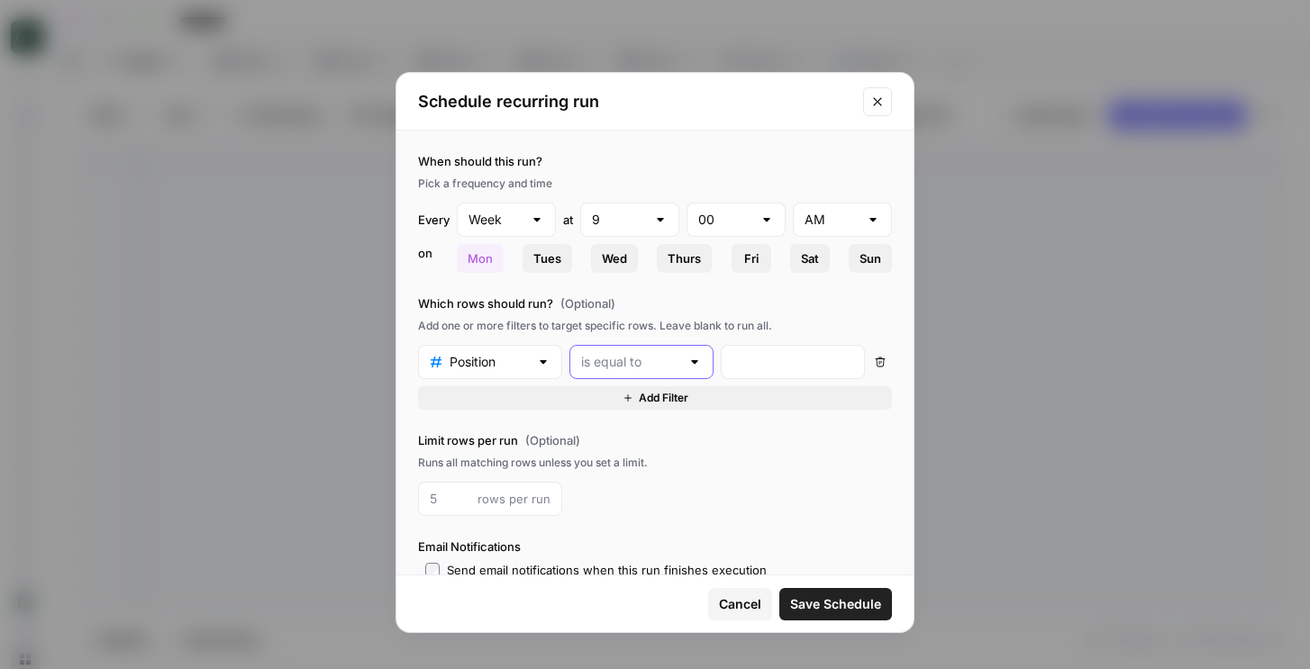
click at [608, 366] on input "text" at bounding box center [630, 362] width 99 height 18
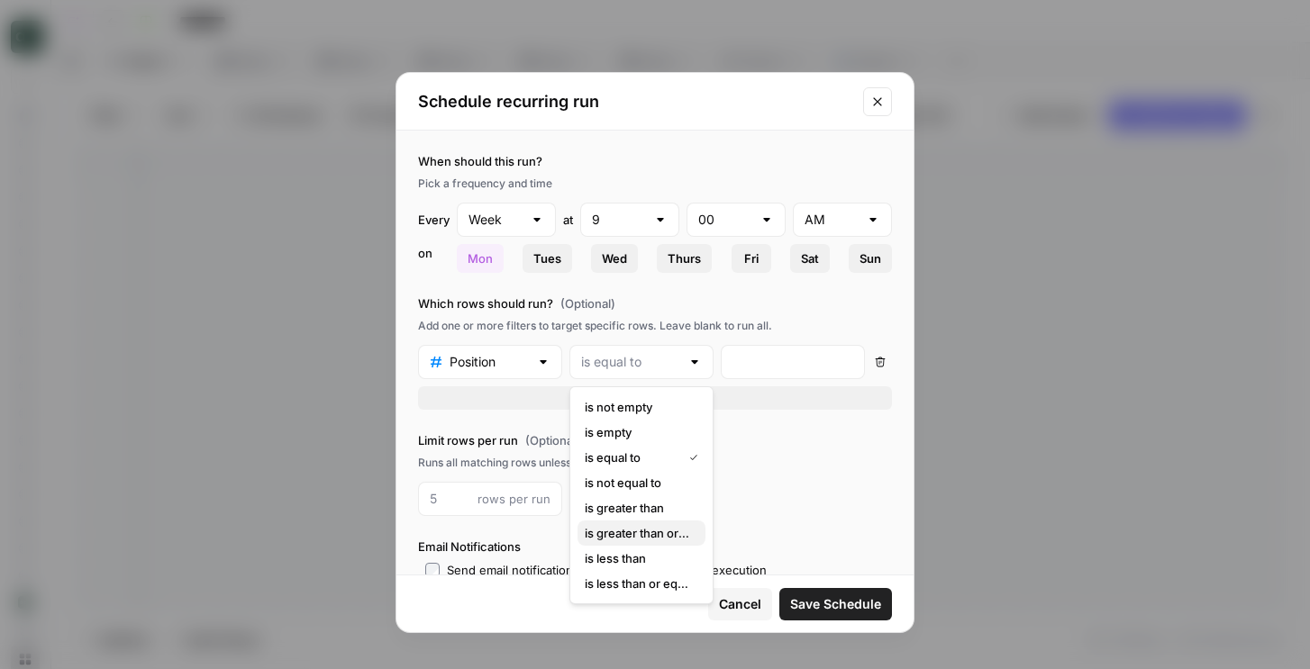
click at [624, 534] on span "is greater than or equal to" at bounding box center [638, 533] width 106 height 18
type input "is greater than or equal to"
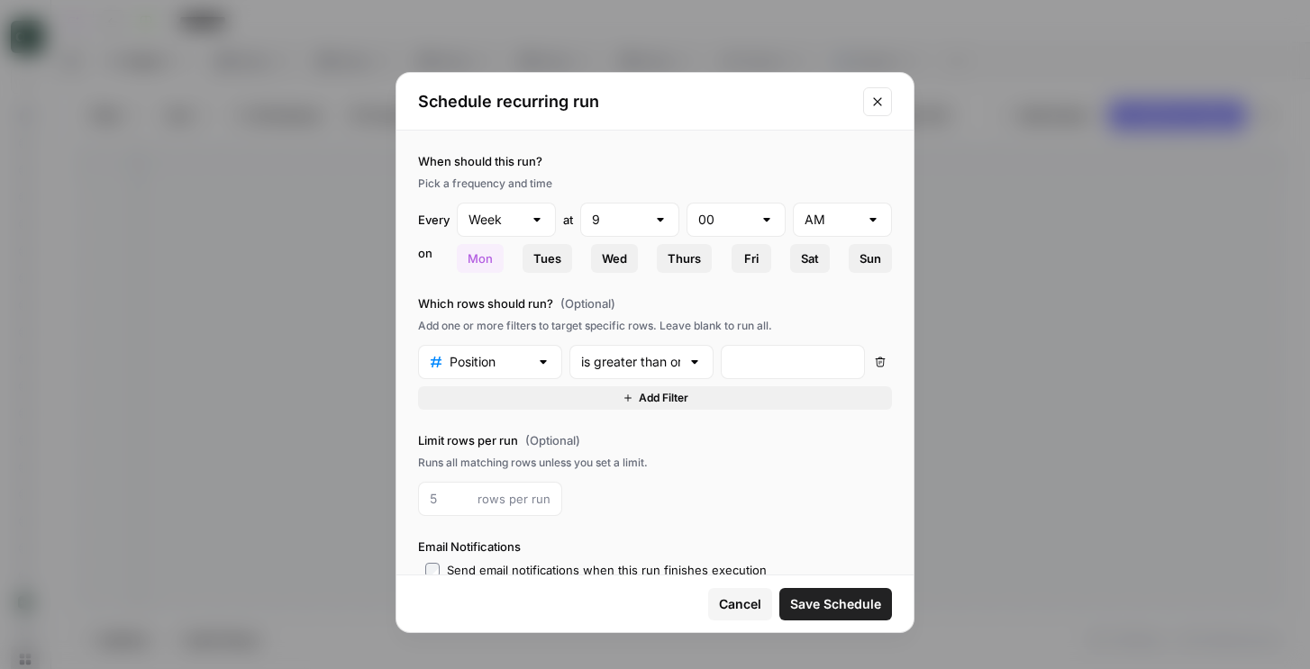
click at [769, 350] on div at bounding box center [793, 362] width 144 height 34
type input "1"
type input "10"
click at [588, 386] on button "Add Filter" at bounding box center [655, 397] width 474 height 23
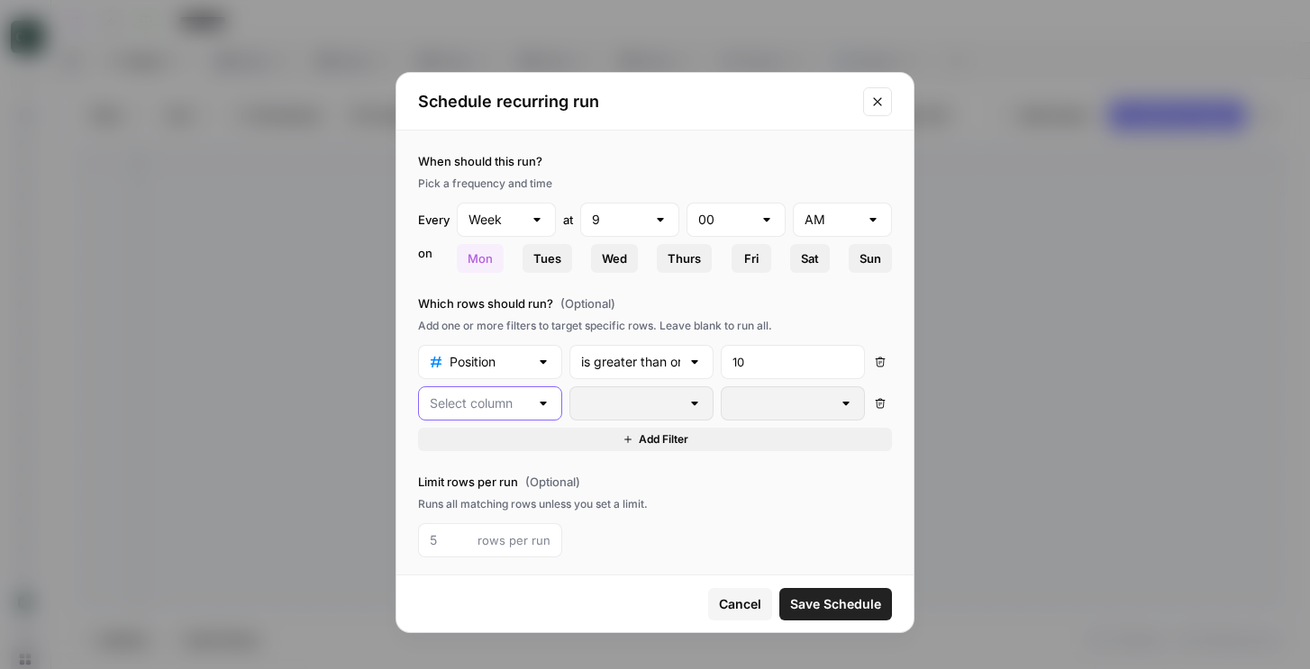
click at [490, 399] on input "text" at bounding box center [479, 404] width 99 height 18
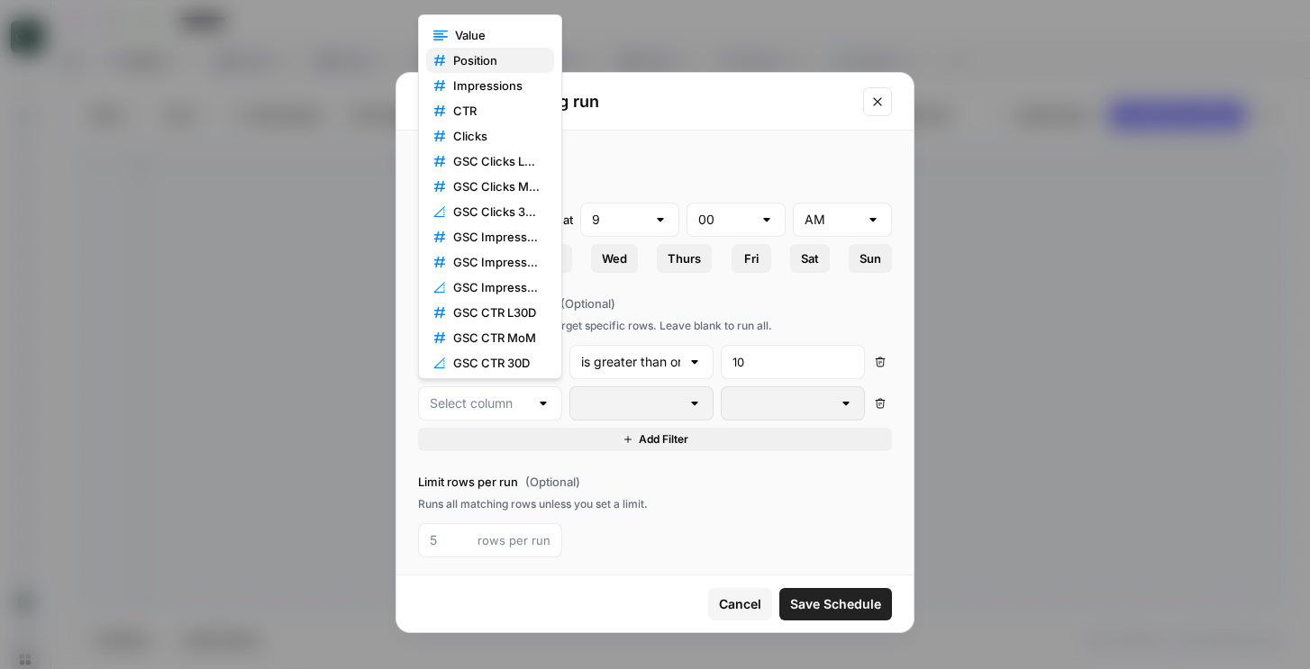
click at [463, 64] on span "Position" at bounding box center [496, 60] width 86 height 18
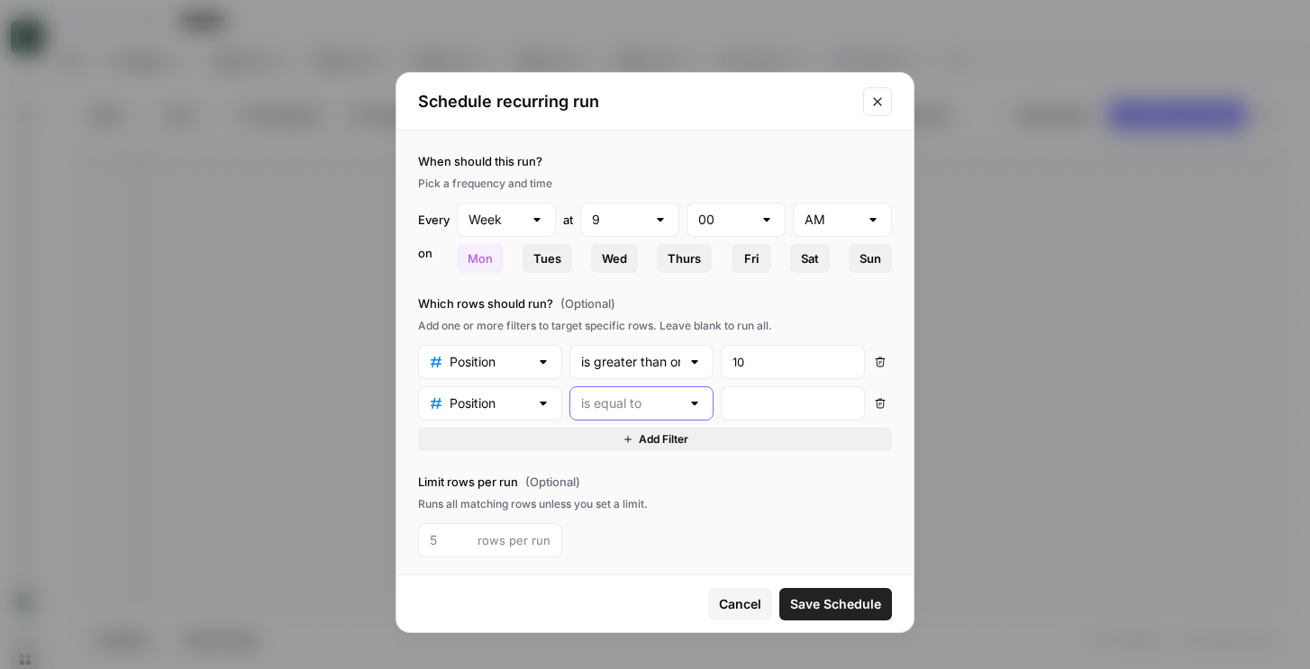
click at [643, 400] on input "text" at bounding box center [630, 404] width 99 height 18
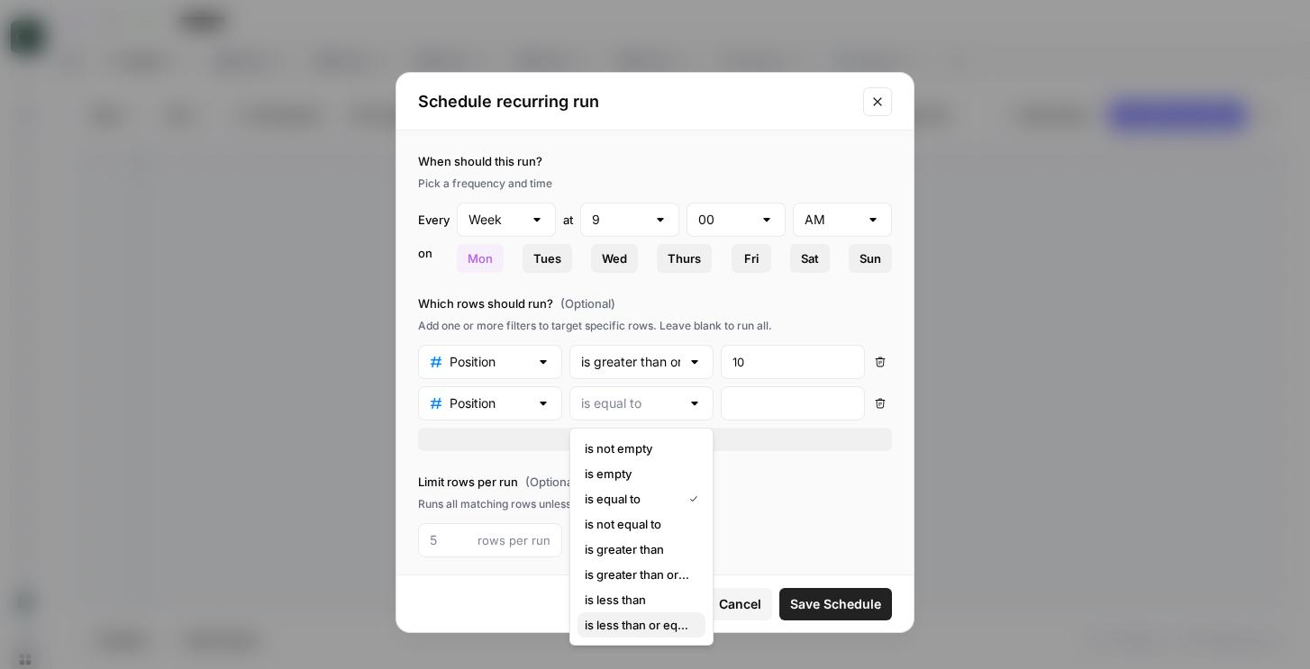
click at [639, 618] on span "is less than or equal to" at bounding box center [638, 625] width 106 height 18
type input "is less than or equal to"
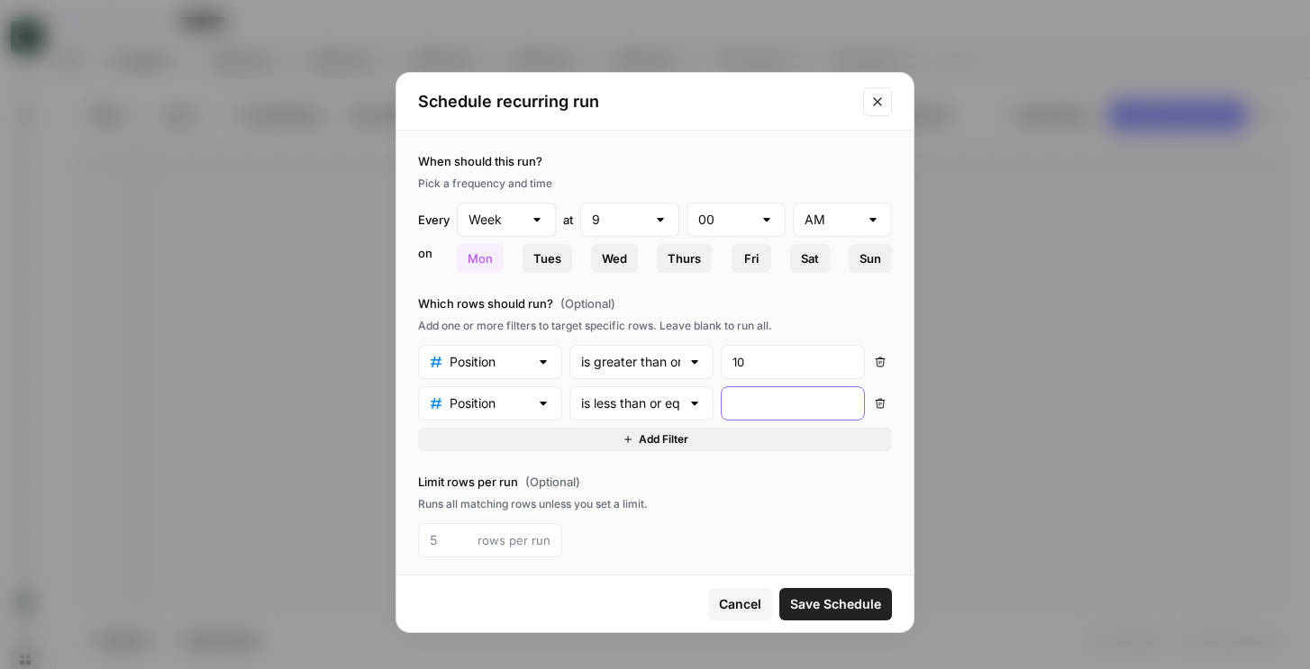
click at [780, 411] on input "number" at bounding box center [792, 404] width 121 height 18
type input "20"
click at [720, 478] on label "Limit rows per run (Optional)" at bounding box center [655, 482] width 474 height 18
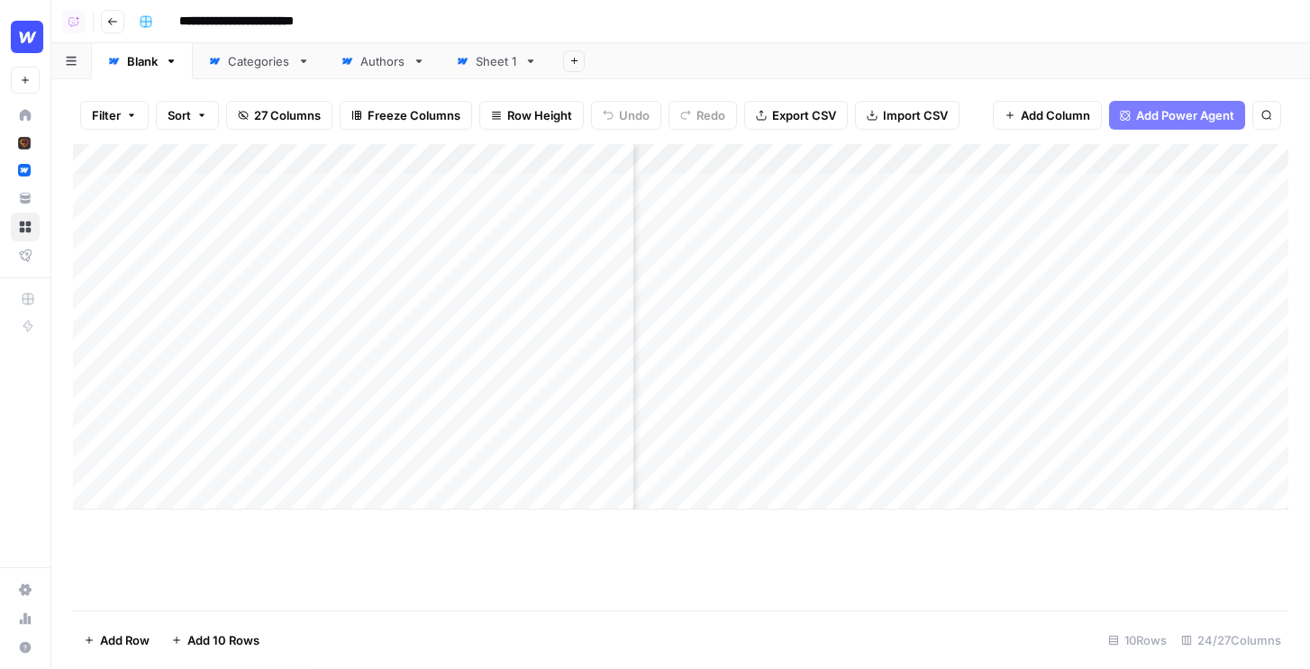
scroll to position [0, 2789]
click at [1057, 159] on div "Add Column" at bounding box center [680, 327] width 1215 height 366
click at [1013, 268] on span "Edit" at bounding box center [1046, 270] width 158 height 18
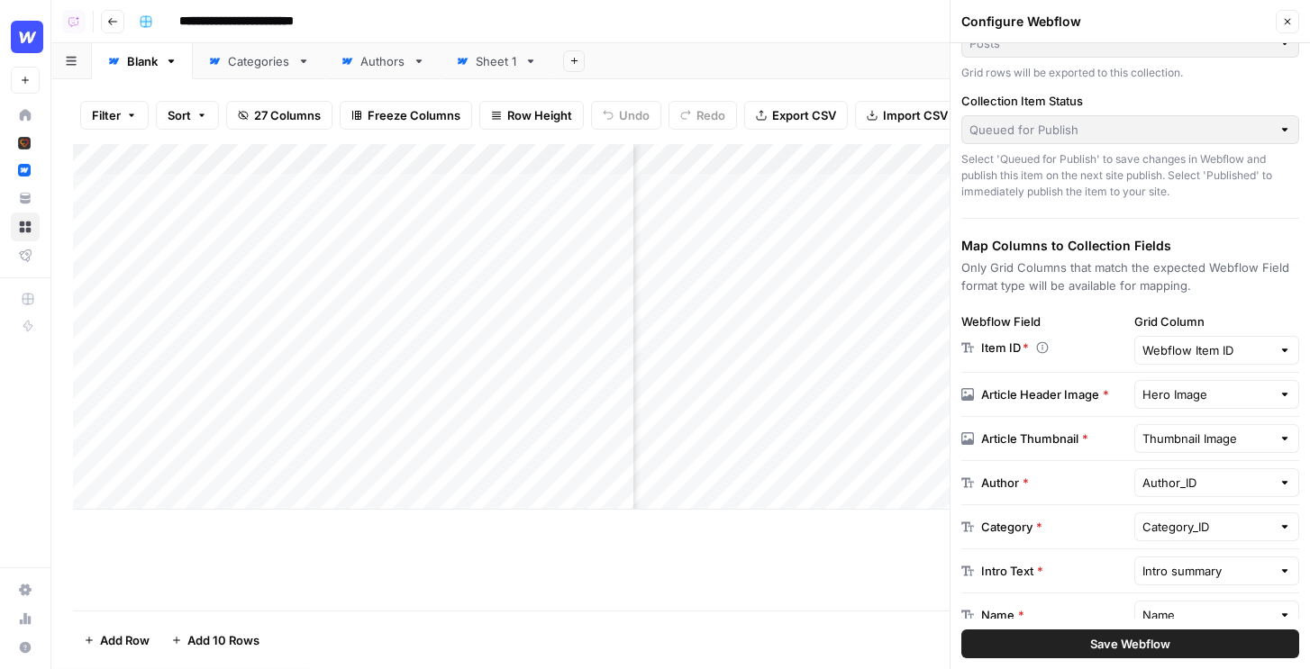
scroll to position [115, 0]
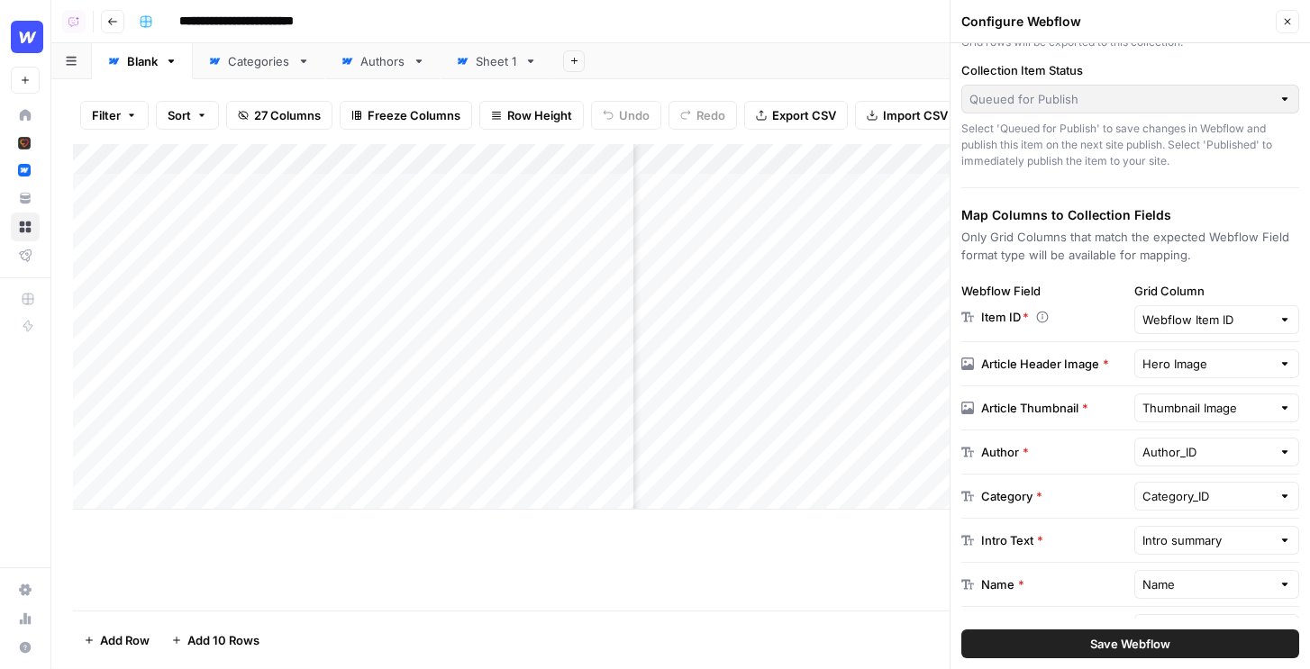
click at [989, 318] on p "Item ID *" at bounding box center [1005, 317] width 48 height 18
click at [1280, 23] on button "Close" at bounding box center [1287, 21] width 23 height 23
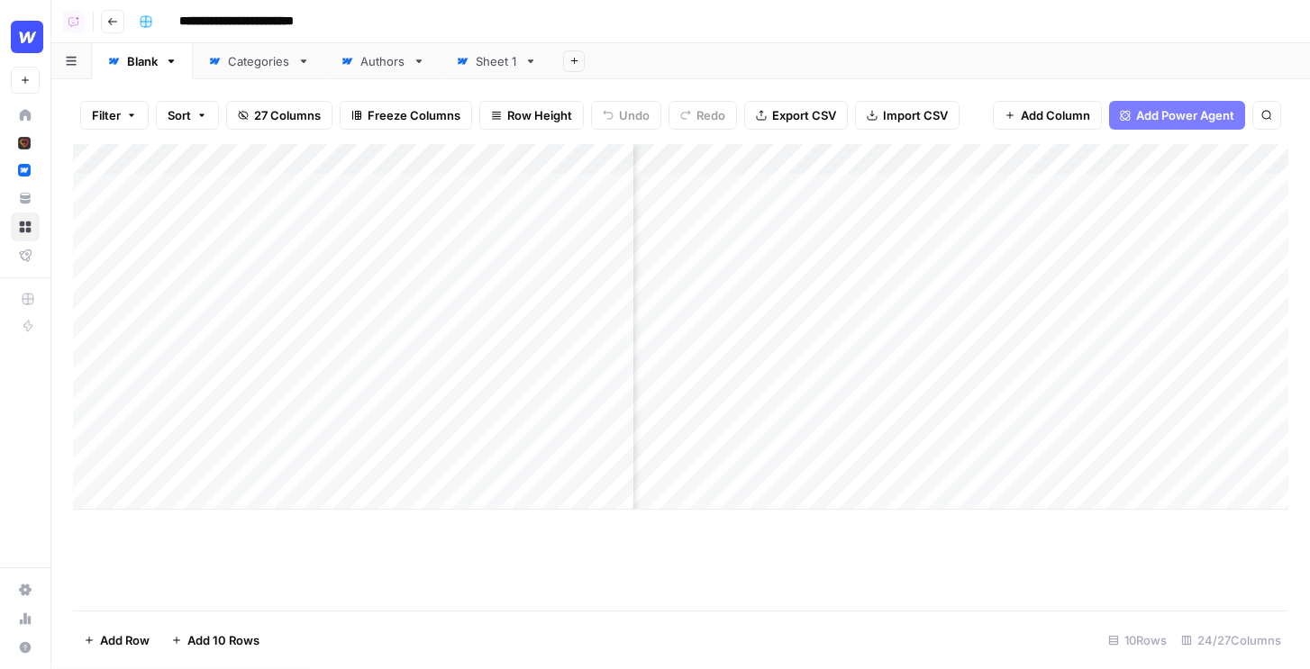
scroll to position [0, 2601]
click at [1269, 467] on div "Add Column" at bounding box center [680, 327] width 1215 height 366
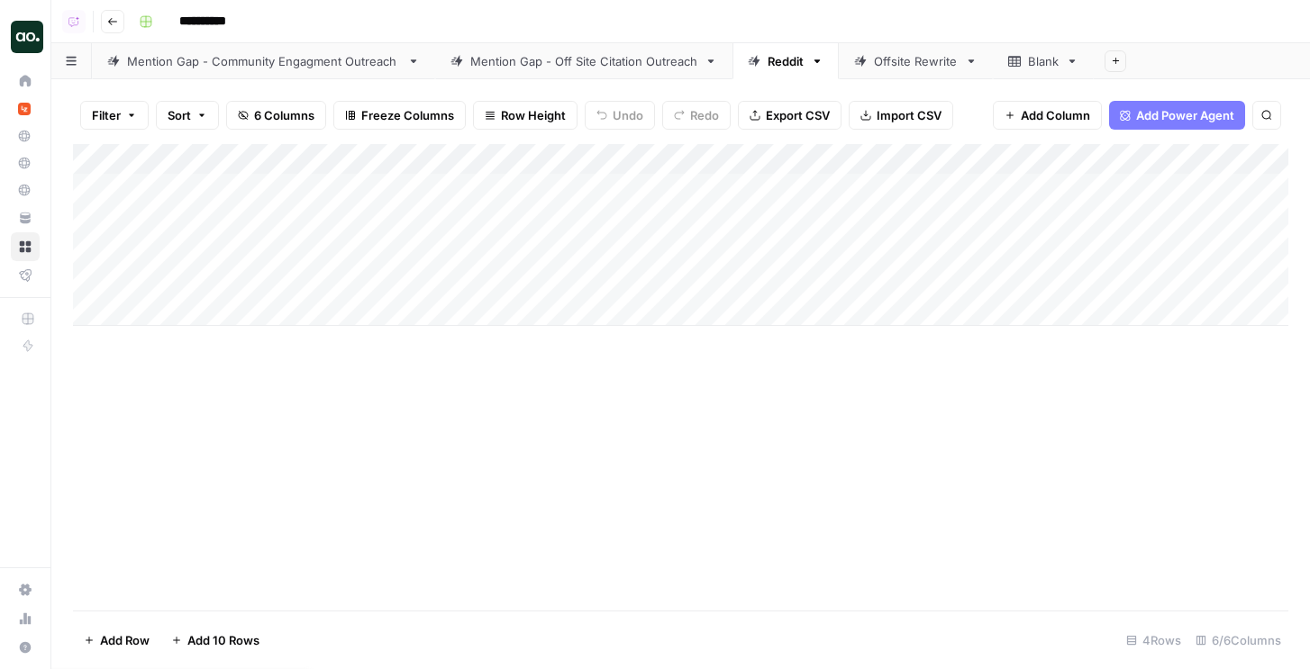
click at [589, 60] on div "Mention Gap - Off Site Citation Outreach" at bounding box center [583, 61] width 227 height 18
click at [266, 186] on div "Add Column" at bounding box center [680, 377] width 1215 height 467
click at [456, 194] on div "Add Column" at bounding box center [680, 377] width 1215 height 467
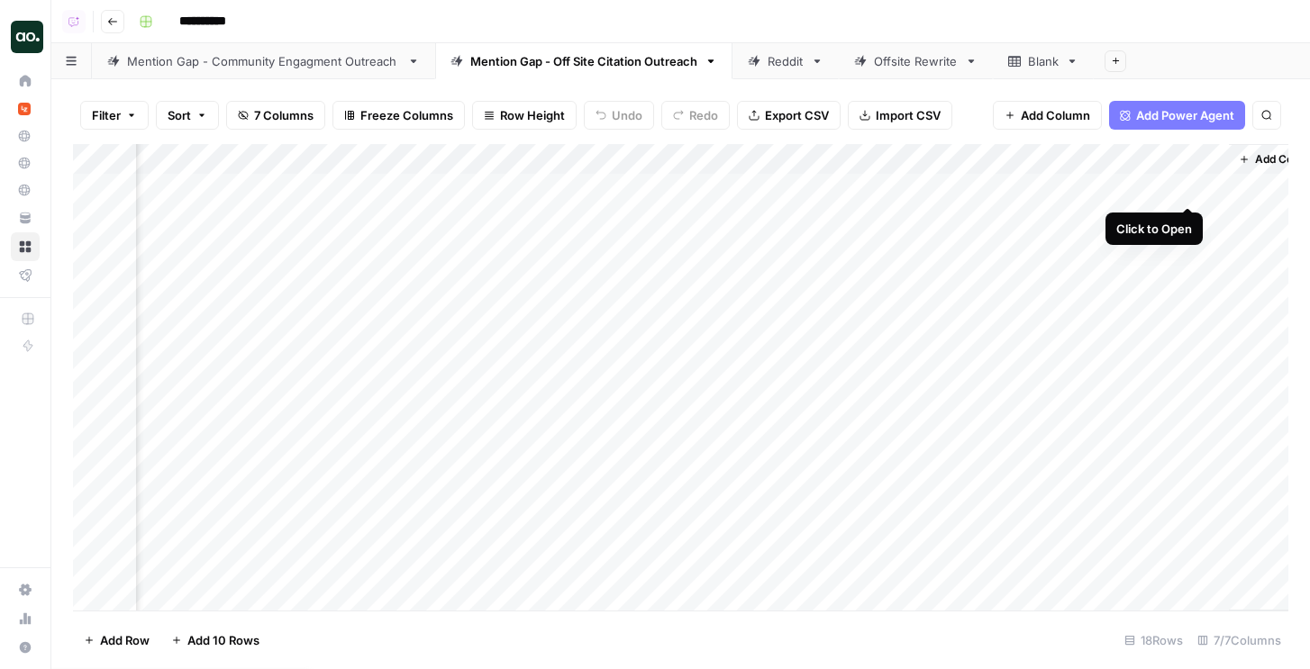
click at [1185, 183] on div "Add Column" at bounding box center [680, 377] width 1215 height 467
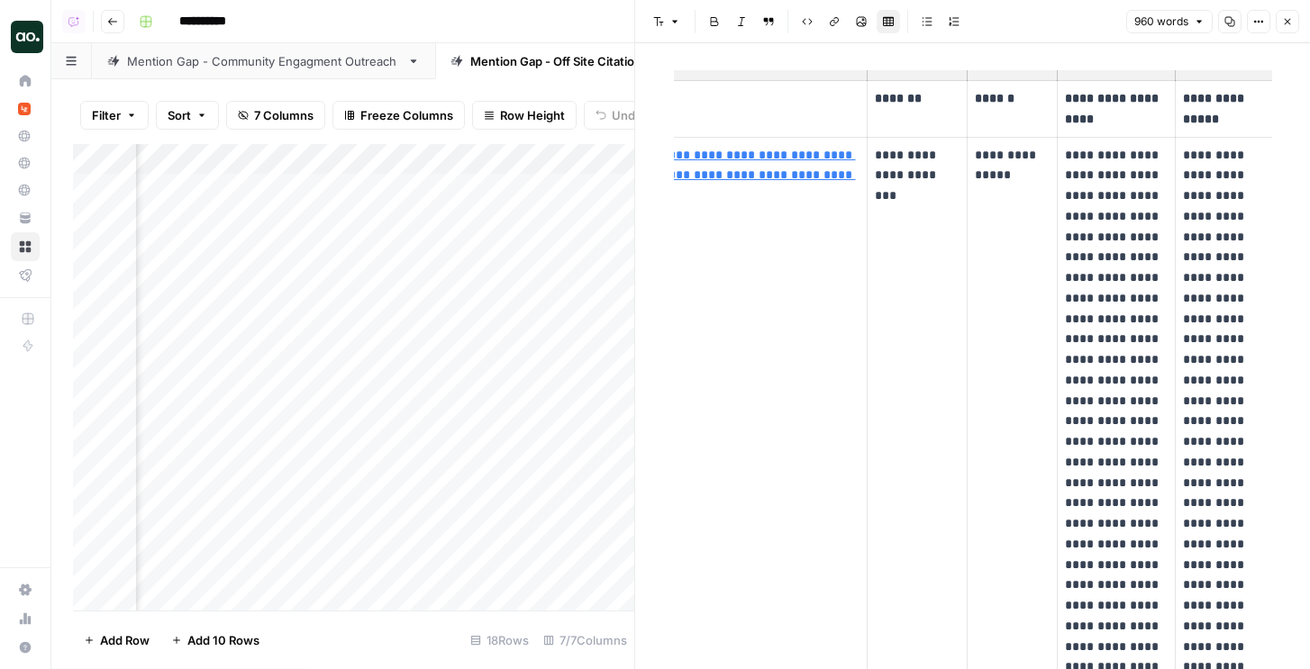
scroll to position [0, 141]
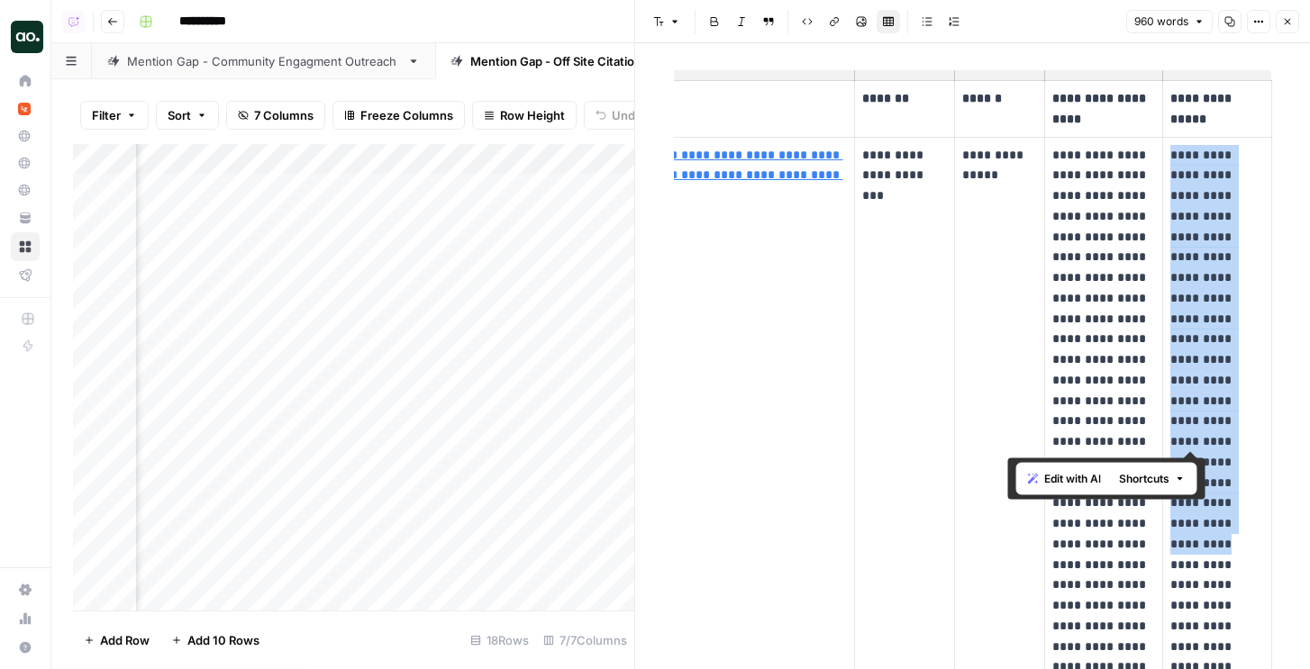
drag, startPoint x: 1172, startPoint y: 151, endPoint x: 1204, endPoint y: 437, distance: 287.3
click at [1203, 435] on p "**********" at bounding box center [1217, 565] width 94 height 841
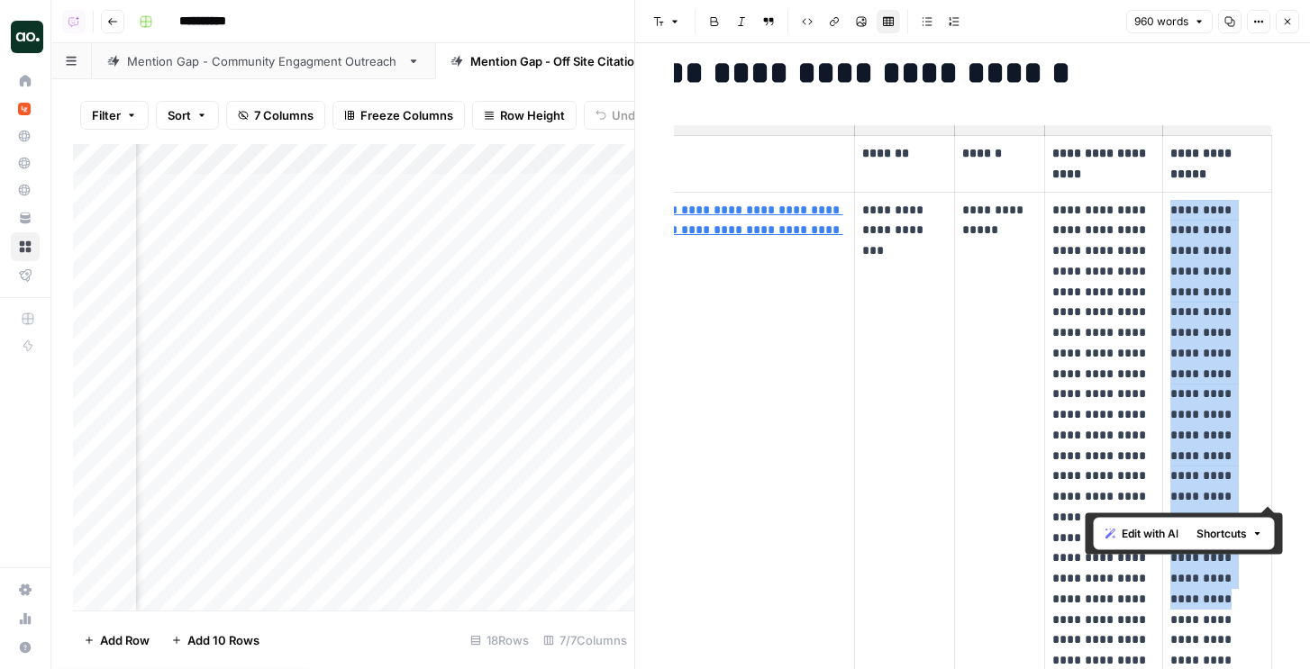
scroll to position [0, 0]
